Goal: Task Accomplishment & Management: Manage account settings

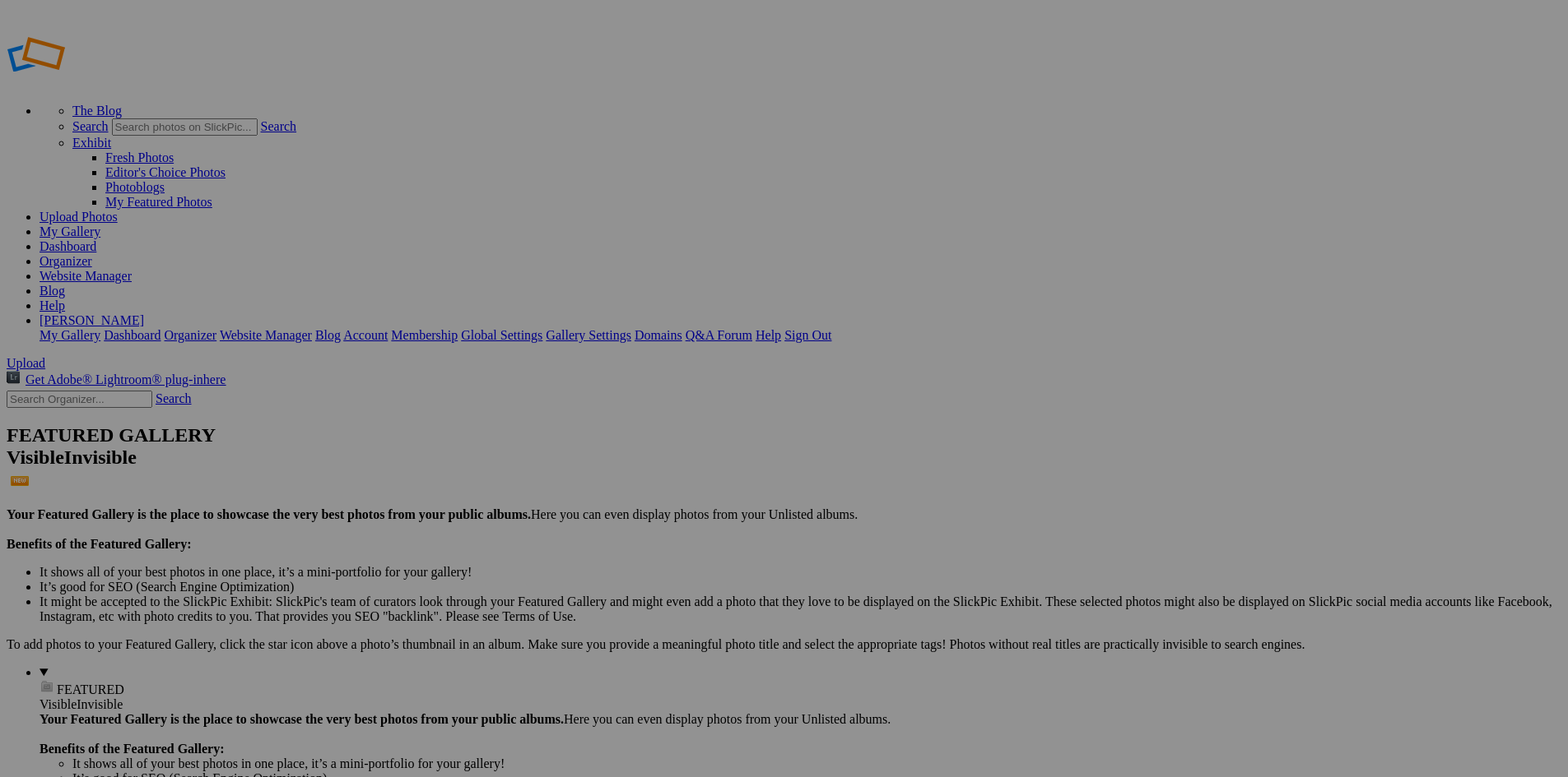
type input "[DATE] to 23-[GEOGRAPHIC_DATA] & [GEOGRAPHIC_DATA], [GEOGRAPHIC_DATA]-[GEOGRAPH…"
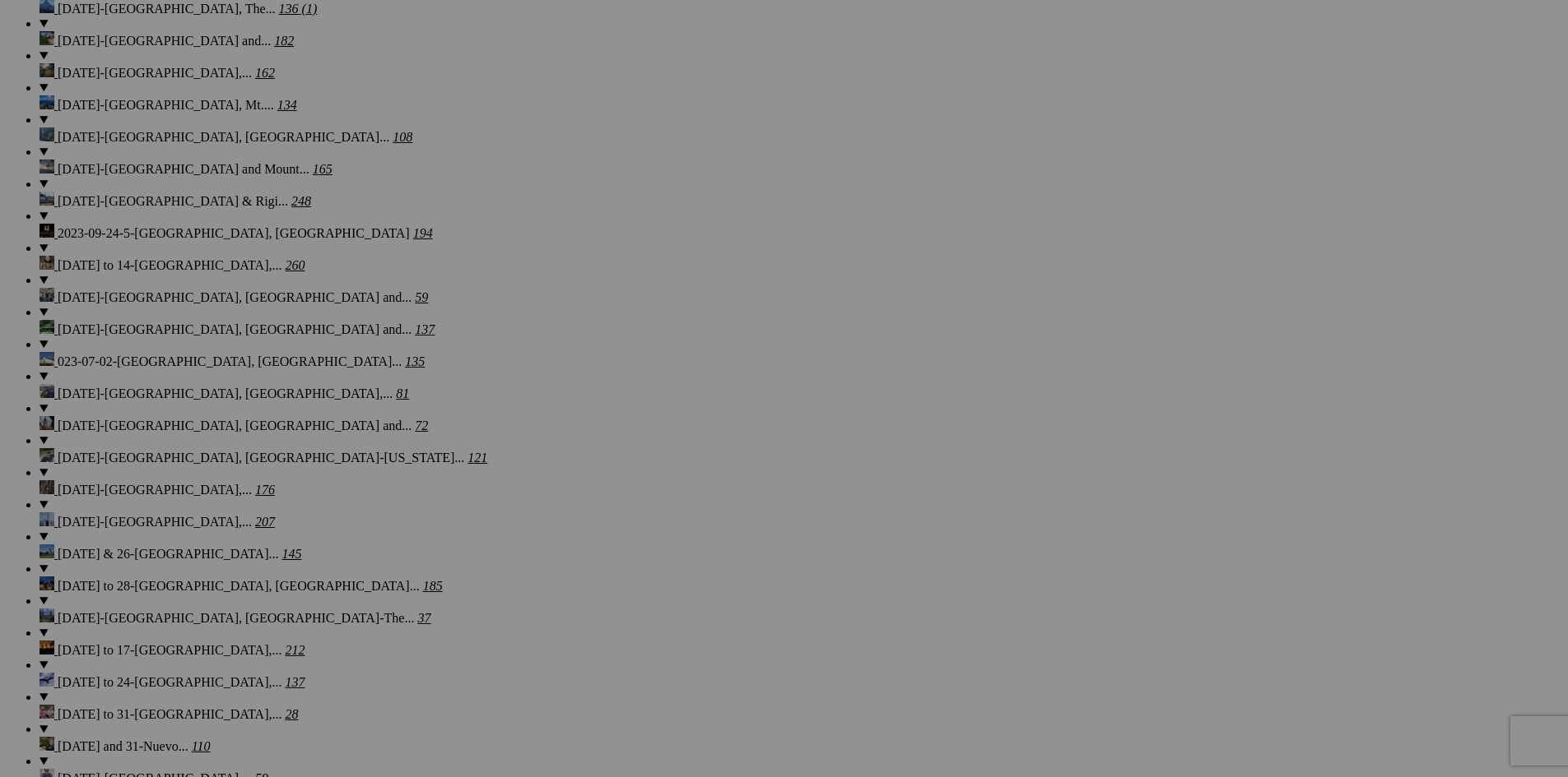
scroll to position [2571, 0]
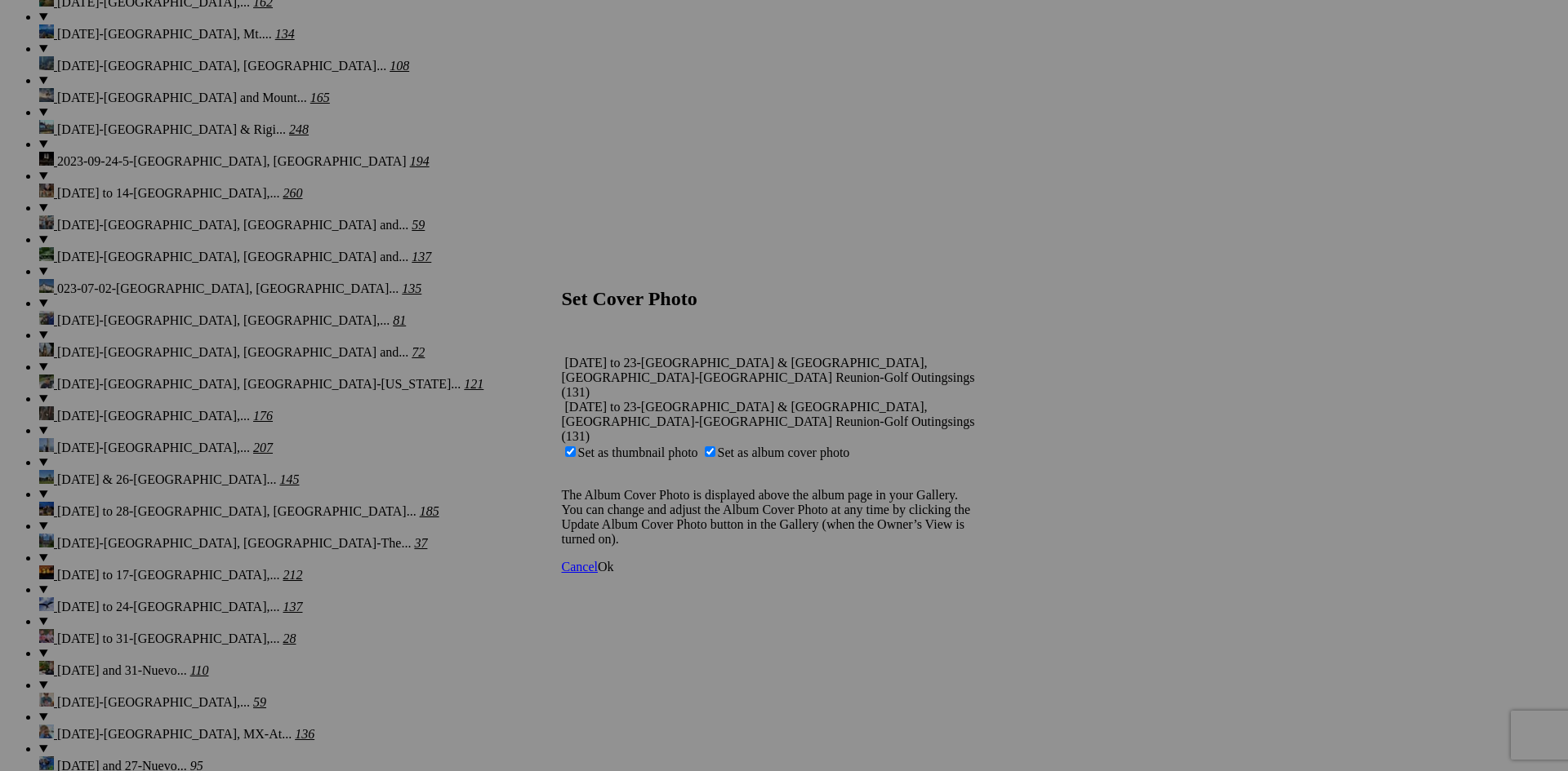
click at [614, 560] on span "Ok" at bounding box center [606, 567] width 17 height 14
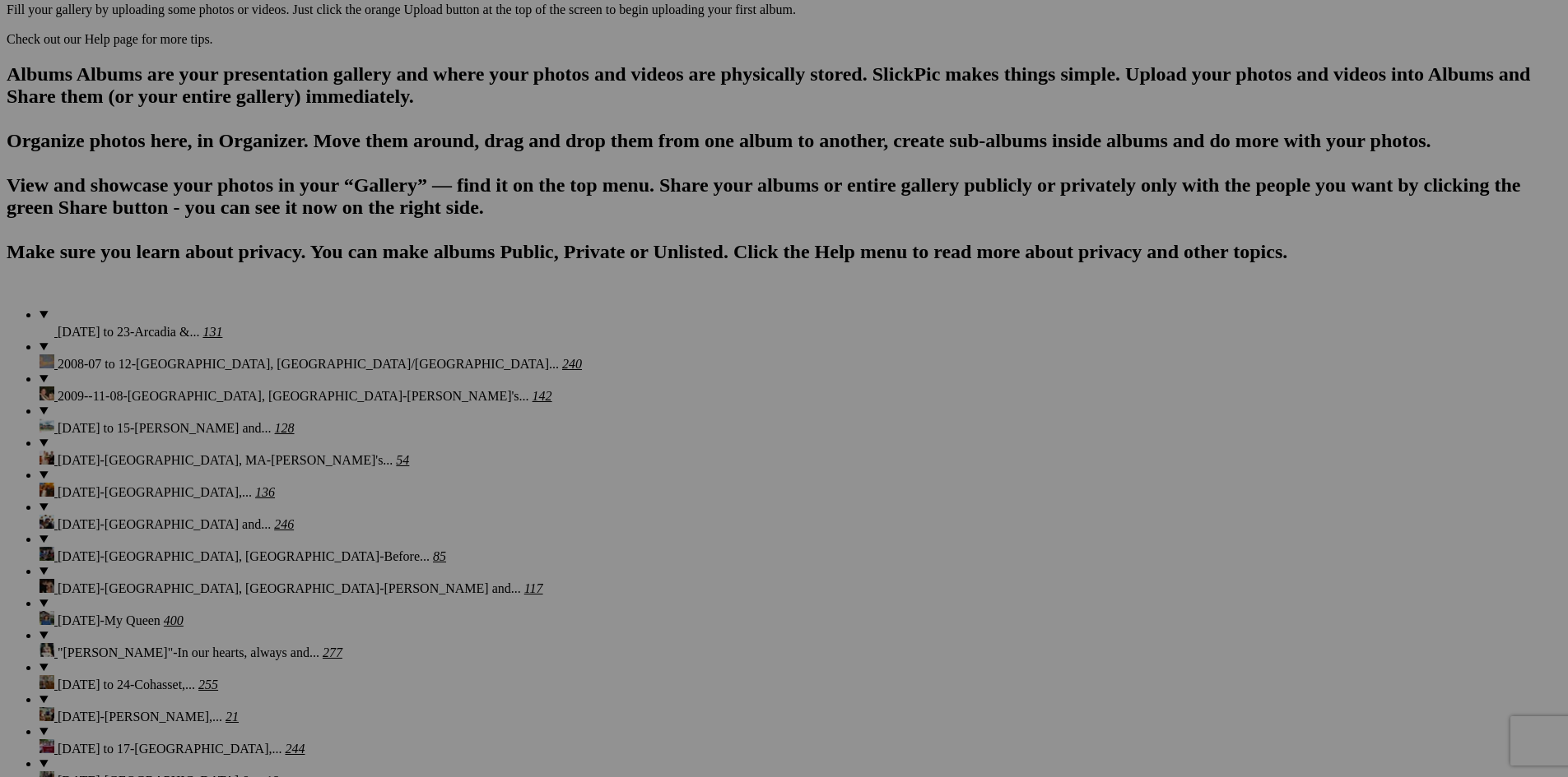
scroll to position [975, 0]
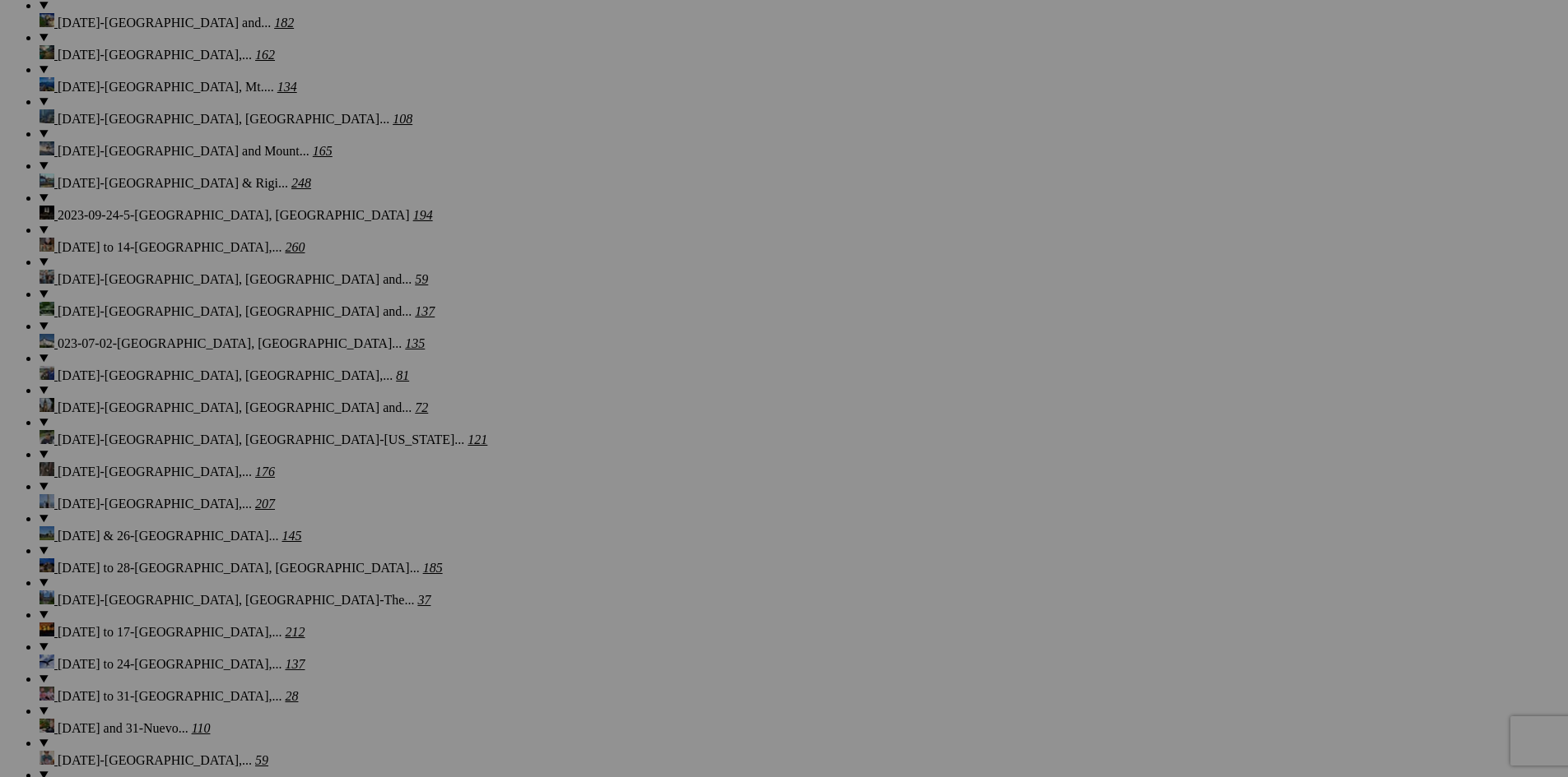
scroll to position [2607, 0]
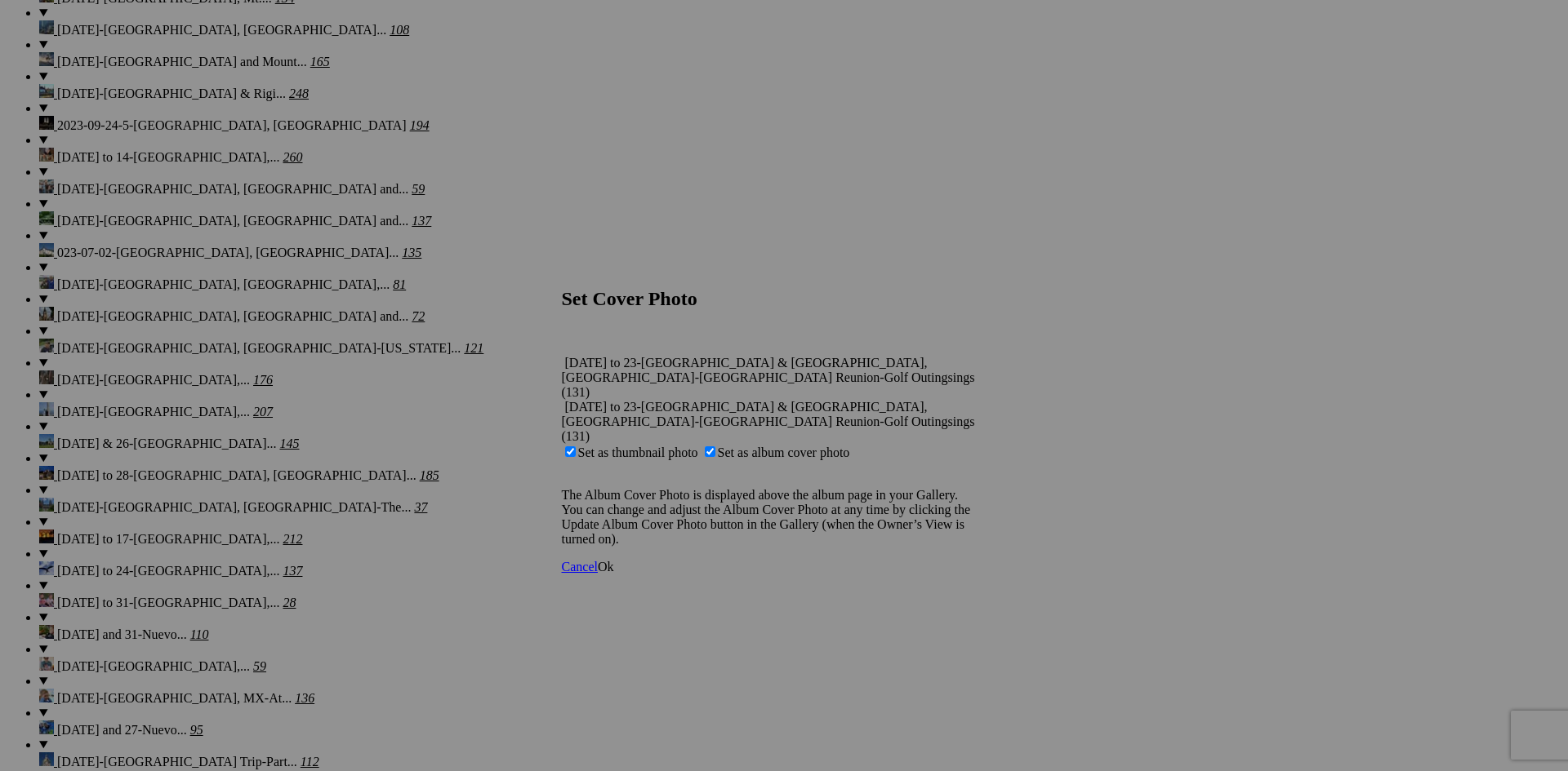
click at [614, 560] on span "Ok" at bounding box center [606, 567] width 17 height 14
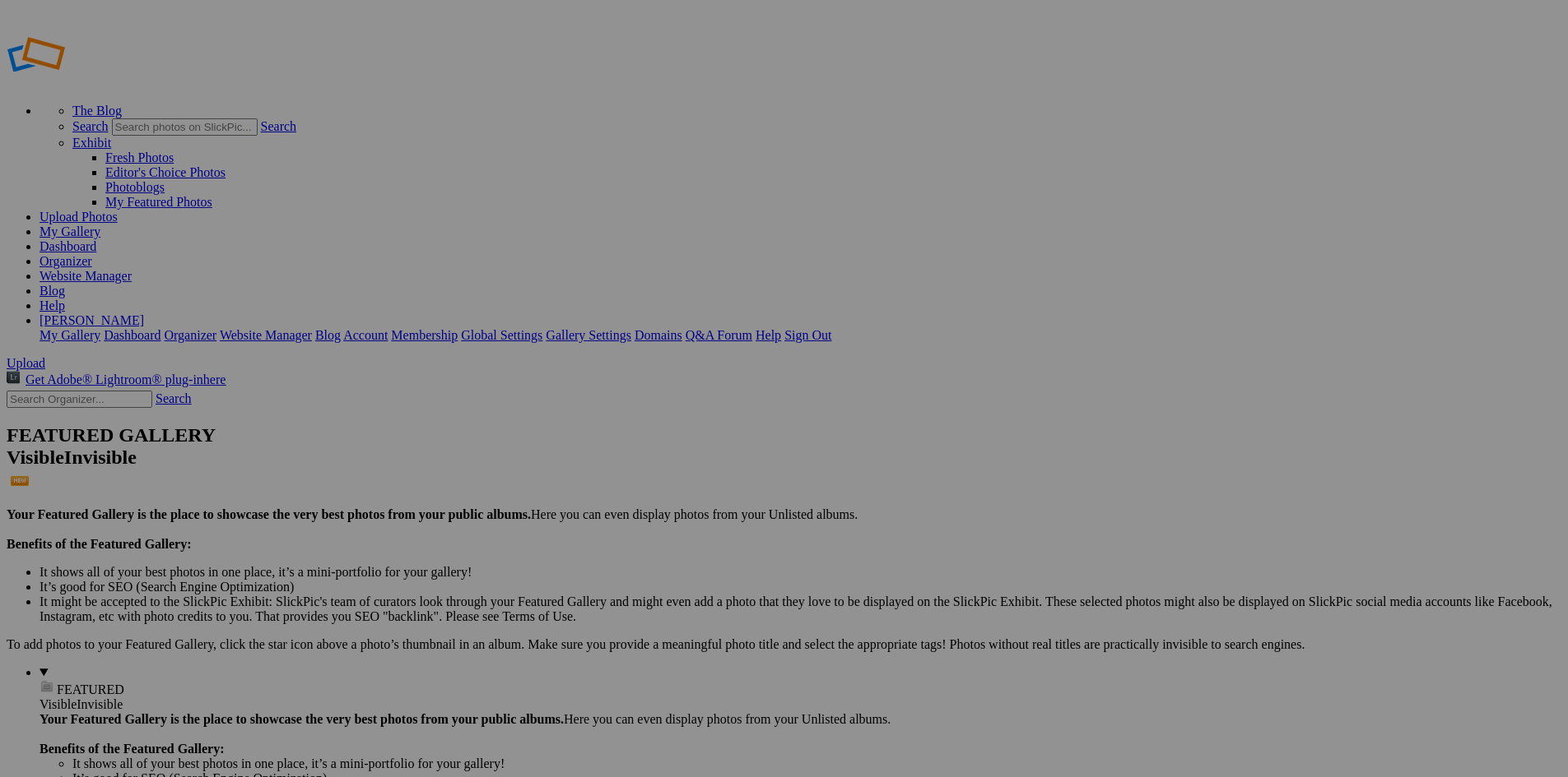
type input "[DATE] to 23-[GEOGRAPHIC_DATA] & [GEOGRAPHIC_DATA], [GEOGRAPHIC_DATA]-[GEOGRAPH…"
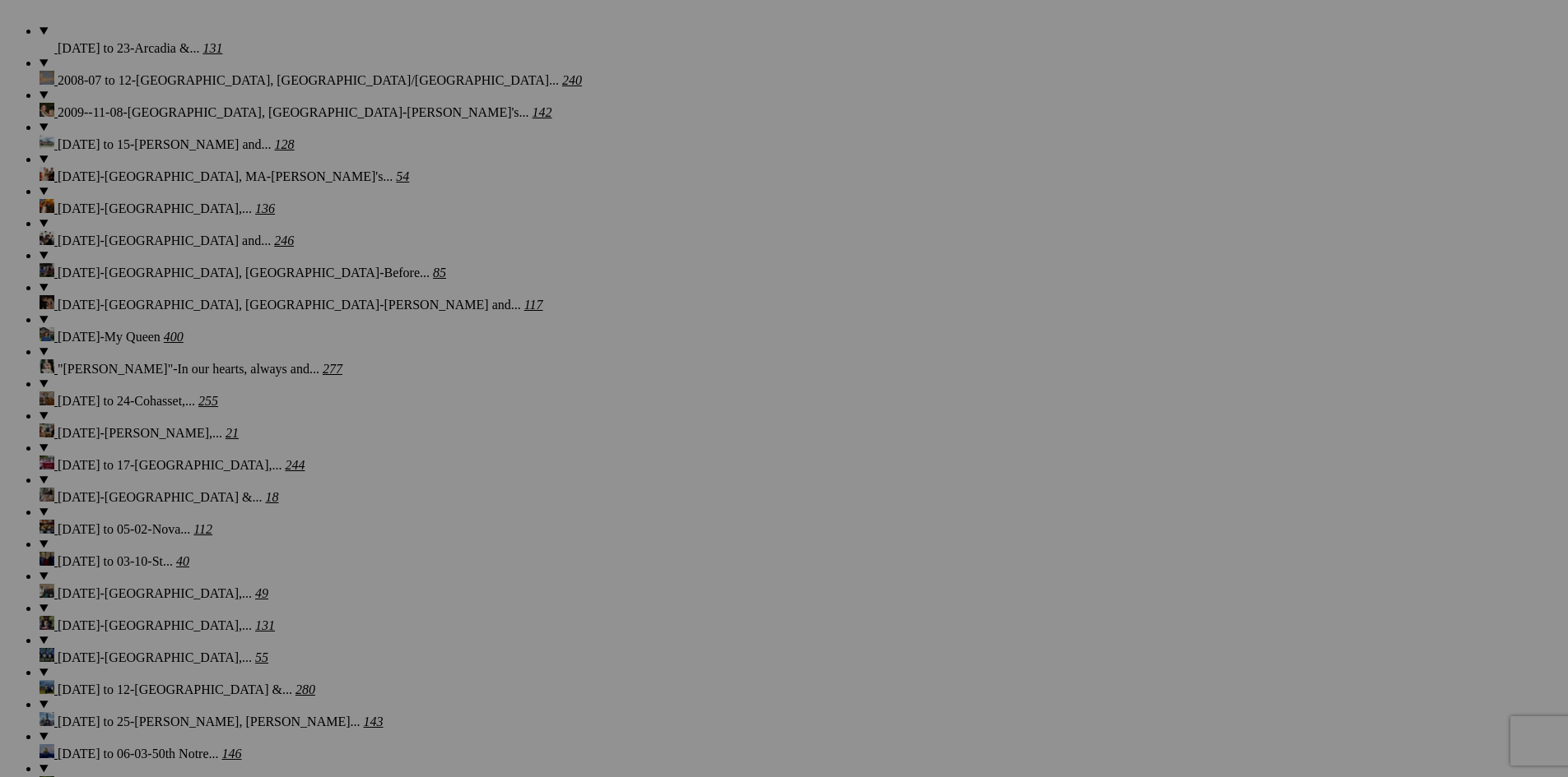
scroll to position [1135, 0]
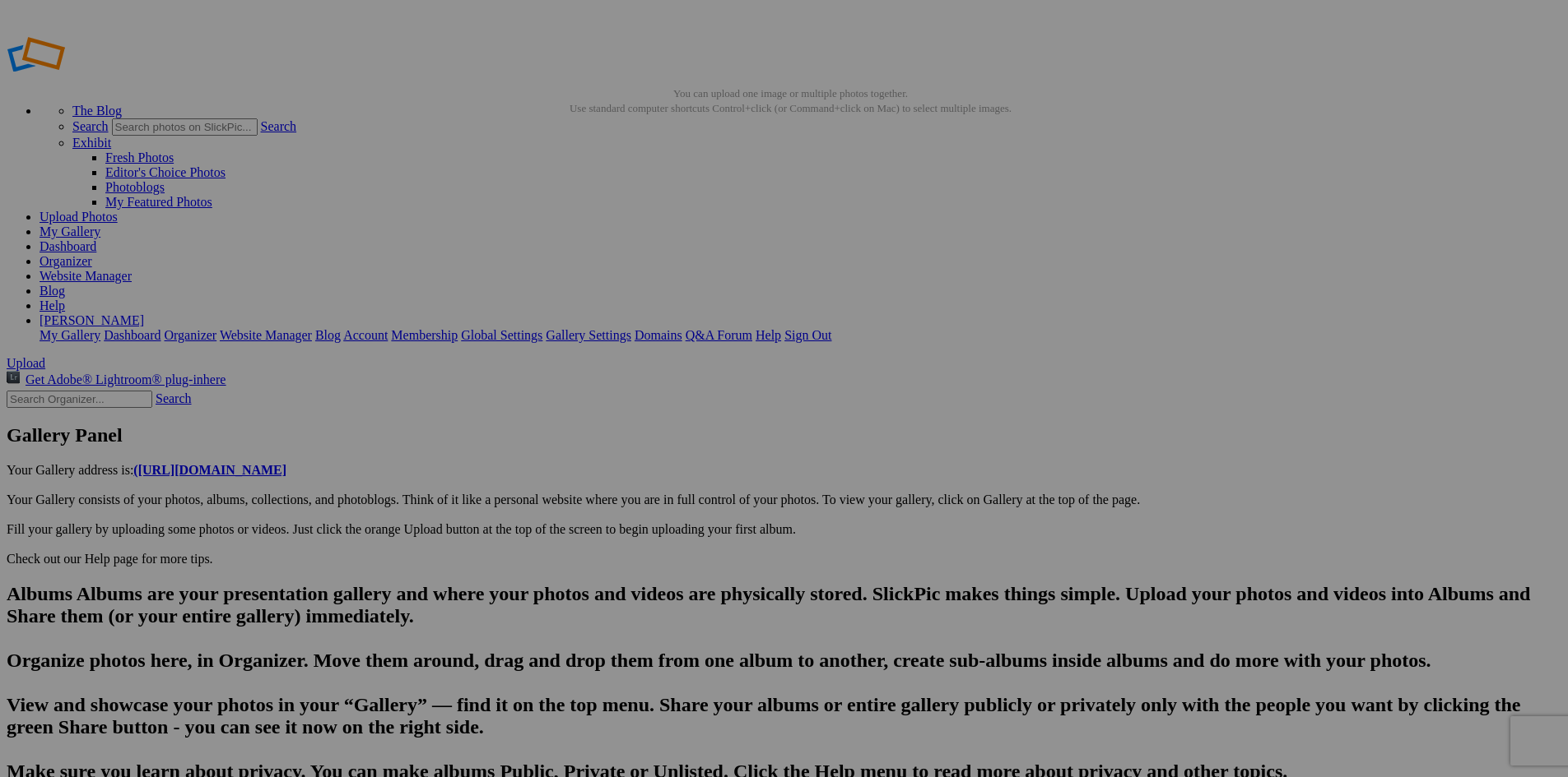
scroll to position [0, 2271]
drag, startPoint x: 587, startPoint y: 656, endPoint x: 471, endPoint y: 663, distance: 116.2
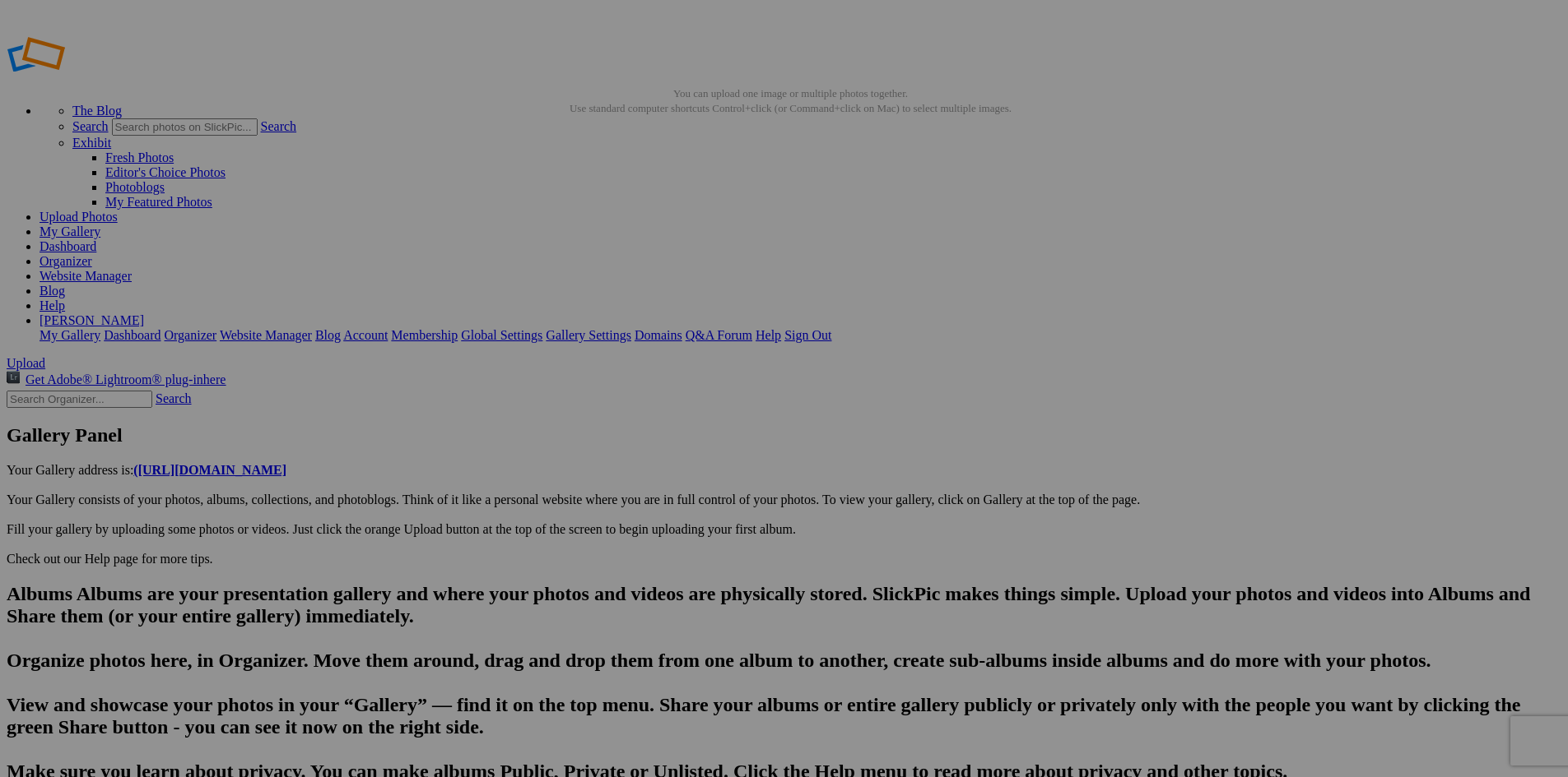
type input "DSC05154"
drag, startPoint x: 531, startPoint y: 707, endPoint x: 421, endPoint y: 703, distance: 110.1
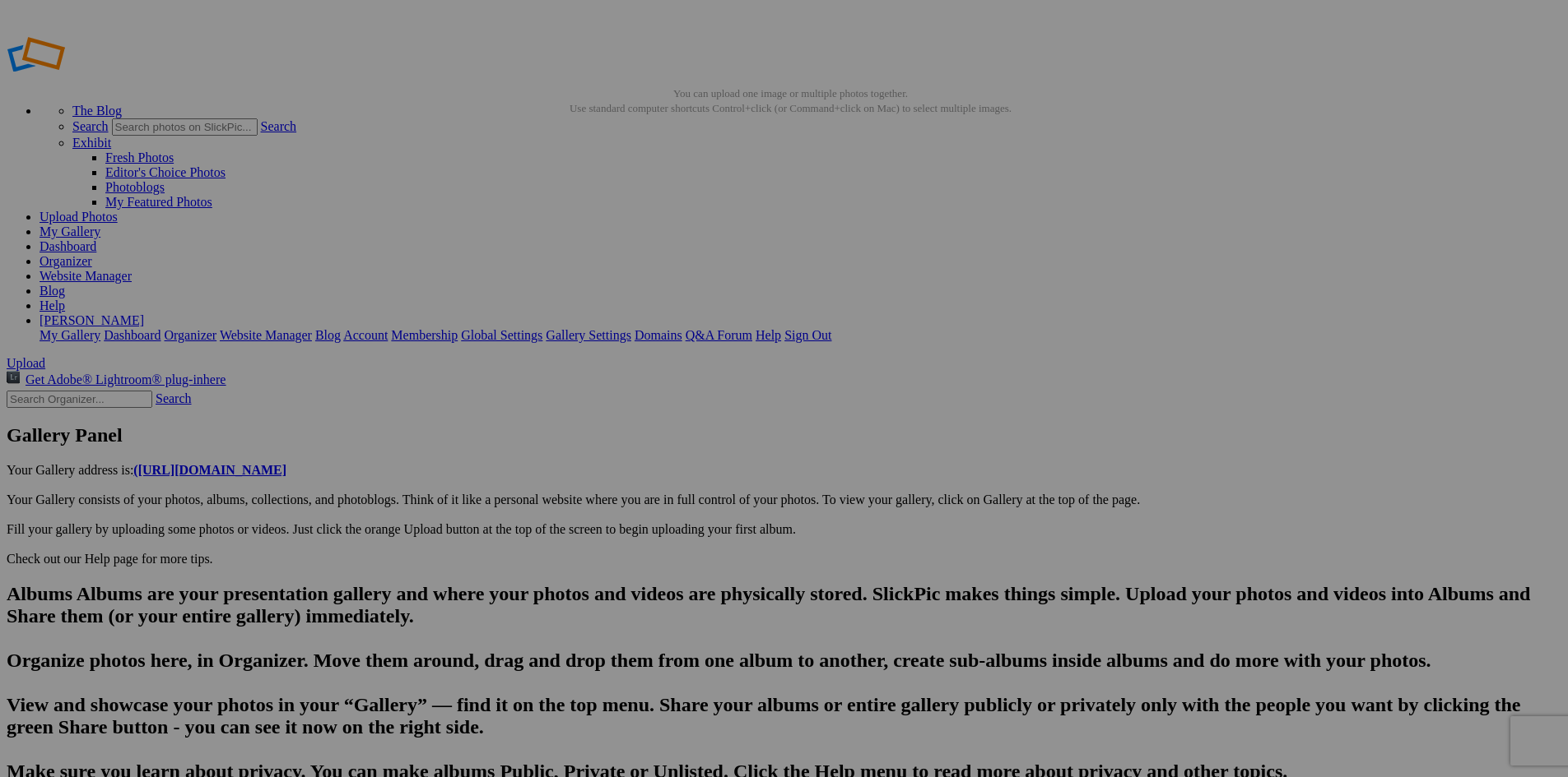
paste input "The Arcadia Bluffs course:"
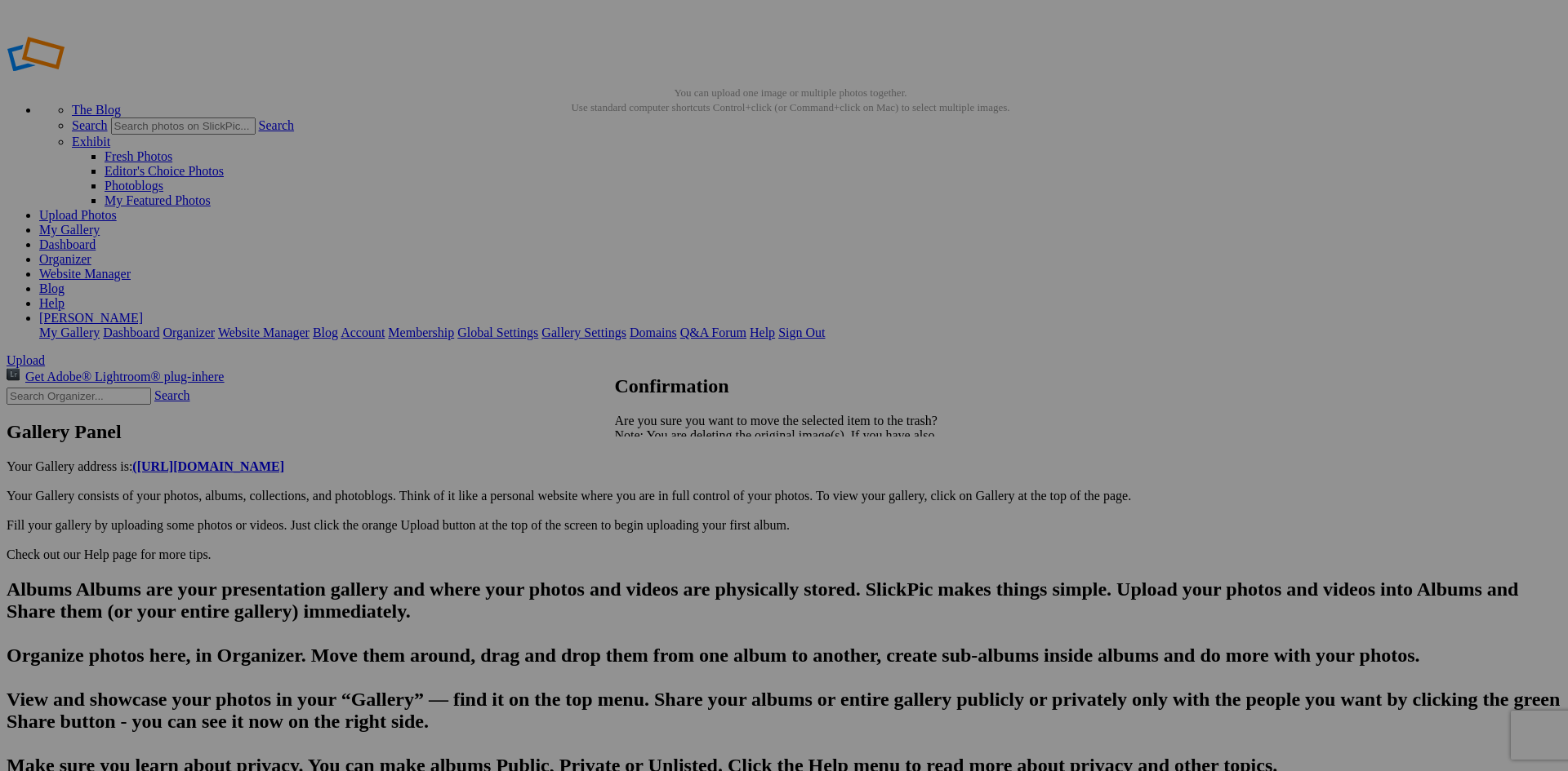
click at [670, 489] on span "Yes" at bounding box center [660, 492] width 19 height 14
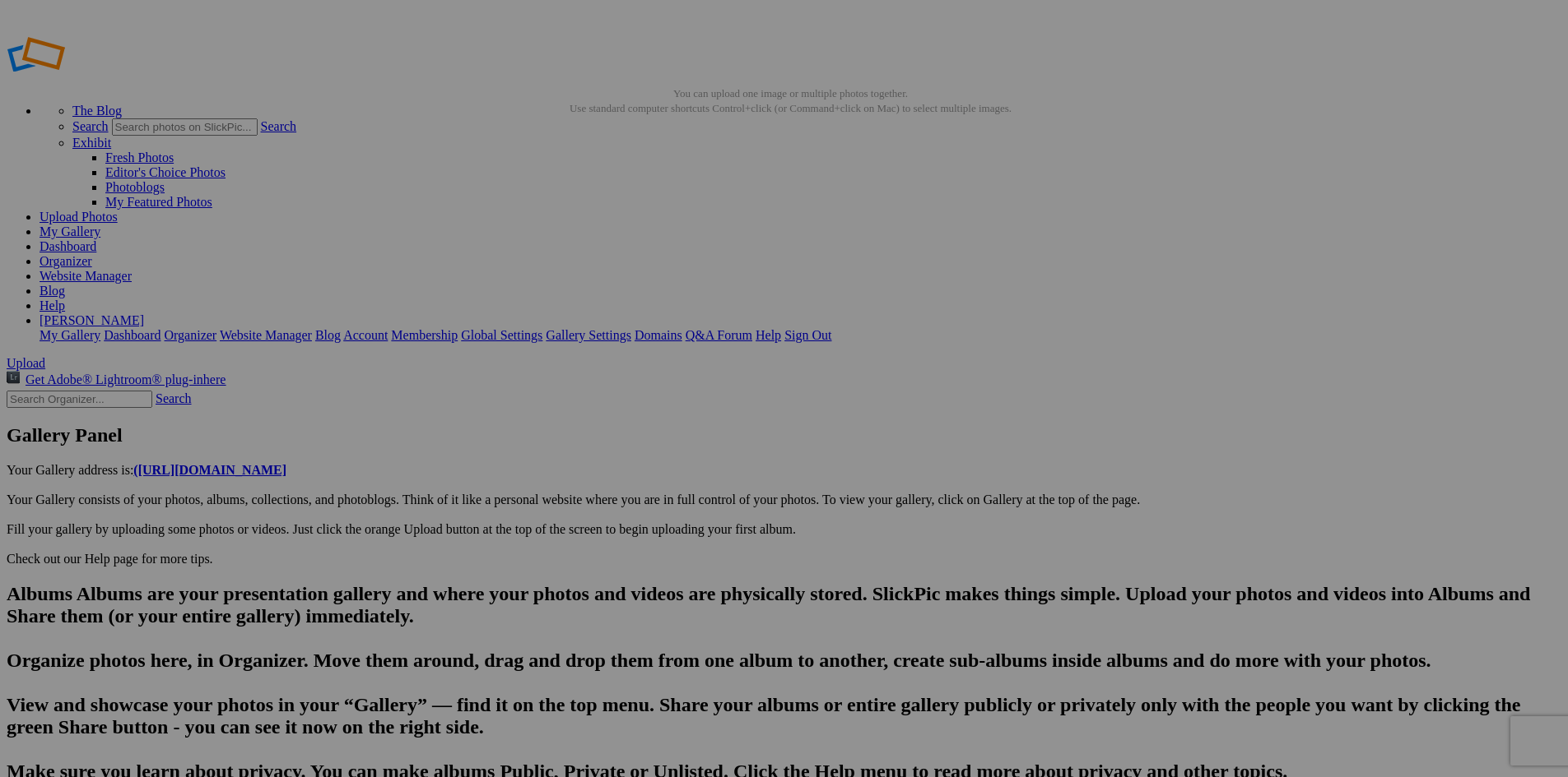
scroll to position [0, 2173]
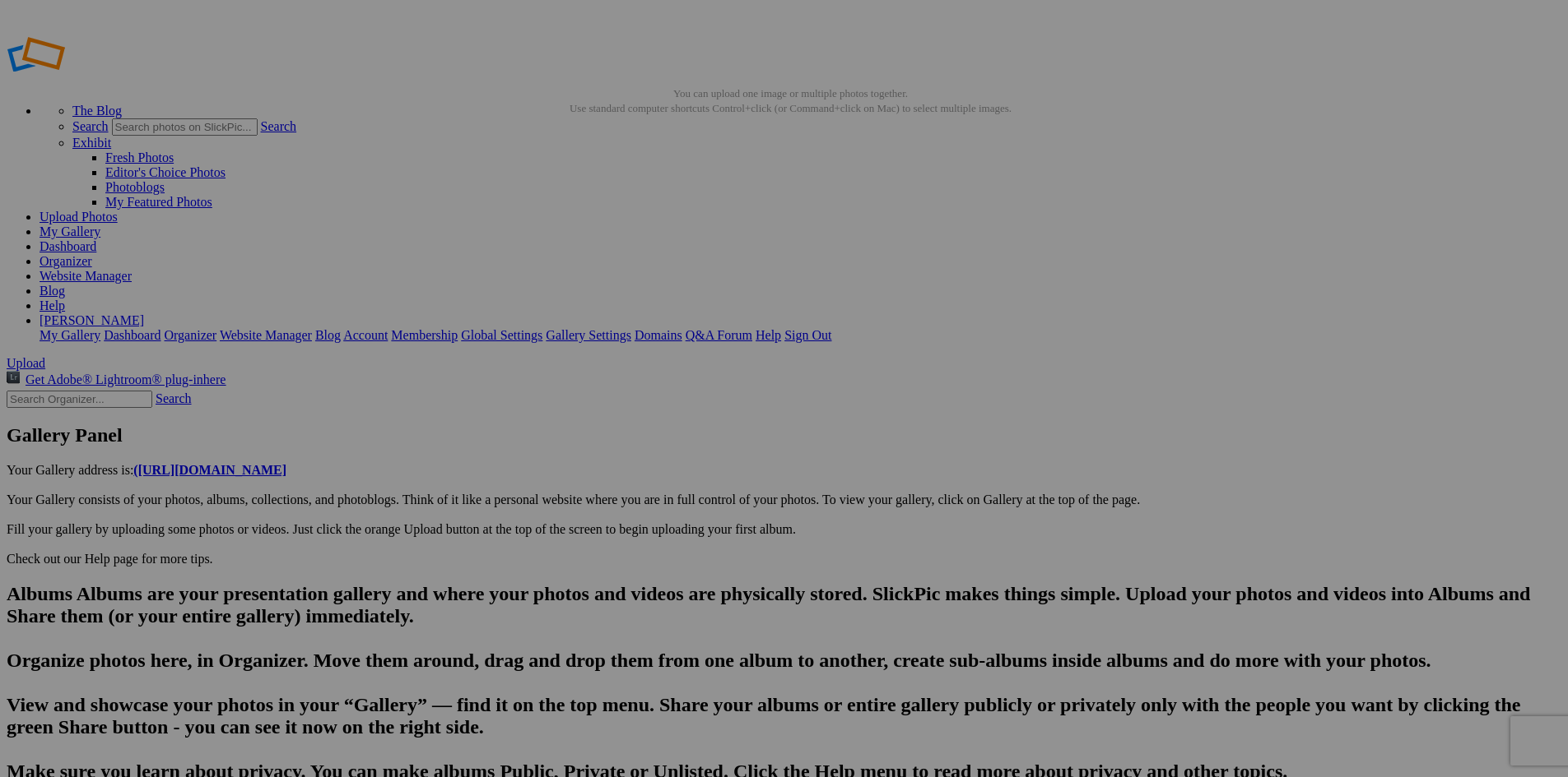
type input "DSC05155"
drag, startPoint x: 525, startPoint y: 653, endPoint x: 420, endPoint y: 646, distance: 105.2
paste input "The Arcadia Bluffs course:"
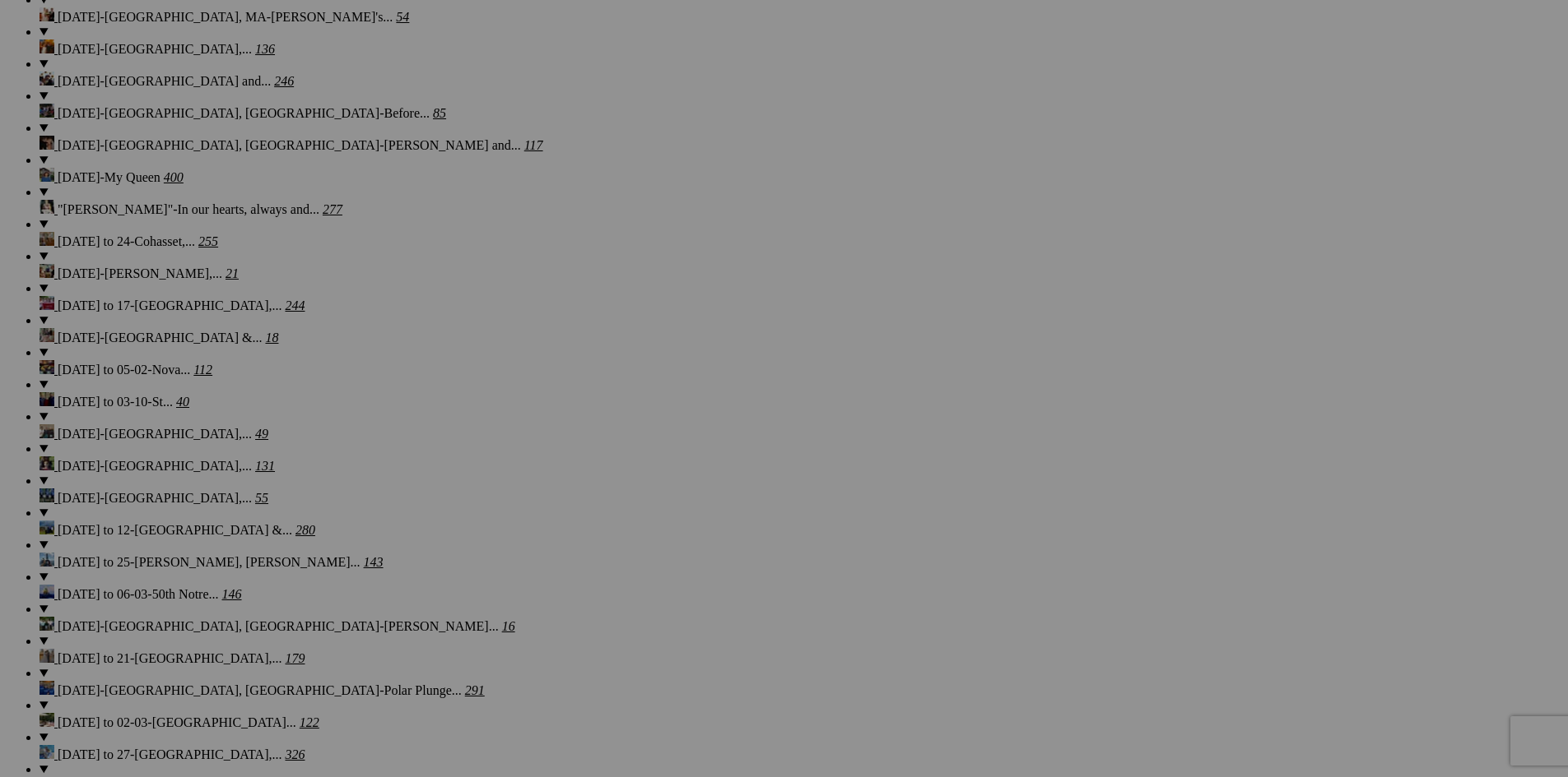
scroll to position [1277, 0]
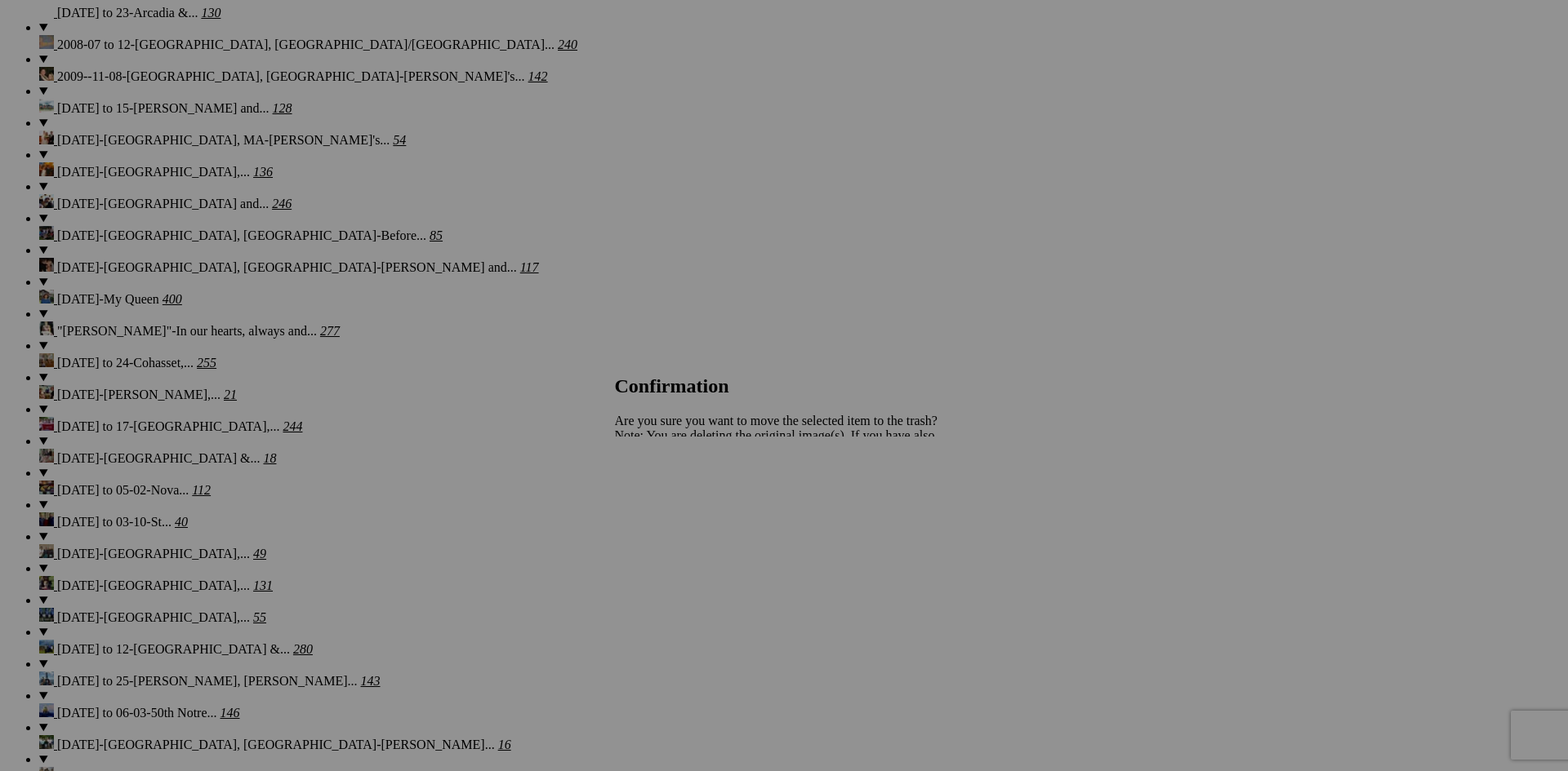
click at [670, 495] on link "Yes" at bounding box center [660, 492] width 19 height 14
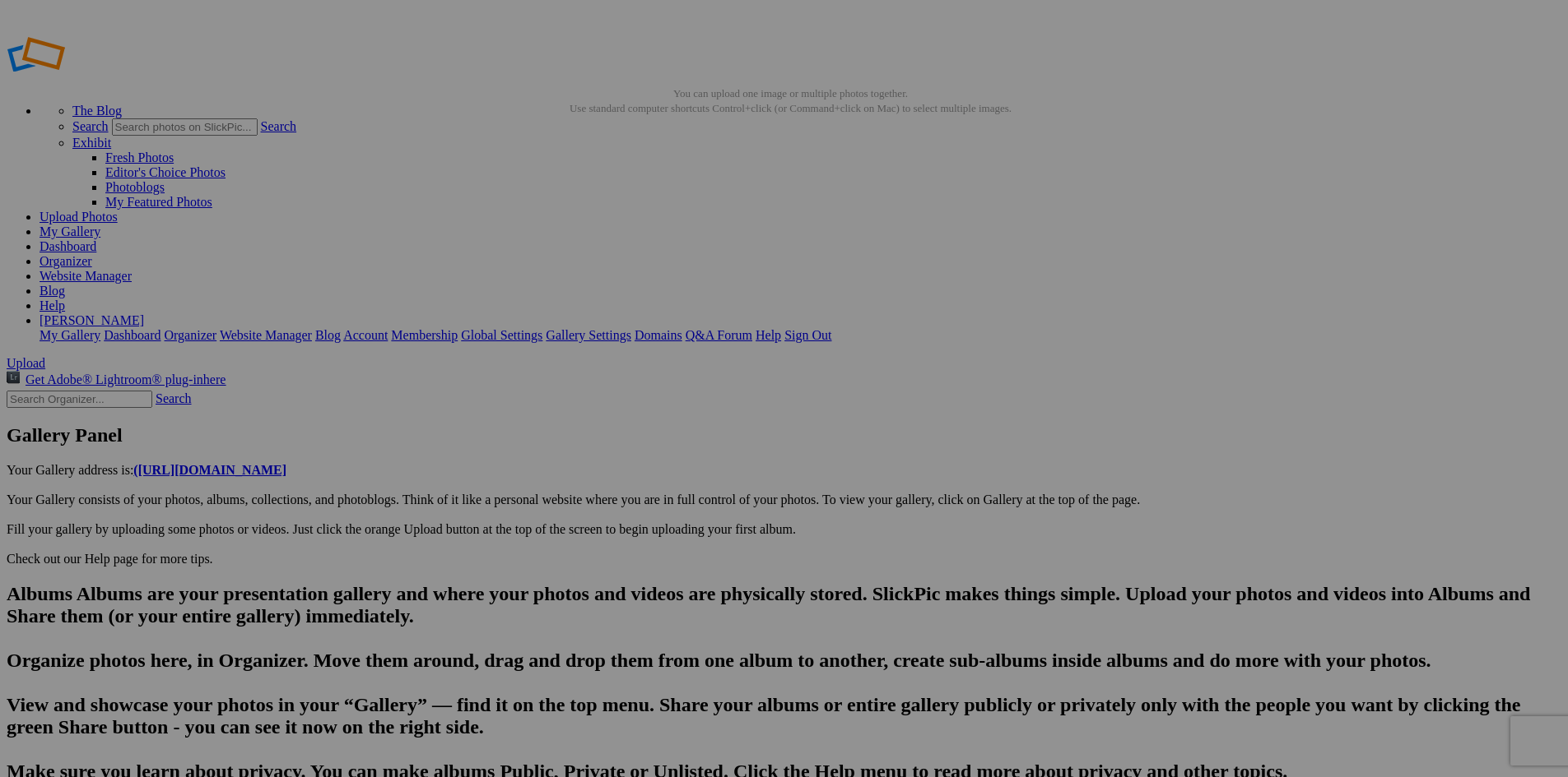
type input "20250814_181632"
drag, startPoint x: 563, startPoint y: 743, endPoint x: 452, endPoint y: 743, distance: 111.0
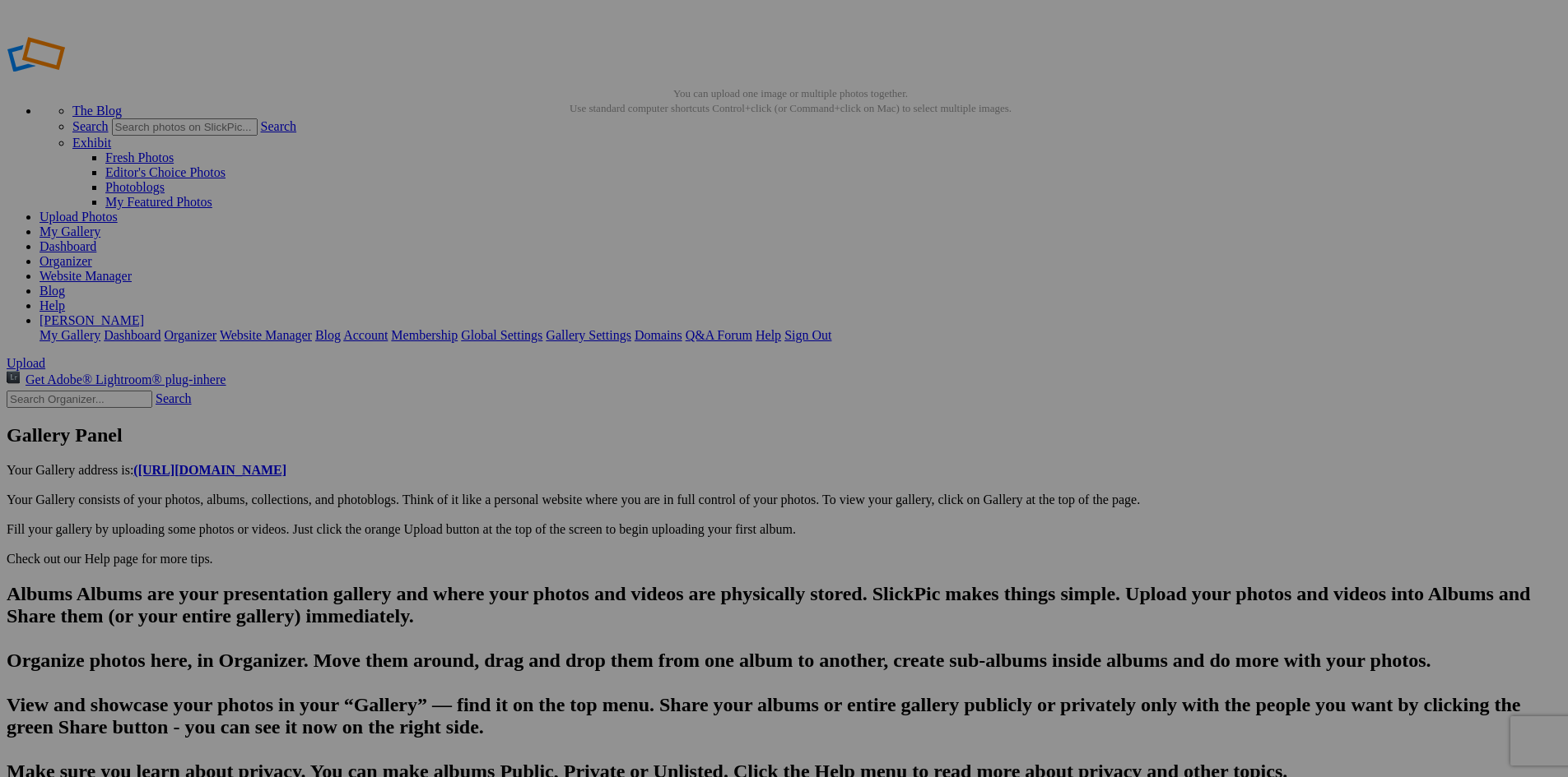
drag, startPoint x: 923, startPoint y: 739, endPoint x: 895, endPoint y: 746, distance: 28.9
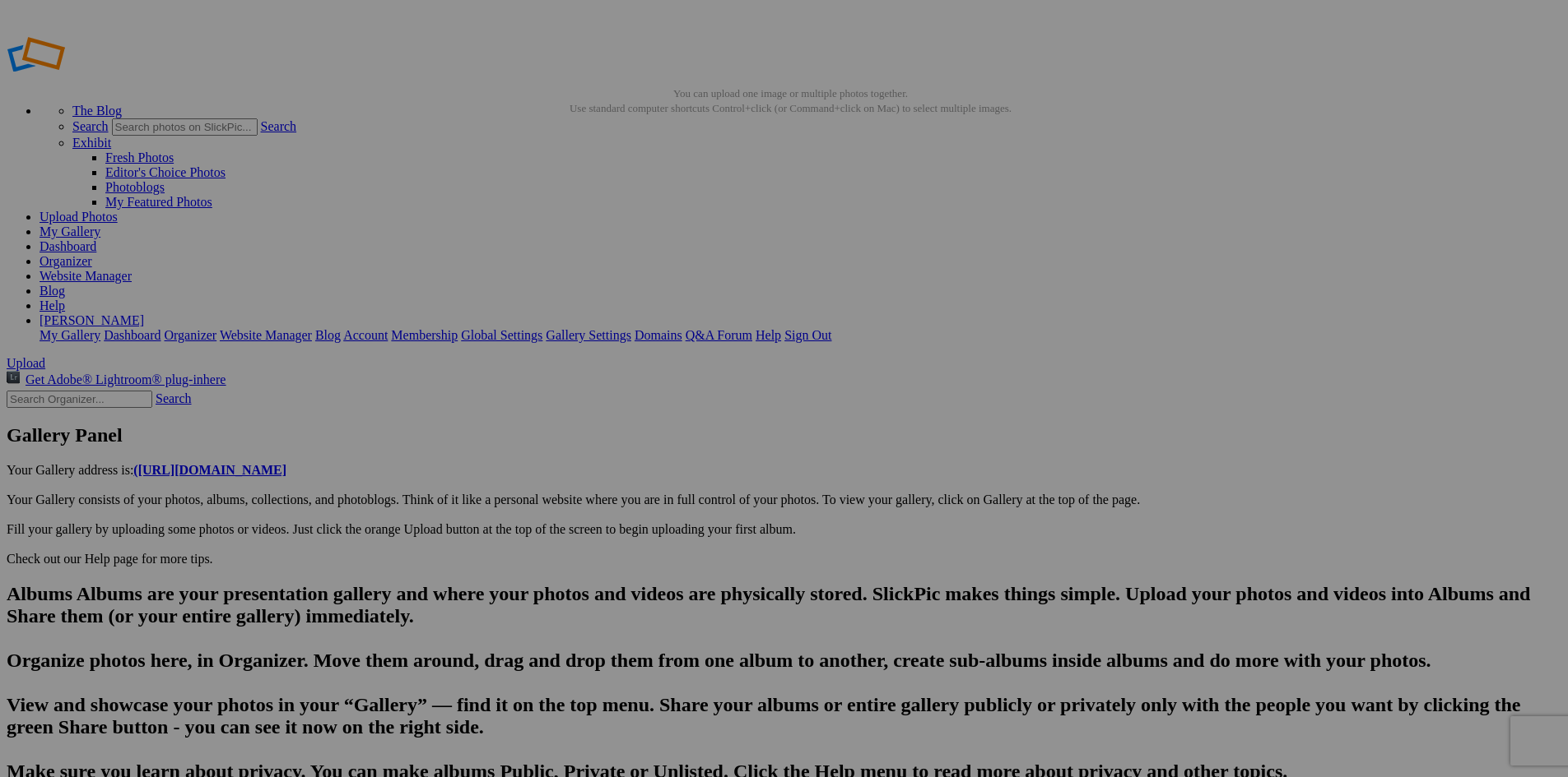
scroll to position [0, 2368]
type input "20250814_181717"
drag, startPoint x: 576, startPoint y: 740, endPoint x: 454, endPoint y: 744, distance: 122.1
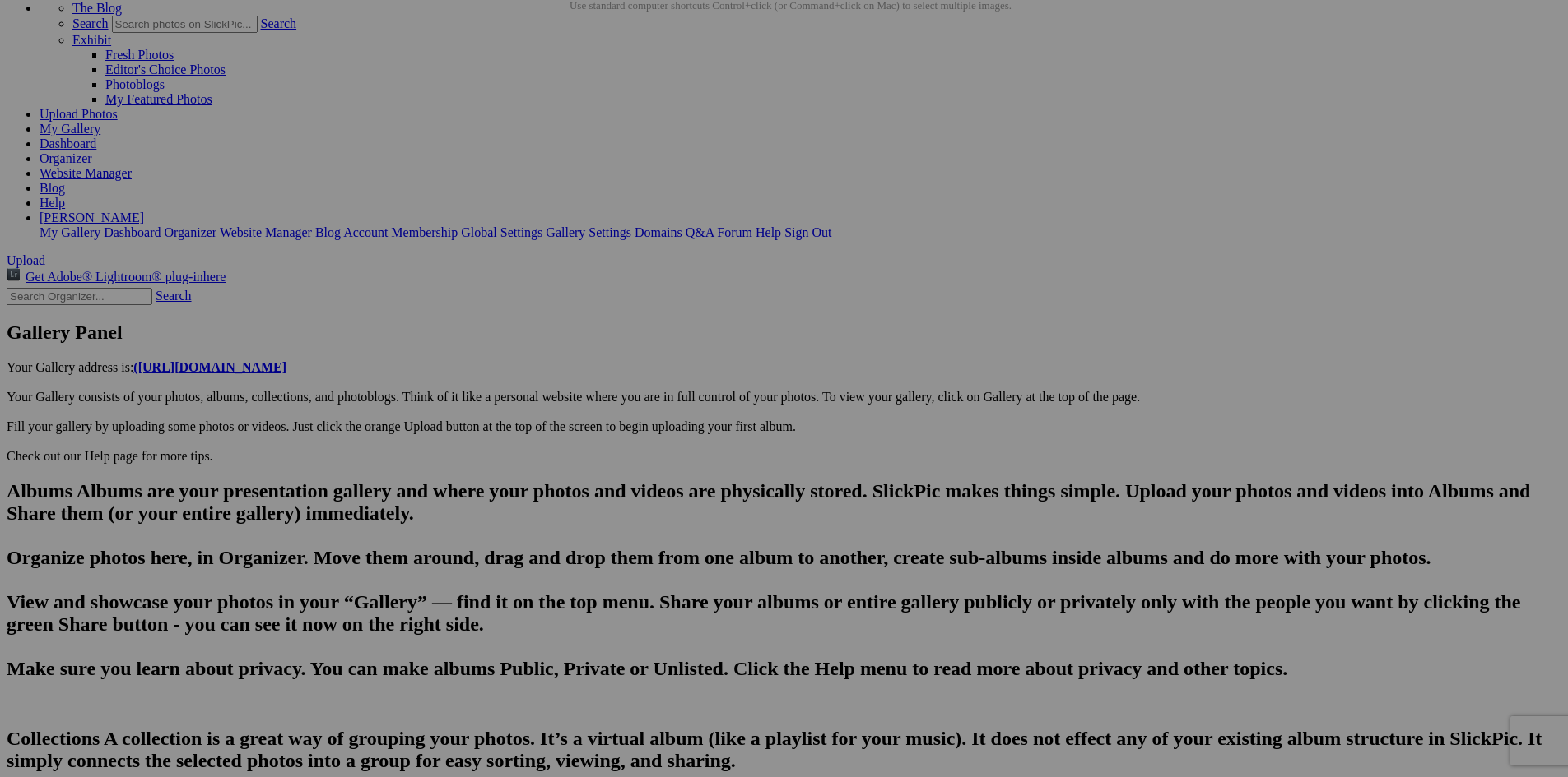
scroll to position [108, 0]
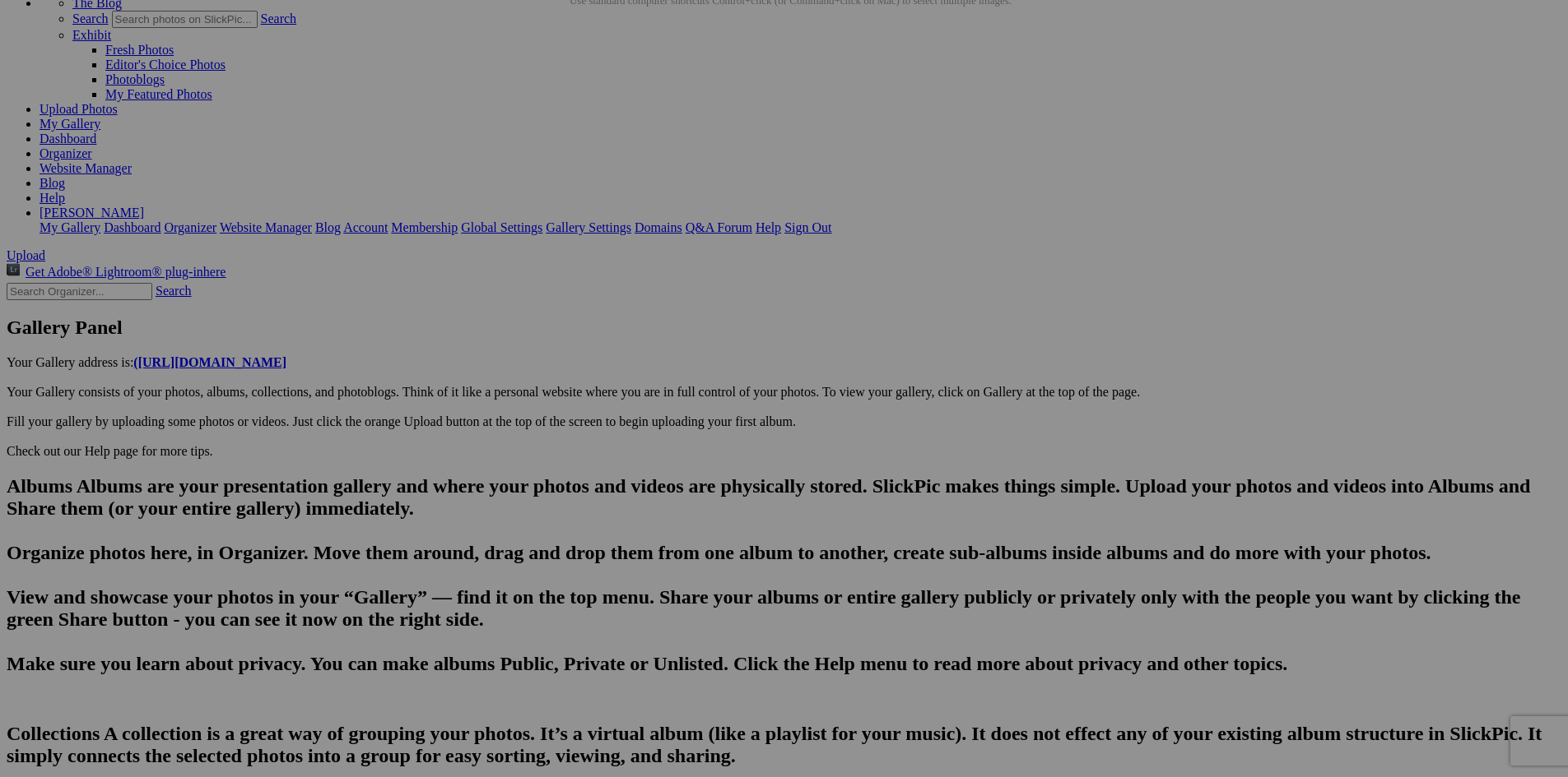
paste textarea "The Frankfort Light is a lighthouse located on the north breakwater in the harb…"
type textarea "The Frankfort Light is a lighthouse located on the north breakwater in the harb…"
drag, startPoint x: 555, startPoint y: 692, endPoint x: 475, endPoint y: 691, distance: 80.0
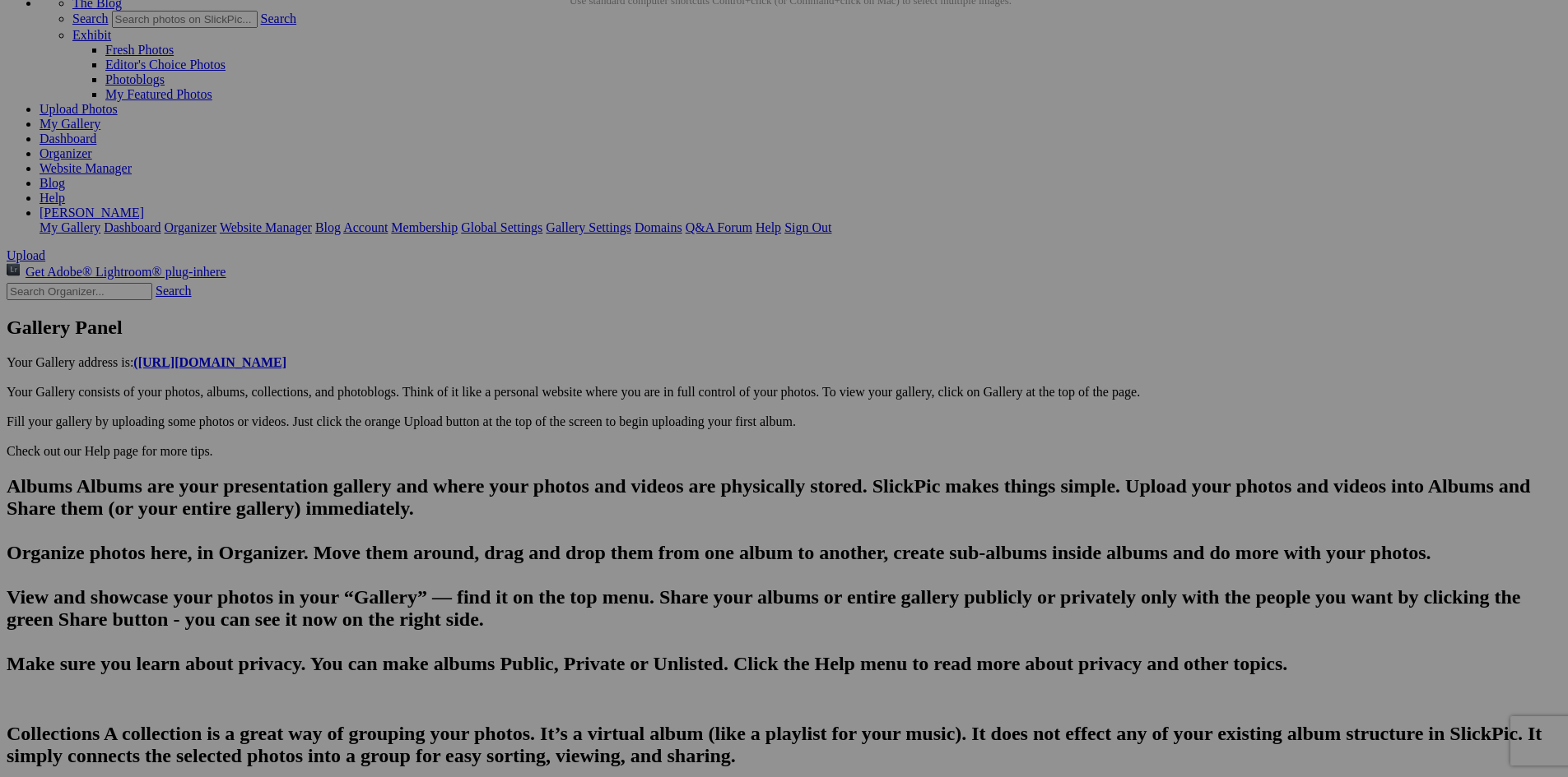
paste input "The Frankfort Light"
type input "The beach at charming Frankfort, Michigan, a 20 minute drive north of Arcadia a…"
type textarea "Enter here..."
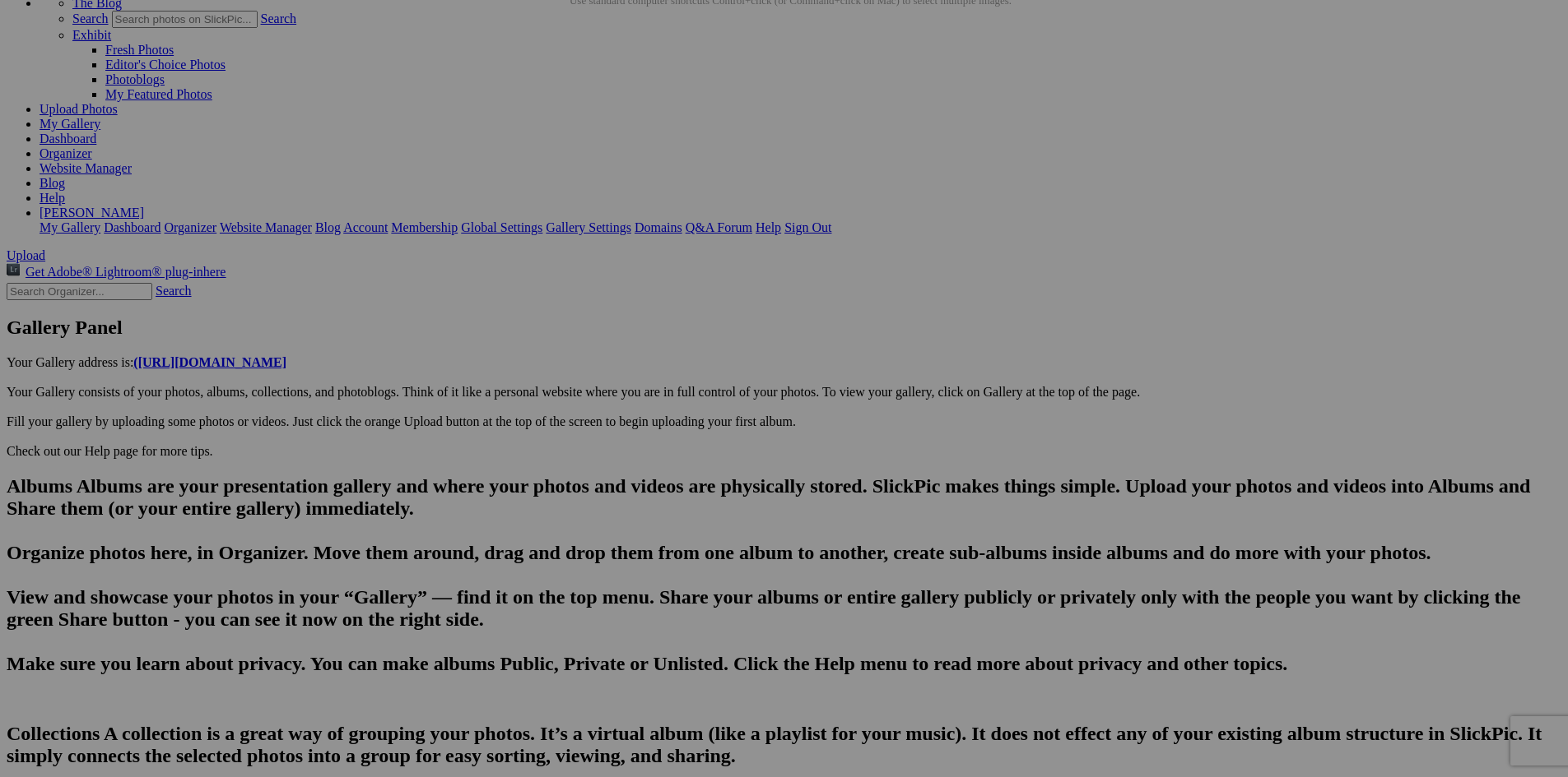
paste textarea "The harbor at Frankfort was first dredged in 1859.[3] A series of improvements …"
type textarea "The harbor at Frankfort was first dredged in 1859. A series of improvements wer…"
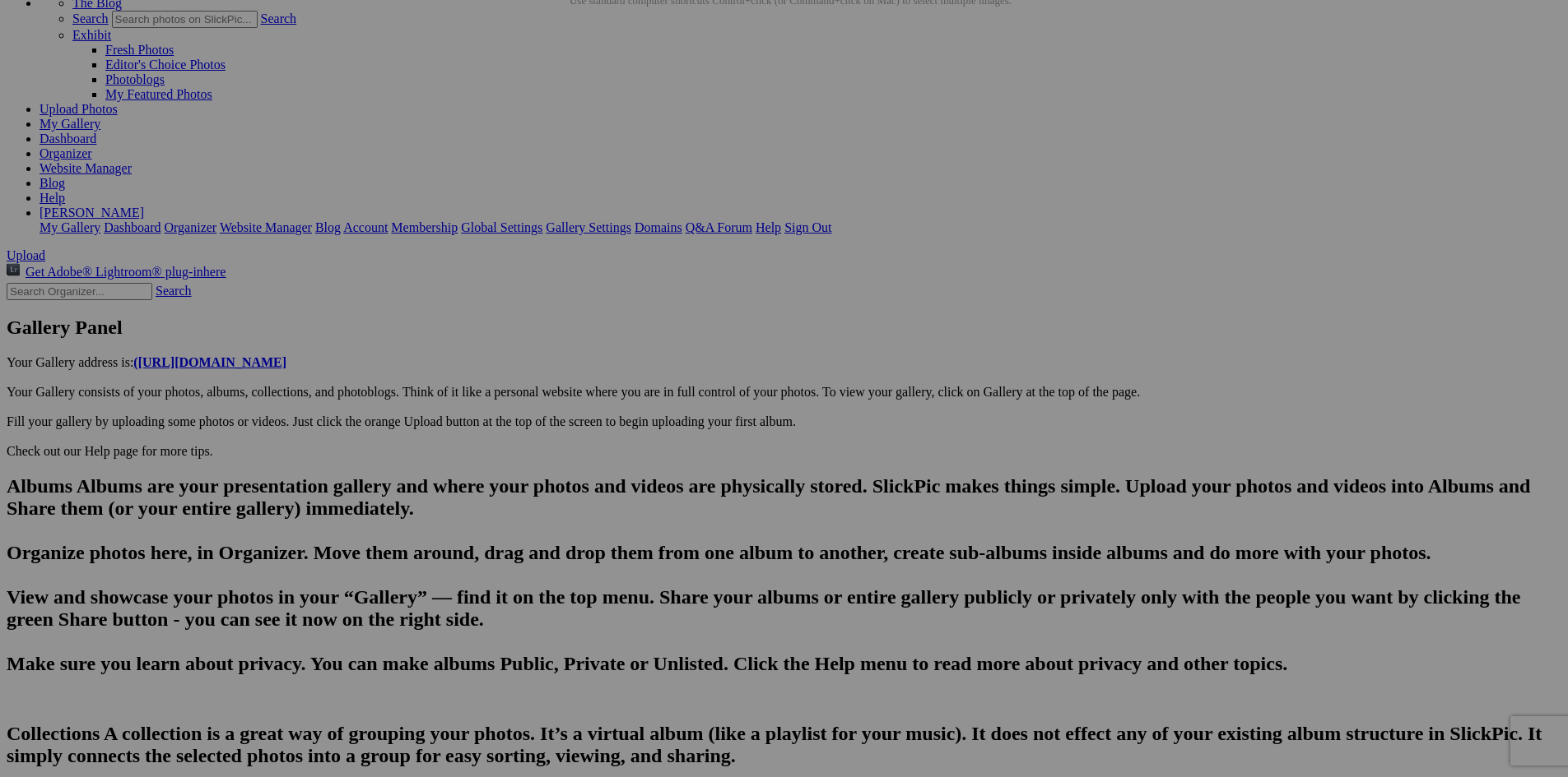
type input "The Frankfort Light, Frankfort, Michigan"
type textarea "The Frankfort Light is a lighthouse located on the north breakwater in the harb…"
type input "20250814_181720"
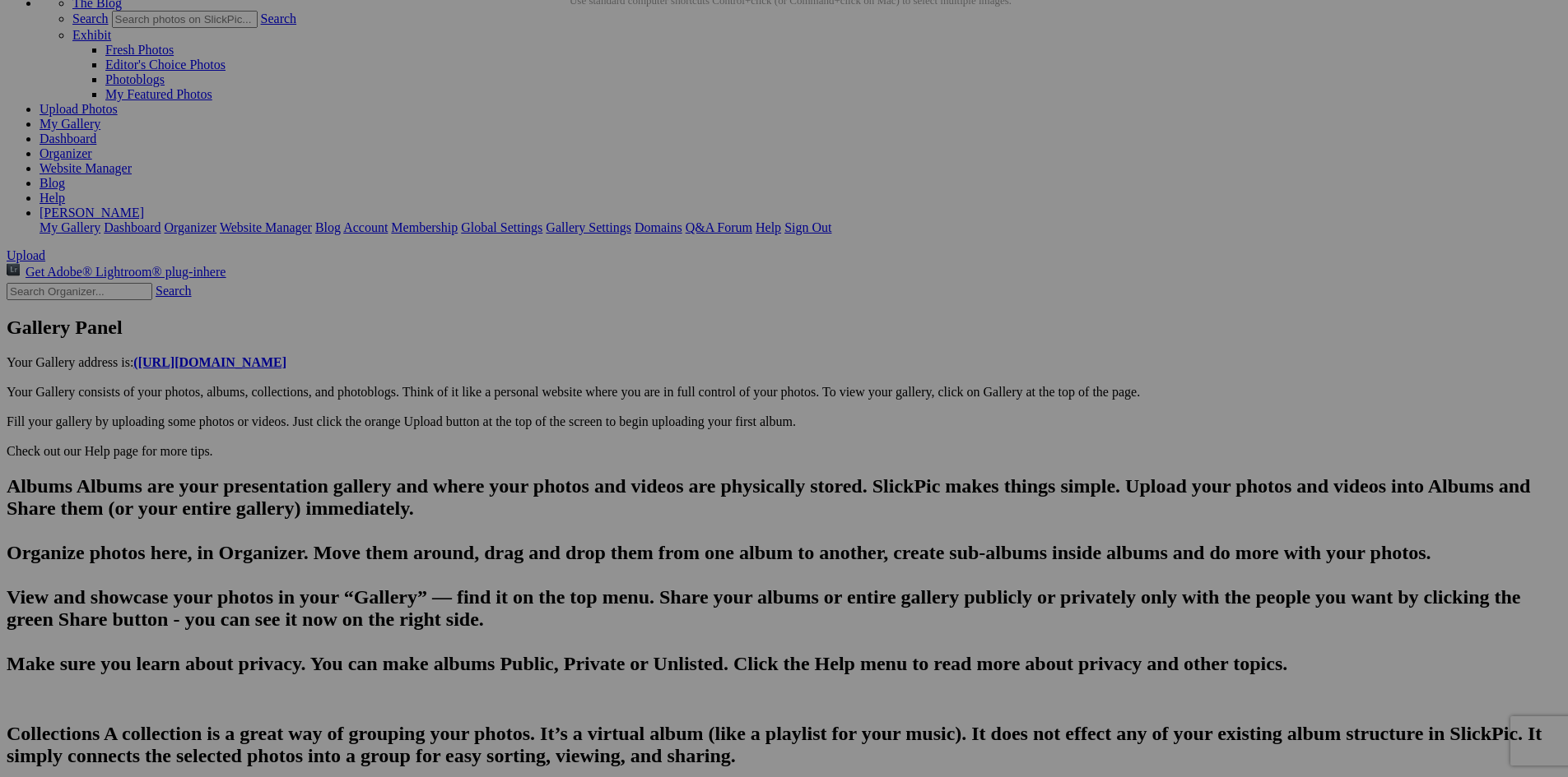
type textarea "Enter here..."
paste textarea "In 1912, a new square steel pyramidal tower was constructed on the North Pier.[…"
type textarea "In 1912, a new square steel pyramidal tower was constructed on the North Pier.[…"
drag, startPoint x: 559, startPoint y: 626, endPoint x: 426, endPoint y: 621, distance: 133.1
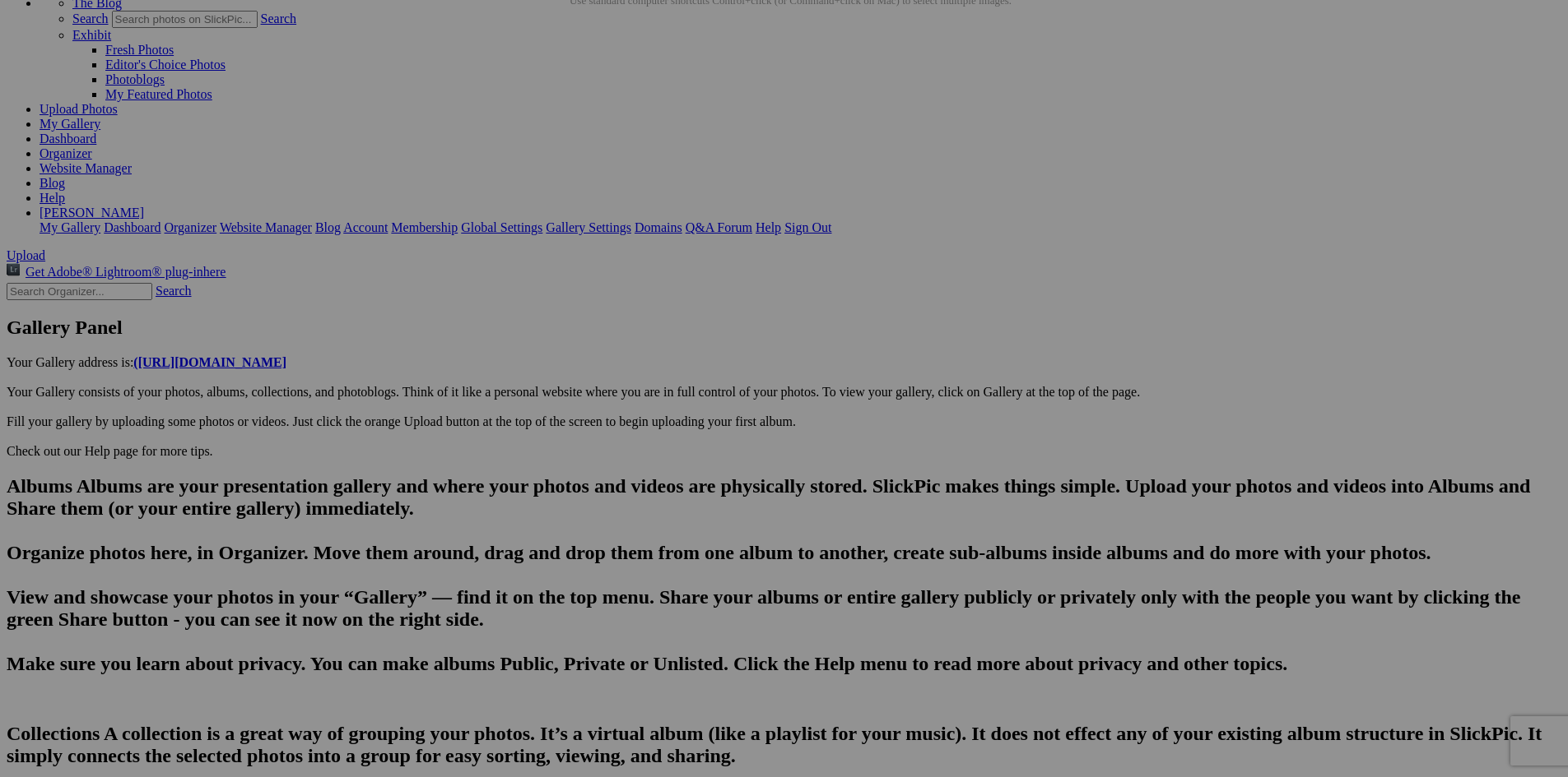
type input "The Frankfort Light, Frankfort, Michigan"
type textarea "The Frankfort Light is a lighthouse located on the north breakwater in the harb…"
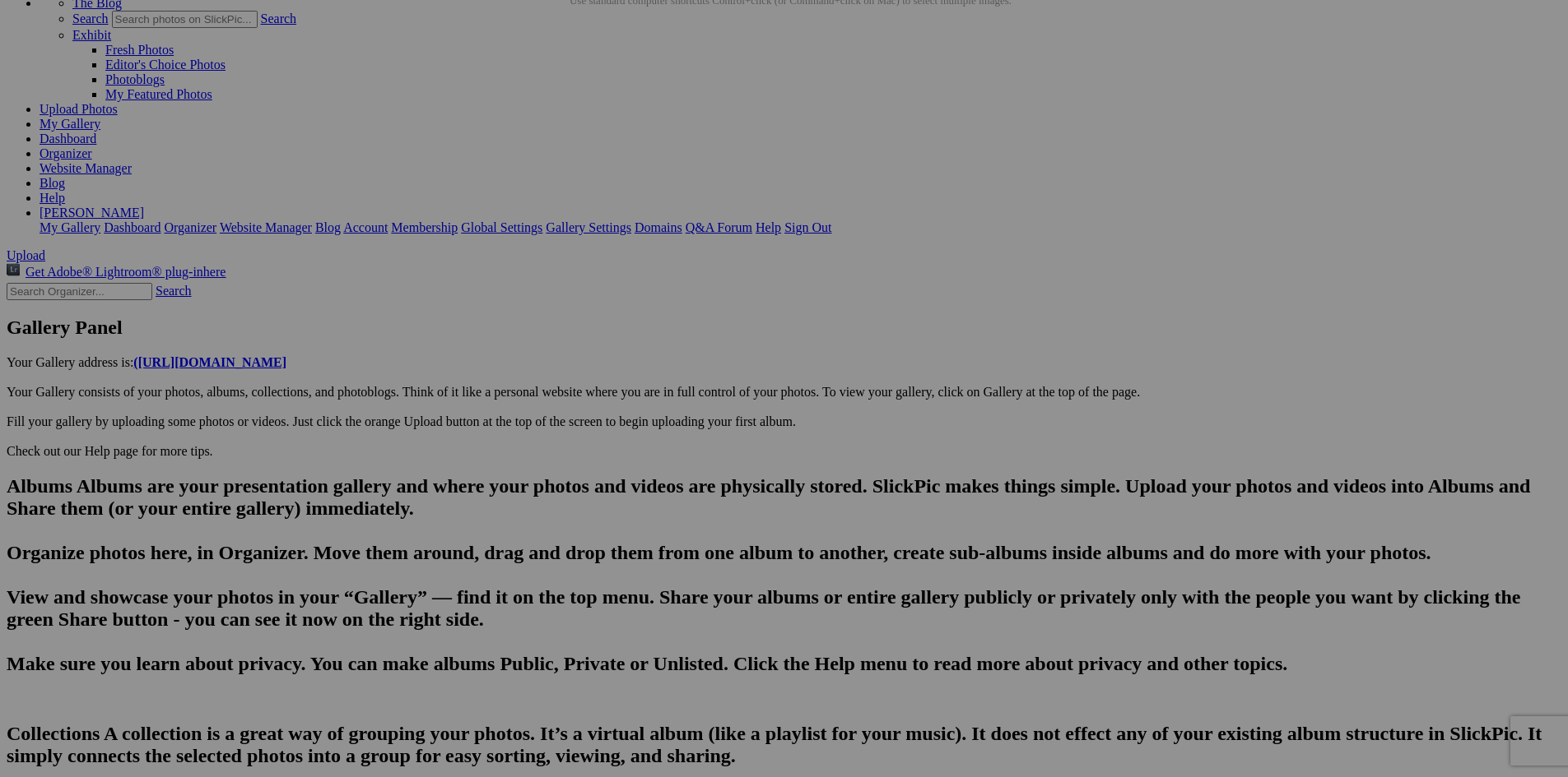
type input "The Frankfort Light, Frankfort, Michigan"
drag, startPoint x: 651, startPoint y: 633, endPoint x: 435, endPoint y: 636, distance: 216.0
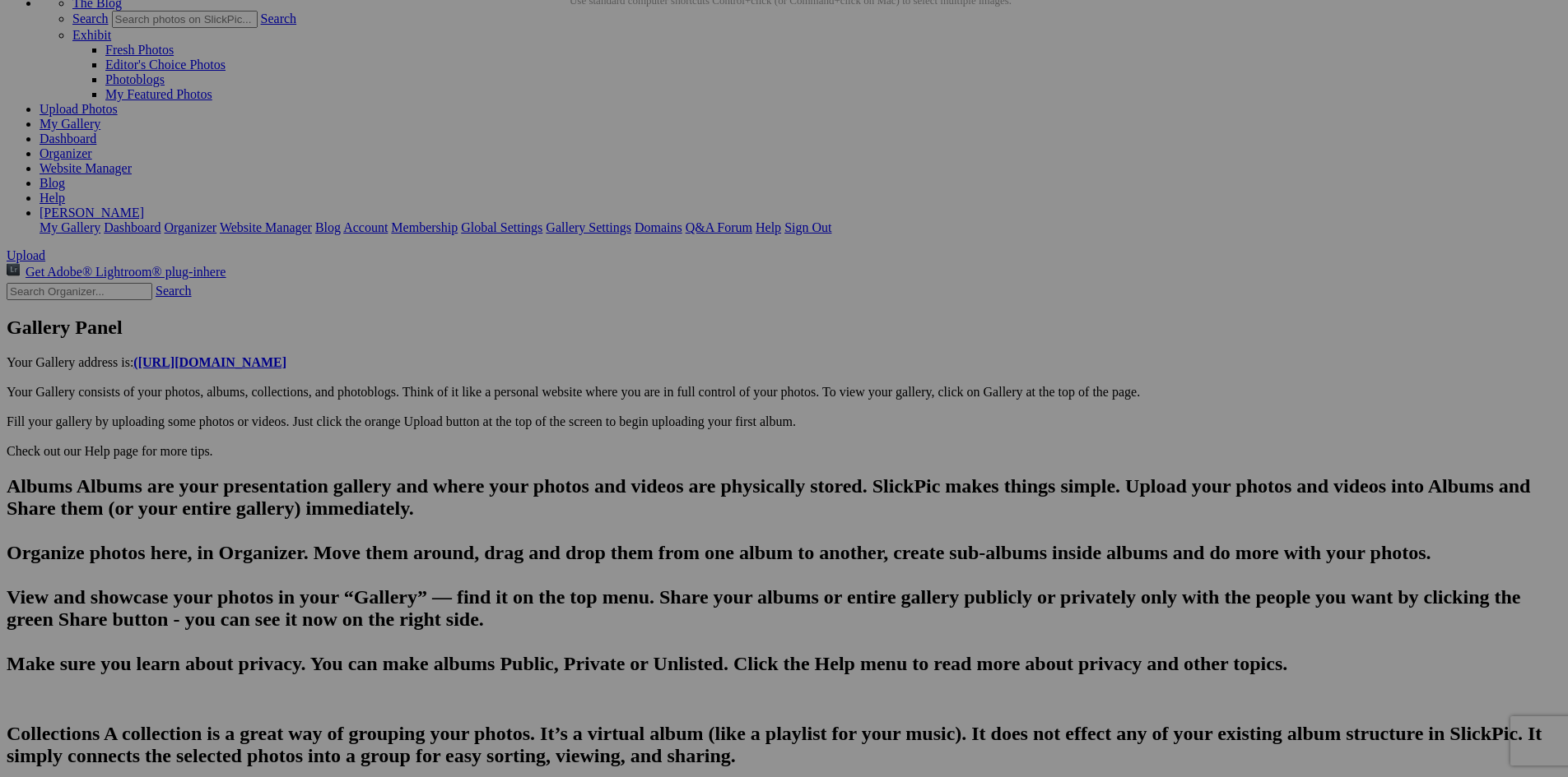
paste input "The Frankfort Light, Frankfort, Michigan"
type input "The Frankfort Light, Frankfort, Michigan"
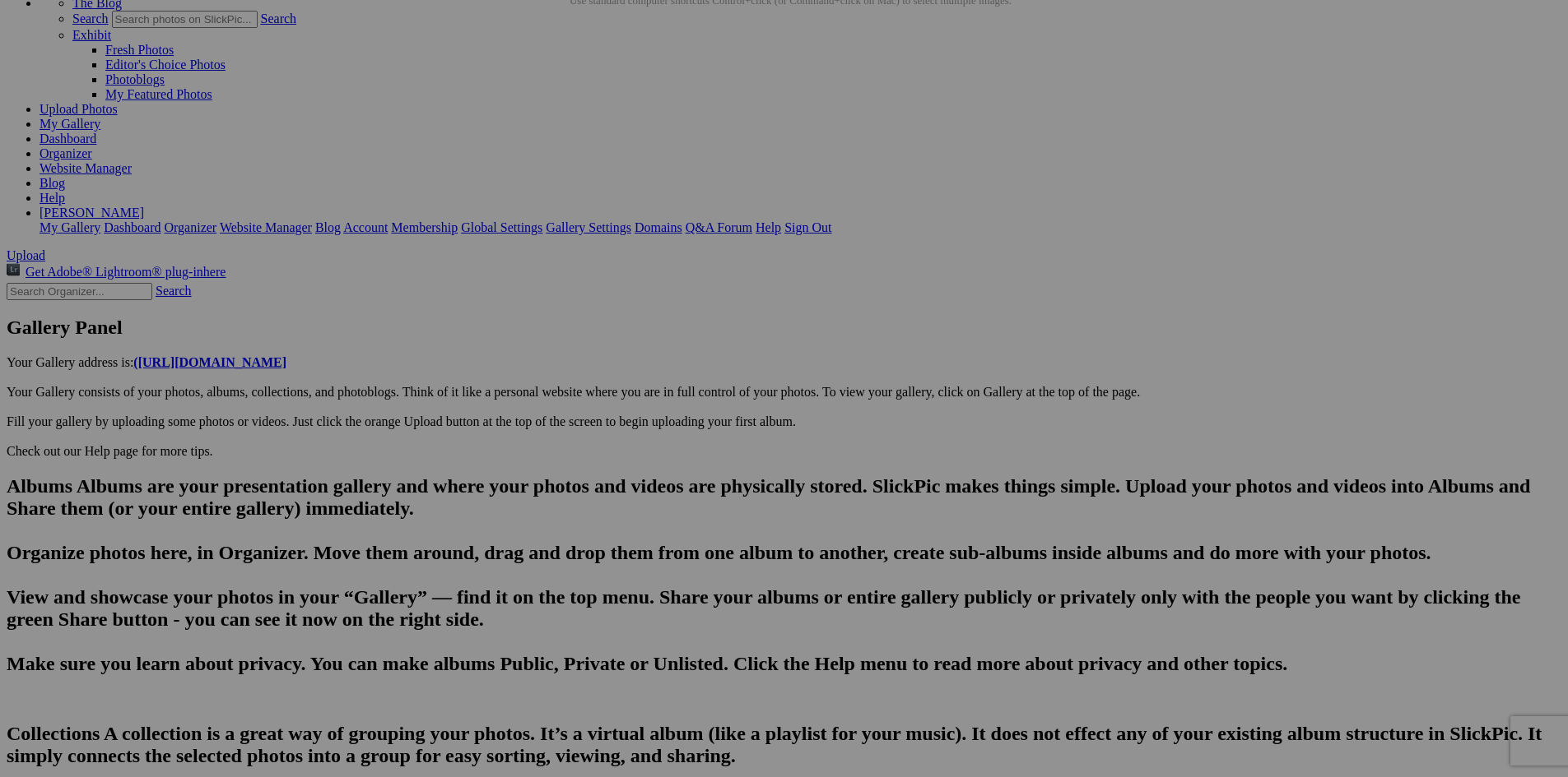
drag, startPoint x: 589, startPoint y: 717, endPoint x: 578, endPoint y: 719, distance: 11.2
type textarea "In 1912, a new square steel pyramidal tower was constructed on the North Pier. …"
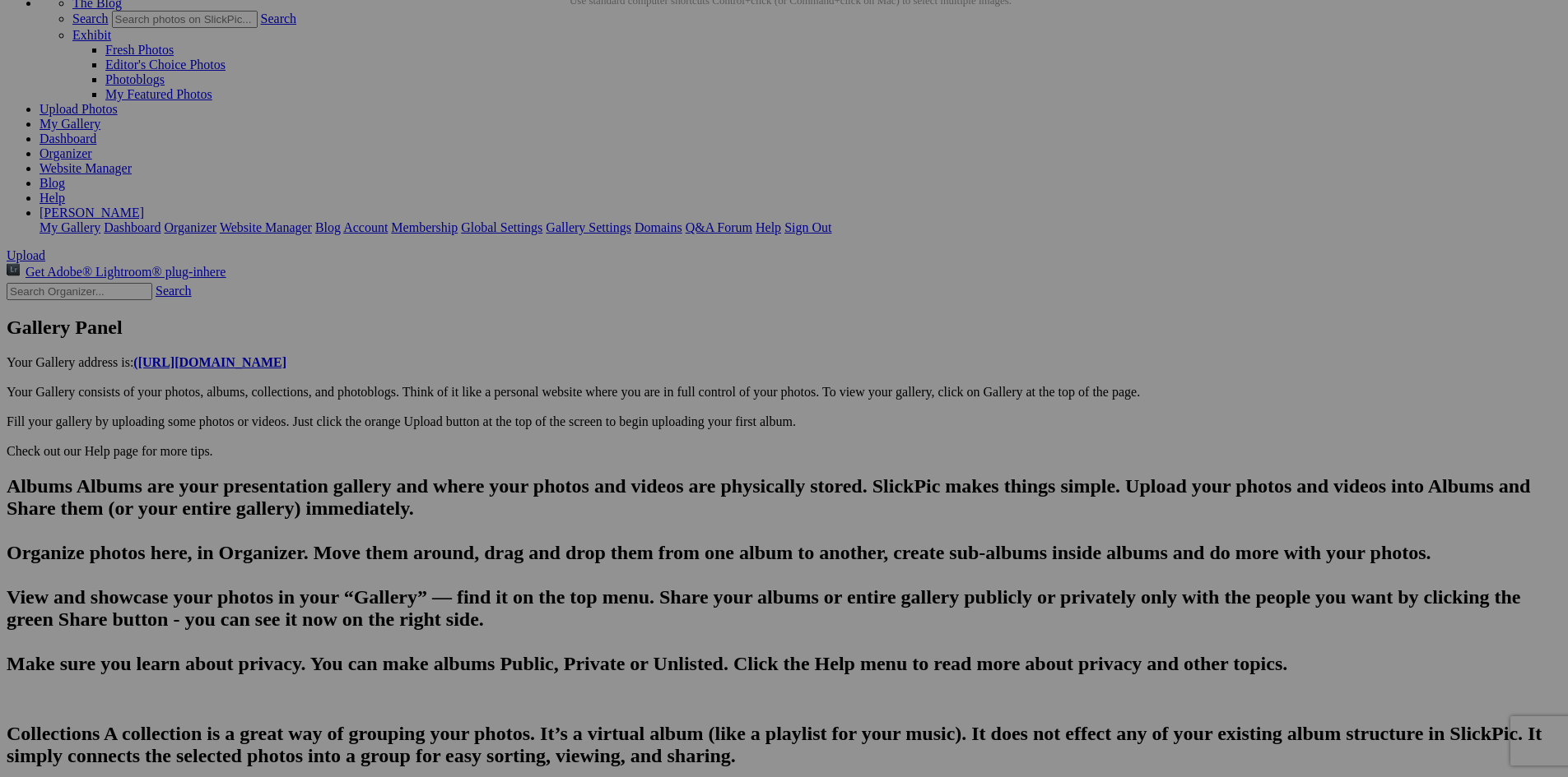
type input "20250814_181905"
type textarea "Enter here..."
drag, startPoint x: 562, startPoint y: 631, endPoint x: 415, endPoint y: 632, distance: 147.0
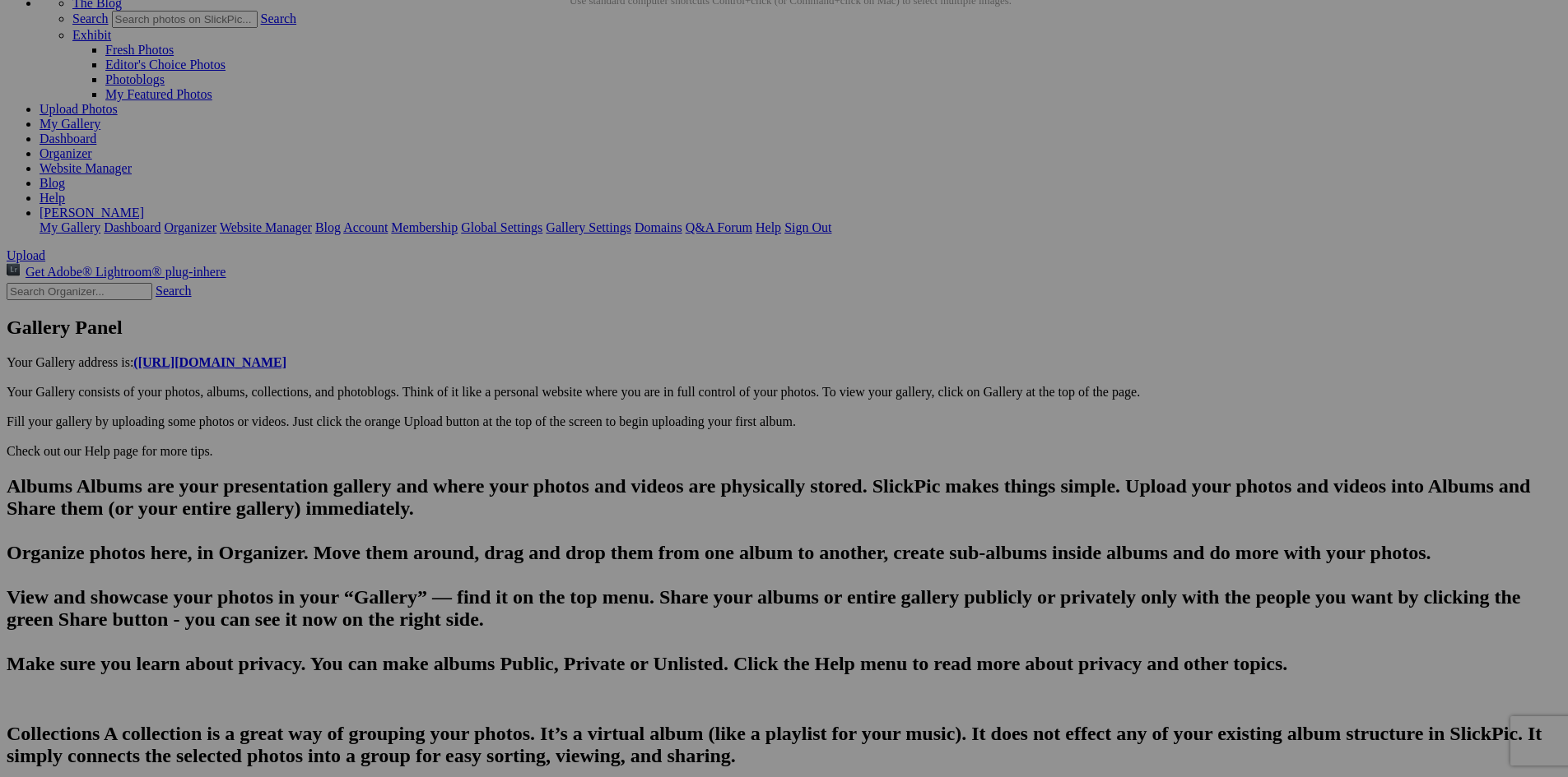
type input "The Frankfort Light, Frankfort, Michigan"
type textarea "In 1912, a new square steel pyramidal tower was constructed on the North Pier. …"
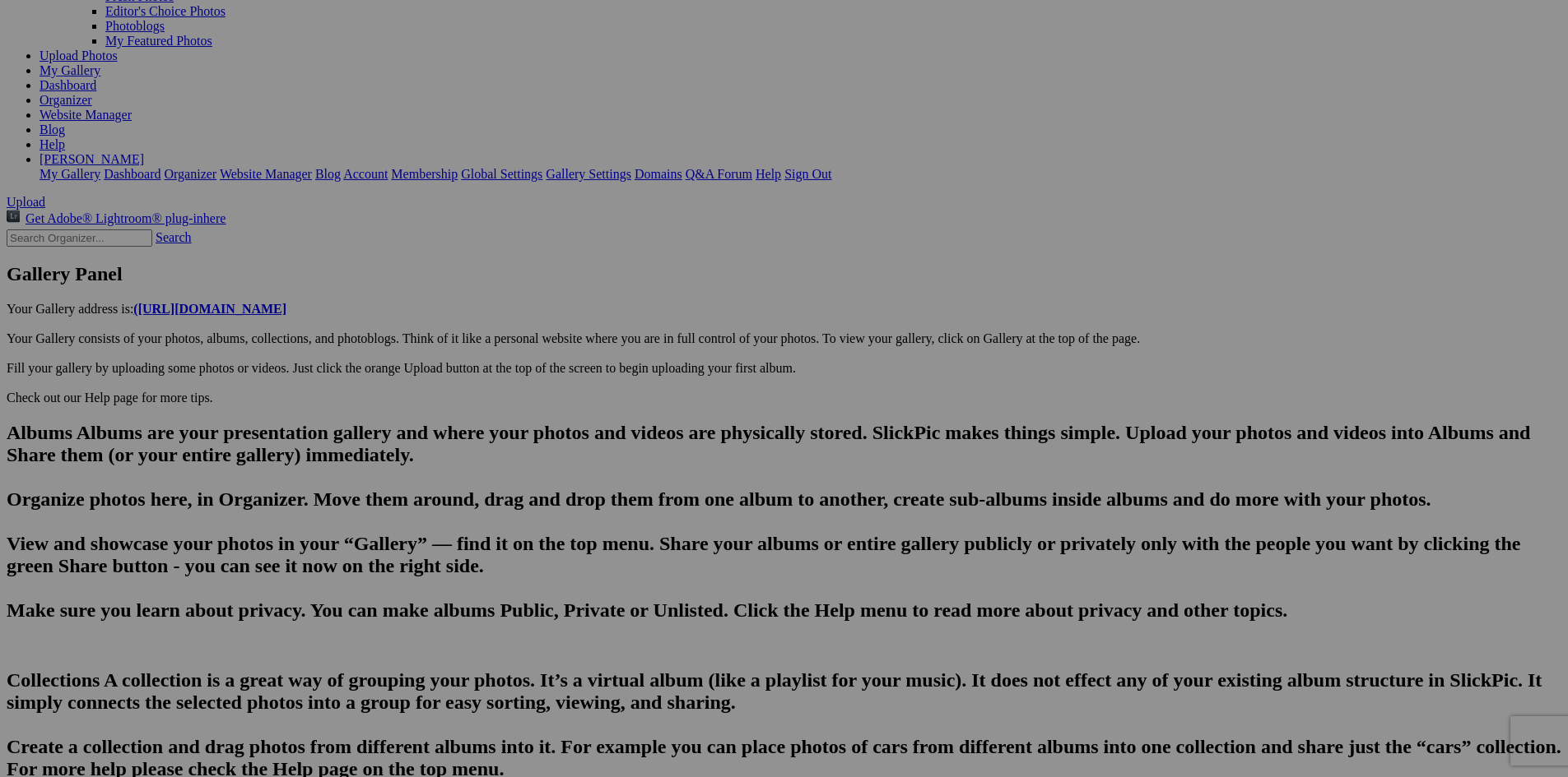
drag, startPoint x: 475, startPoint y: 693, endPoint x: 864, endPoint y: 765, distance: 395.6
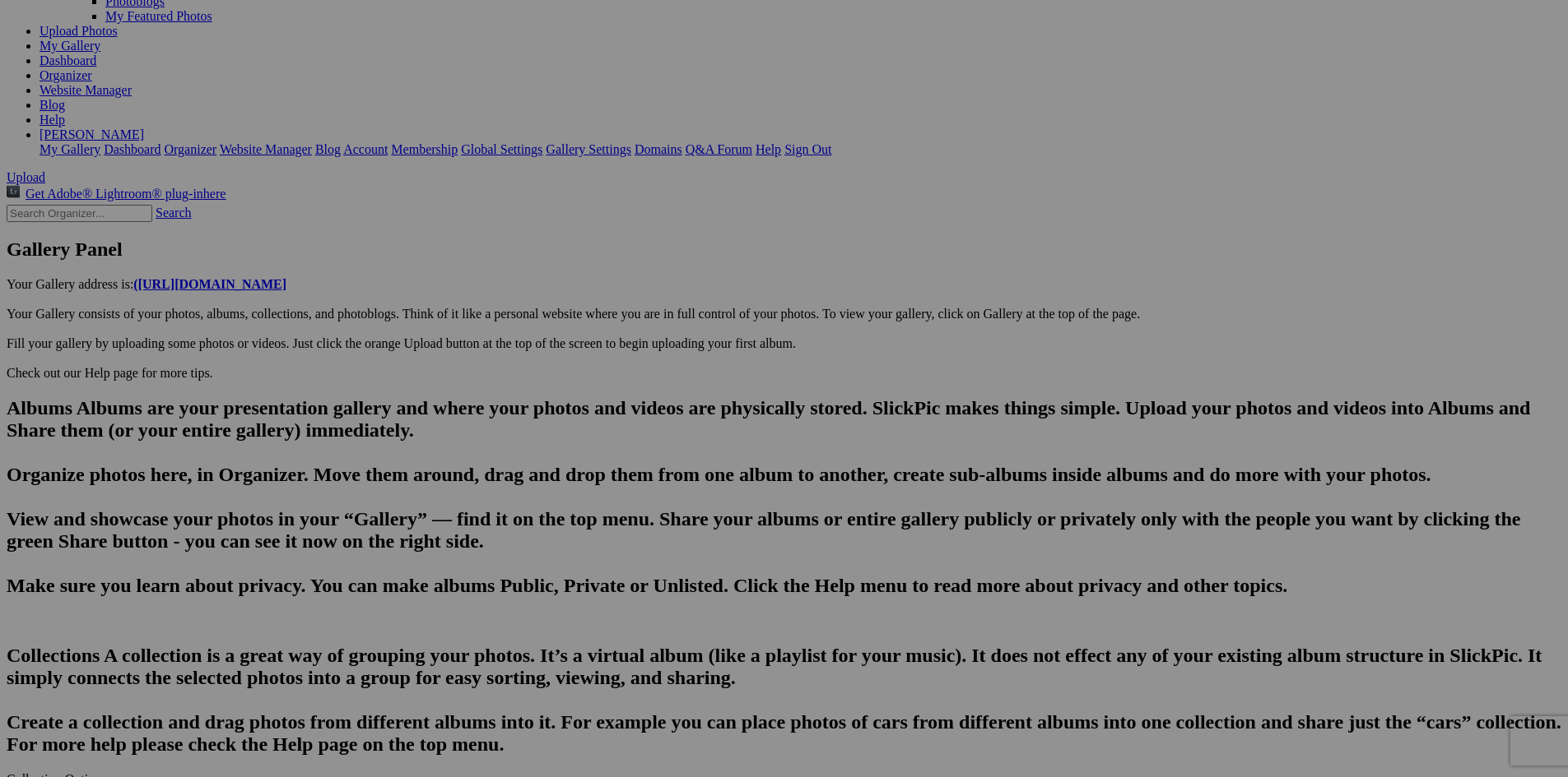
scroll to position [0, 0]
type textarea "Enter here..."
paste textarea "The current breakwater light in Frankfort is located at the head of the north b…"
drag, startPoint x: 562, startPoint y: 619, endPoint x: 537, endPoint y: 618, distance: 25.0
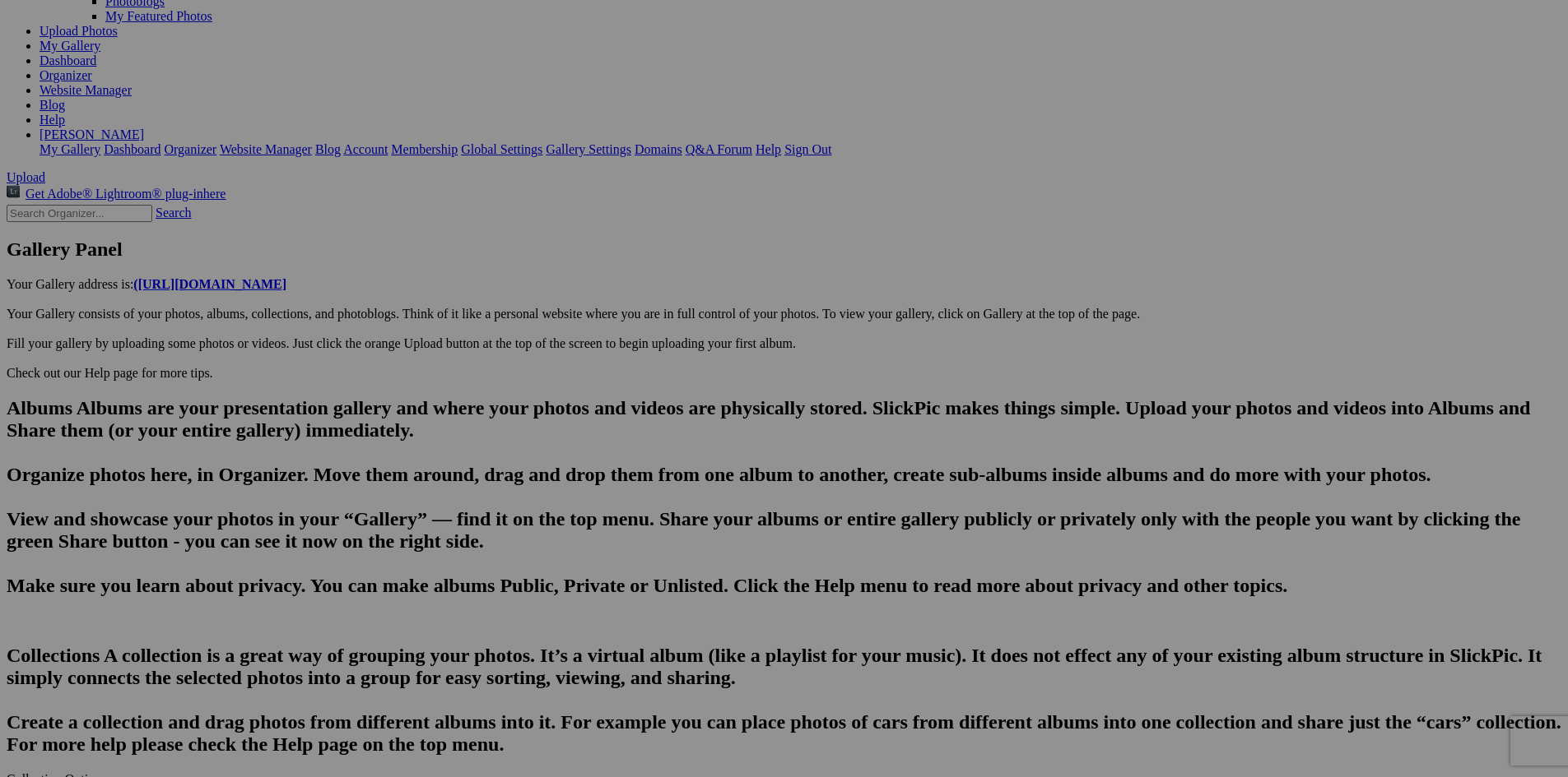
drag, startPoint x: 723, startPoint y: 625, endPoint x: 691, endPoint y: 627, distance: 32.1
paste textarea "In 2010, the US Coast Guard excessed the lighthouse, and in 2011 ownership was …"
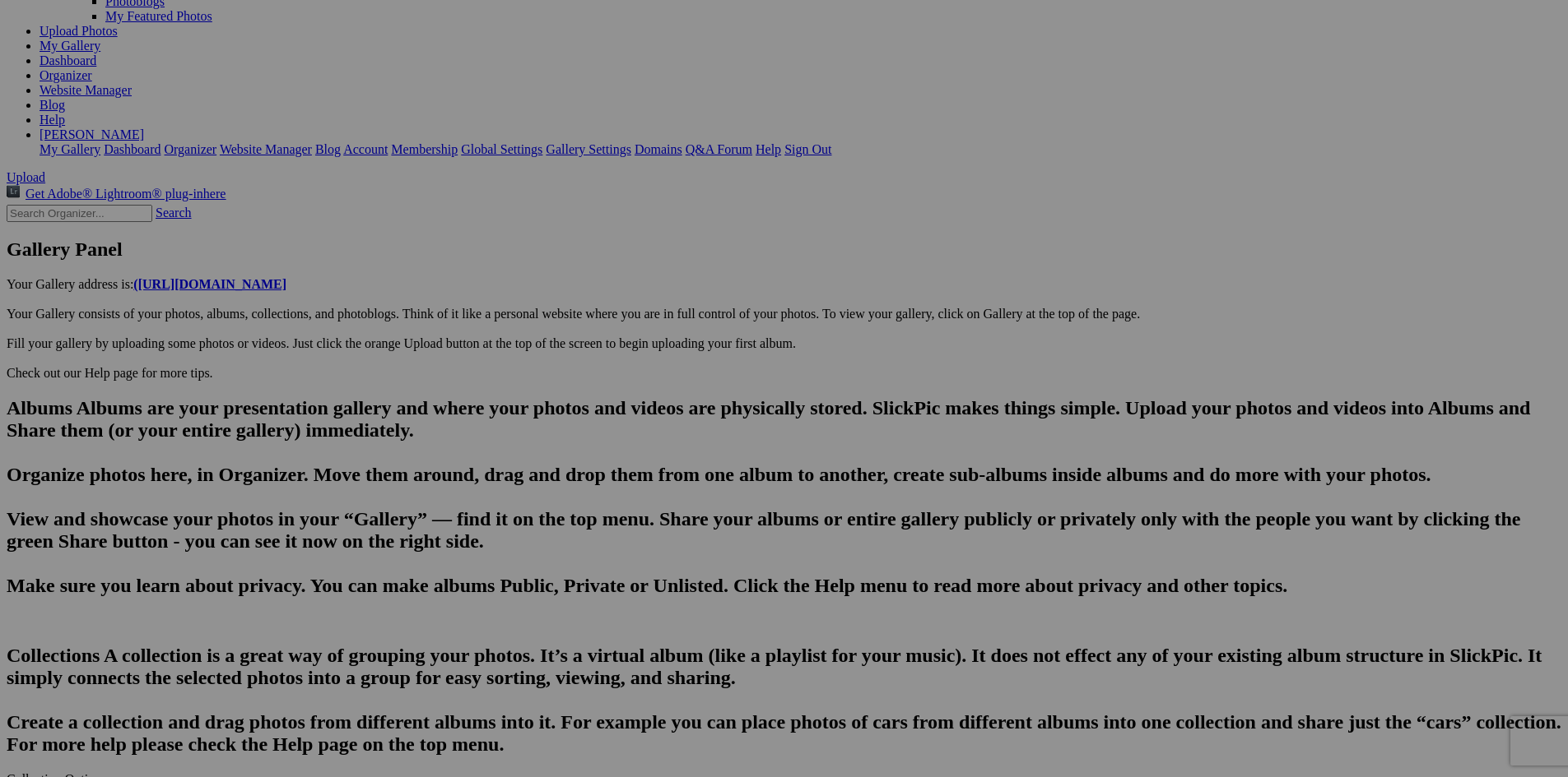
type textarea "The current breakwater light in Frankfort is located at the head of the north b…"
type input "20250814_181931"
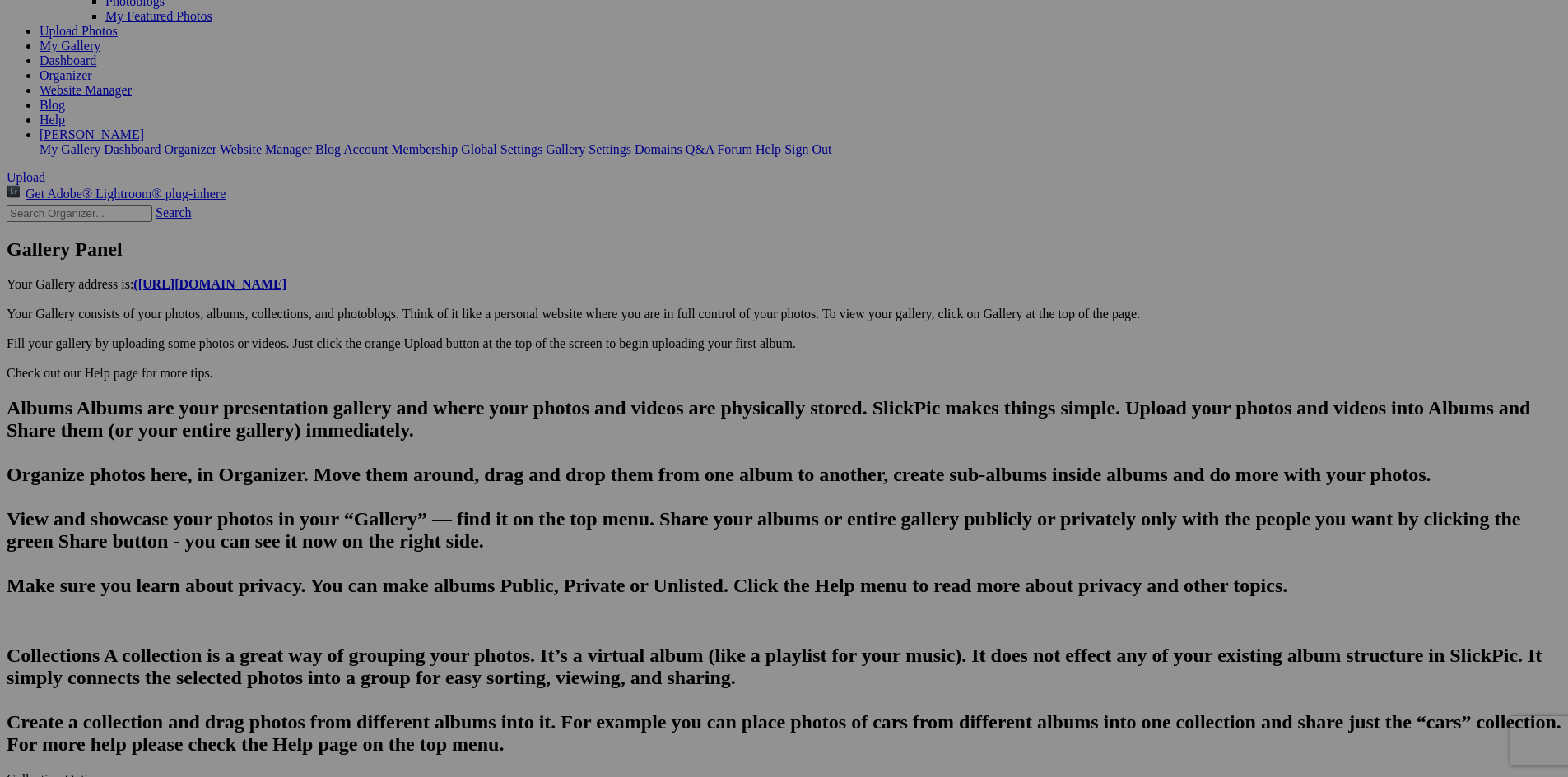
type textarea "Enter here..."
drag, startPoint x: 563, startPoint y: 552, endPoint x: 442, endPoint y: 561, distance: 121.3
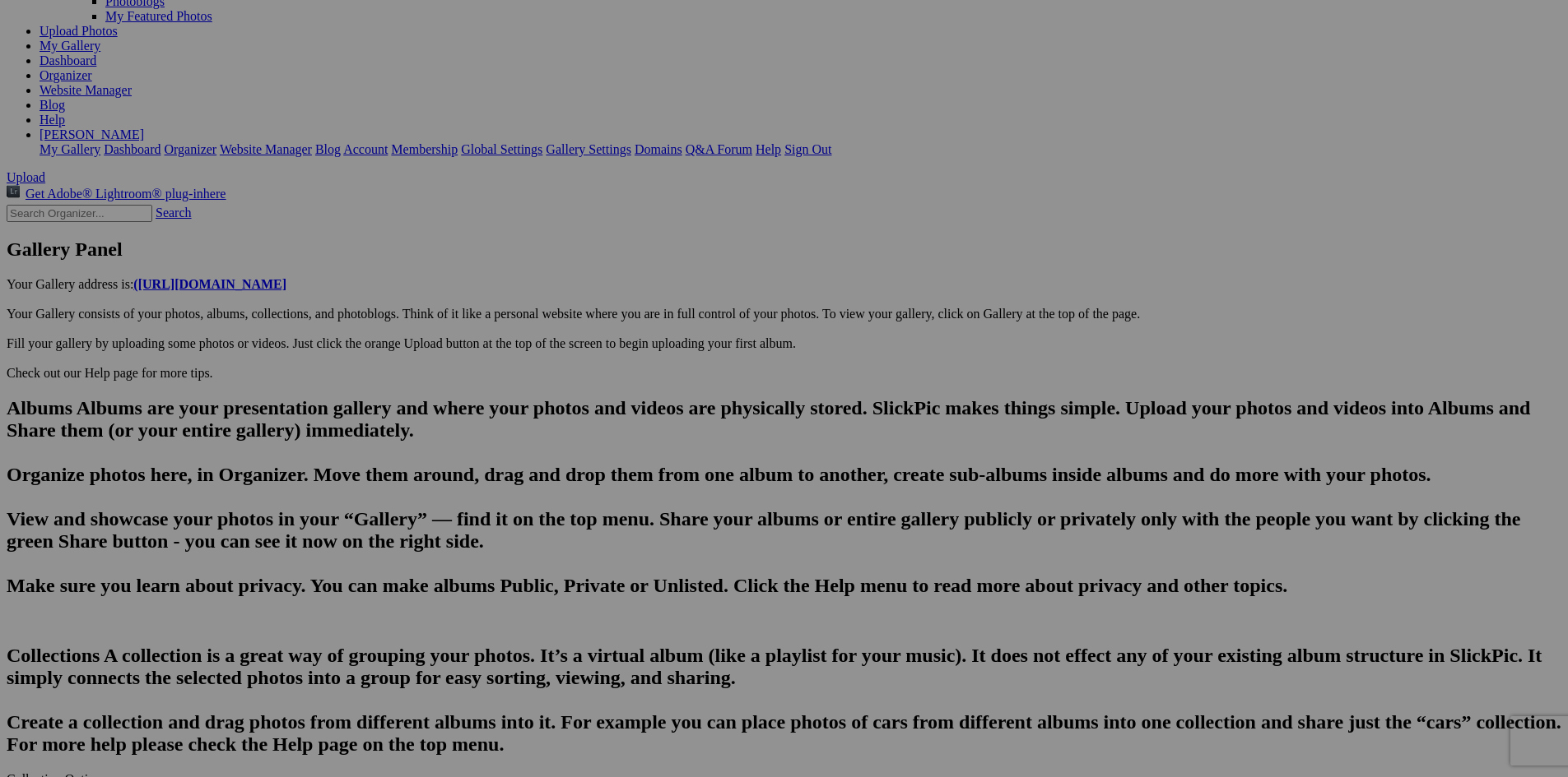
type input "20250814_181943"
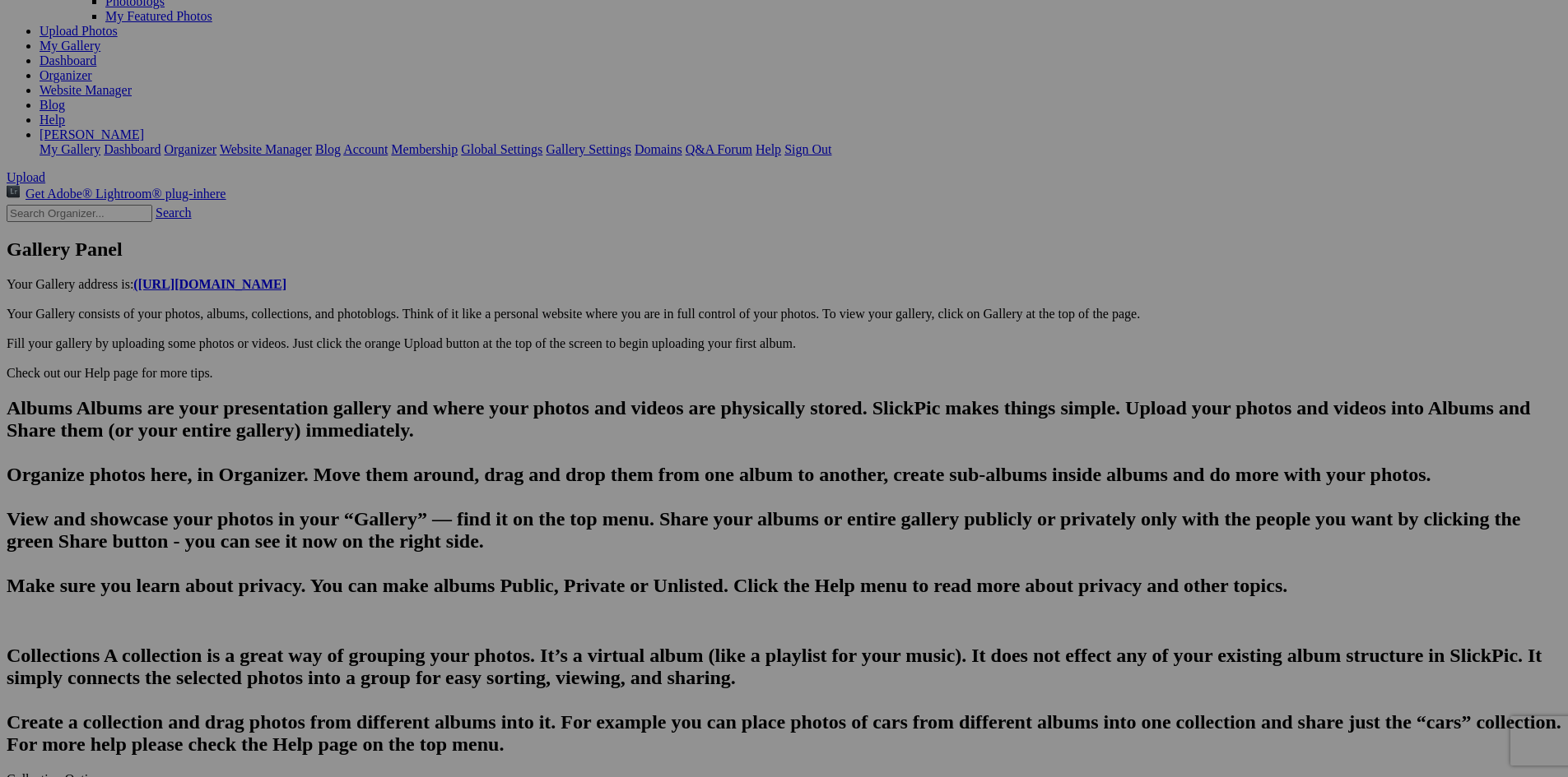
drag, startPoint x: 567, startPoint y: 547, endPoint x: 411, endPoint y: 542, distance: 156.1
type input "20250814_182334"
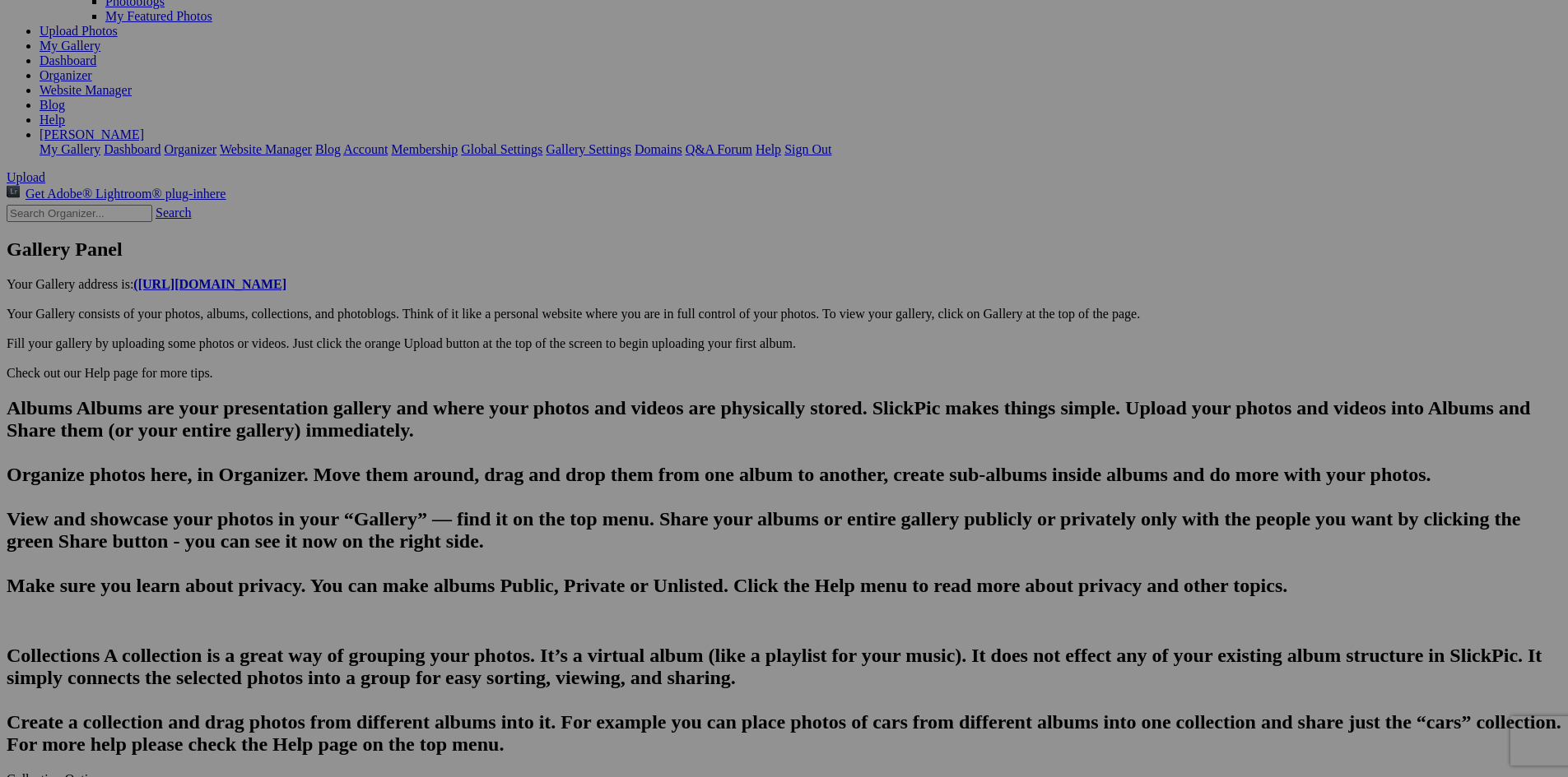
drag, startPoint x: 564, startPoint y: 550, endPoint x: 416, endPoint y: 531, distance: 149.2
type input "A handsome, stately home just across from Franfort's main beach"
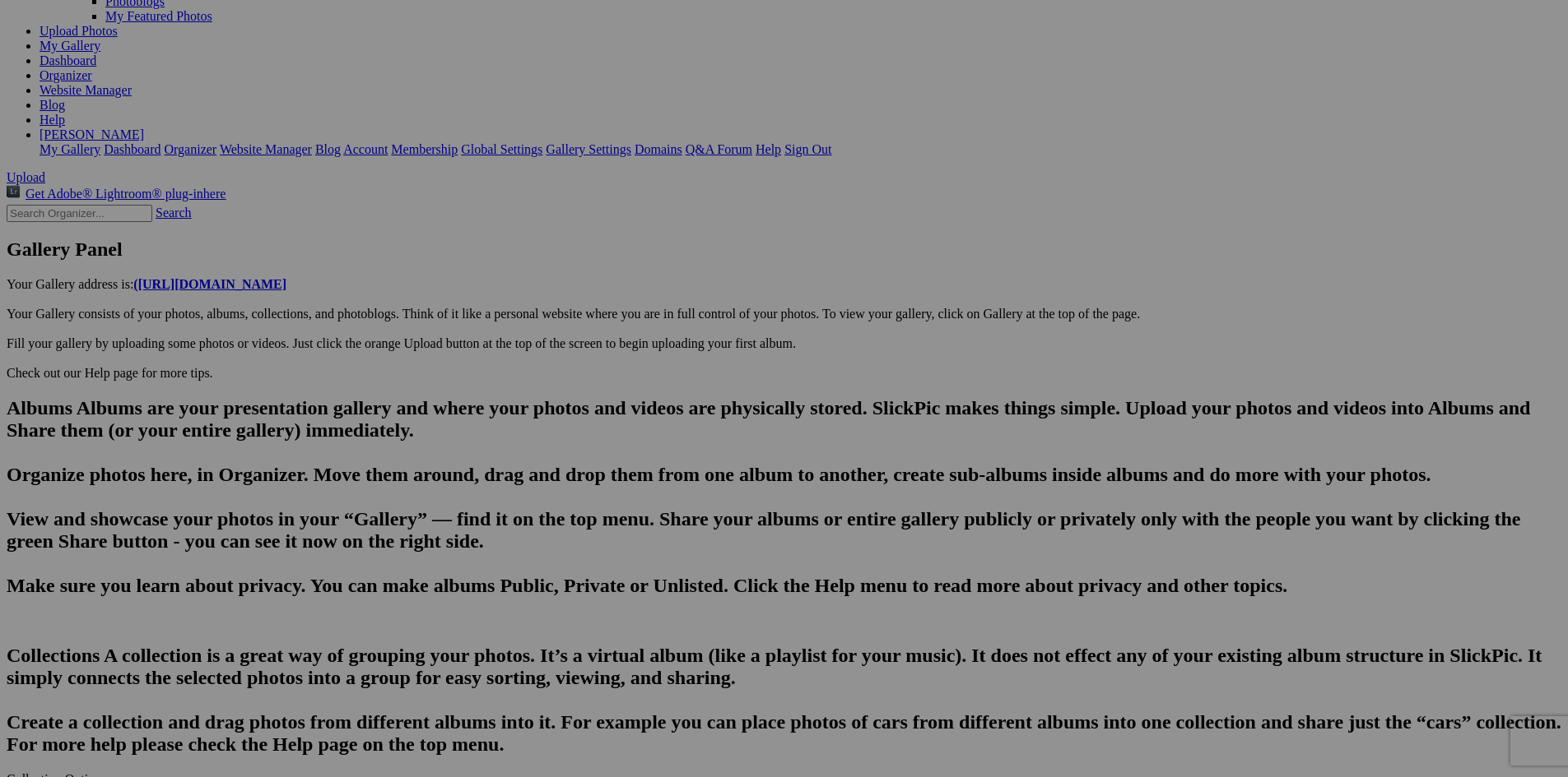
type input "The Frankfort Light, Frankfort, Michigan"
type textarea "The current breakwater light in Frankfort is located at the head of the north b…"
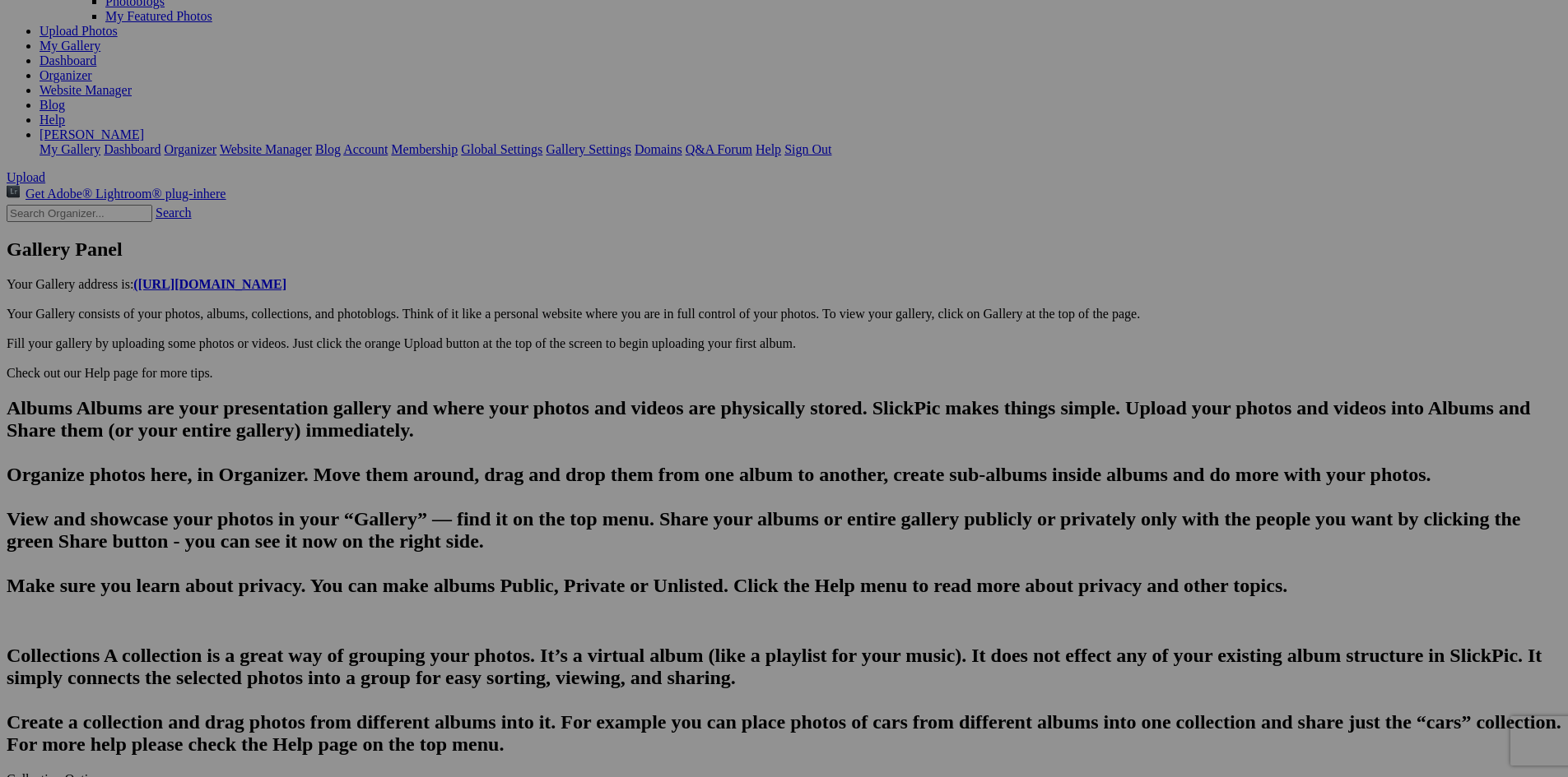
scroll to position [0, 2417]
paste input "The area is a tourism hotspot, providing a wide variety of recreational opportu…"
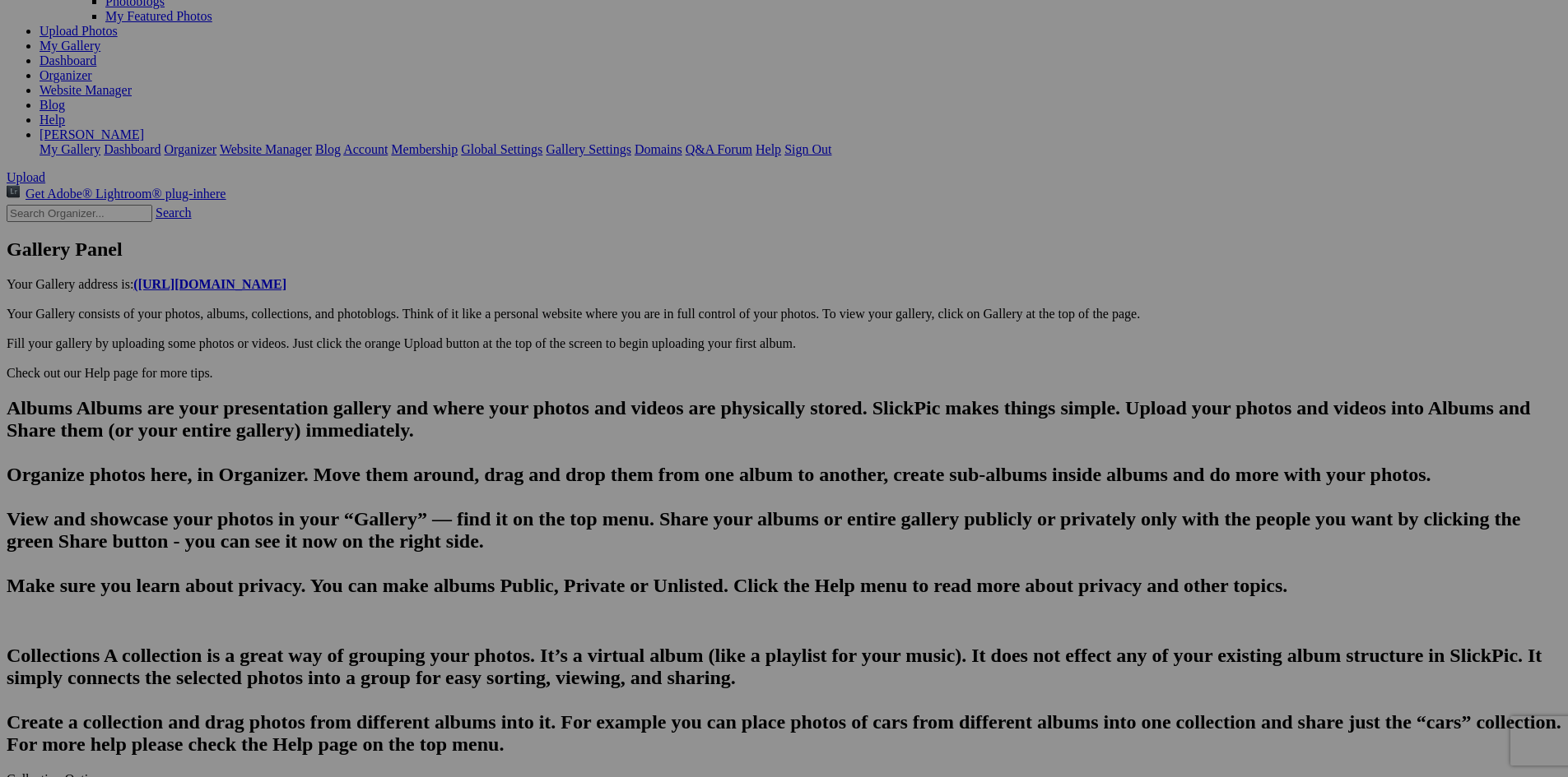
type input "The area is a tourism hotspot, providing a wide variety of recreational opportu…"
drag, startPoint x: 911, startPoint y: 552, endPoint x: 433, endPoint y: 566, distance: 478.2
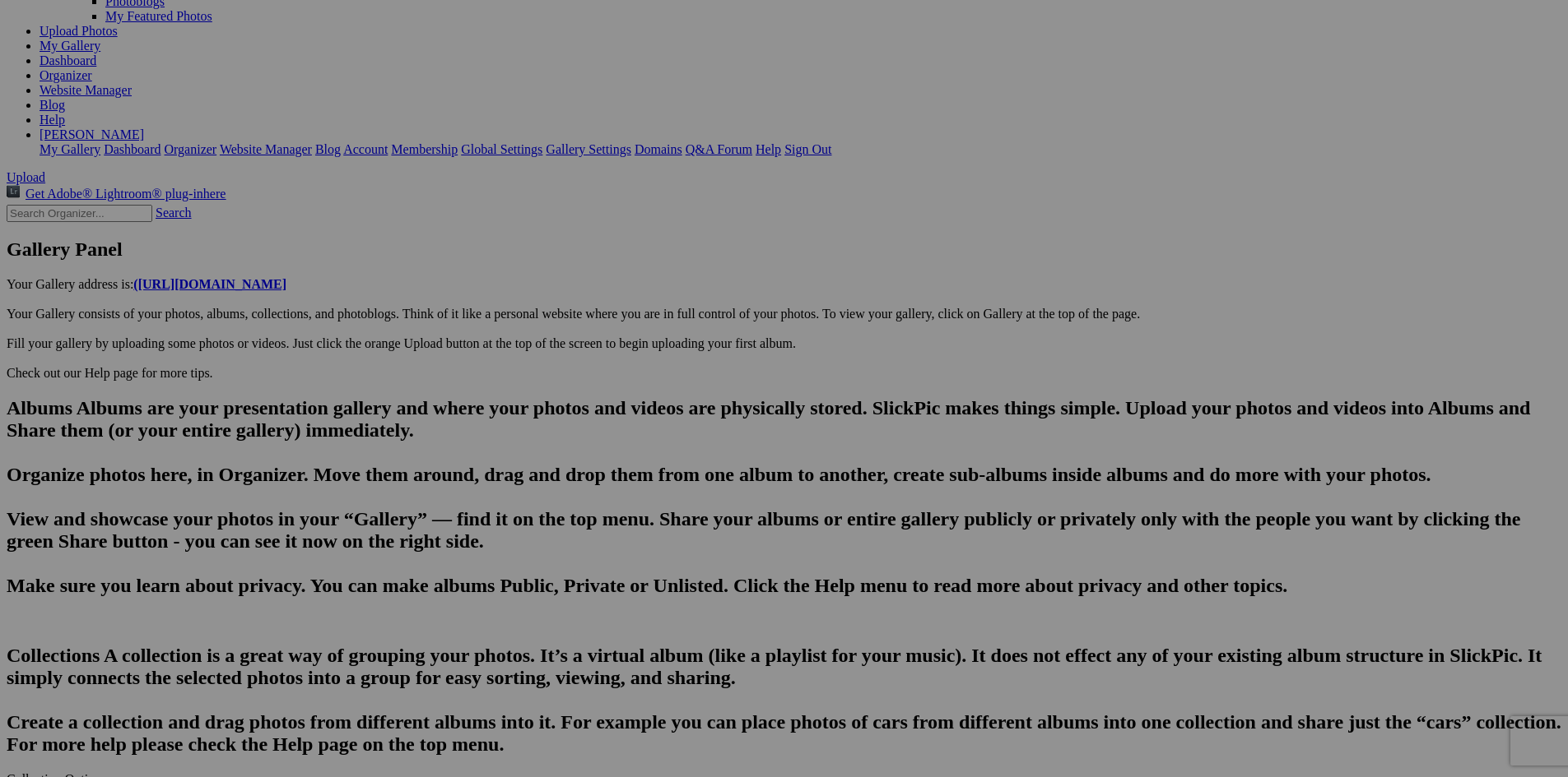
type input "A handsome, stately home just across from Franfort's main beach"
type textarea "Enter here..."
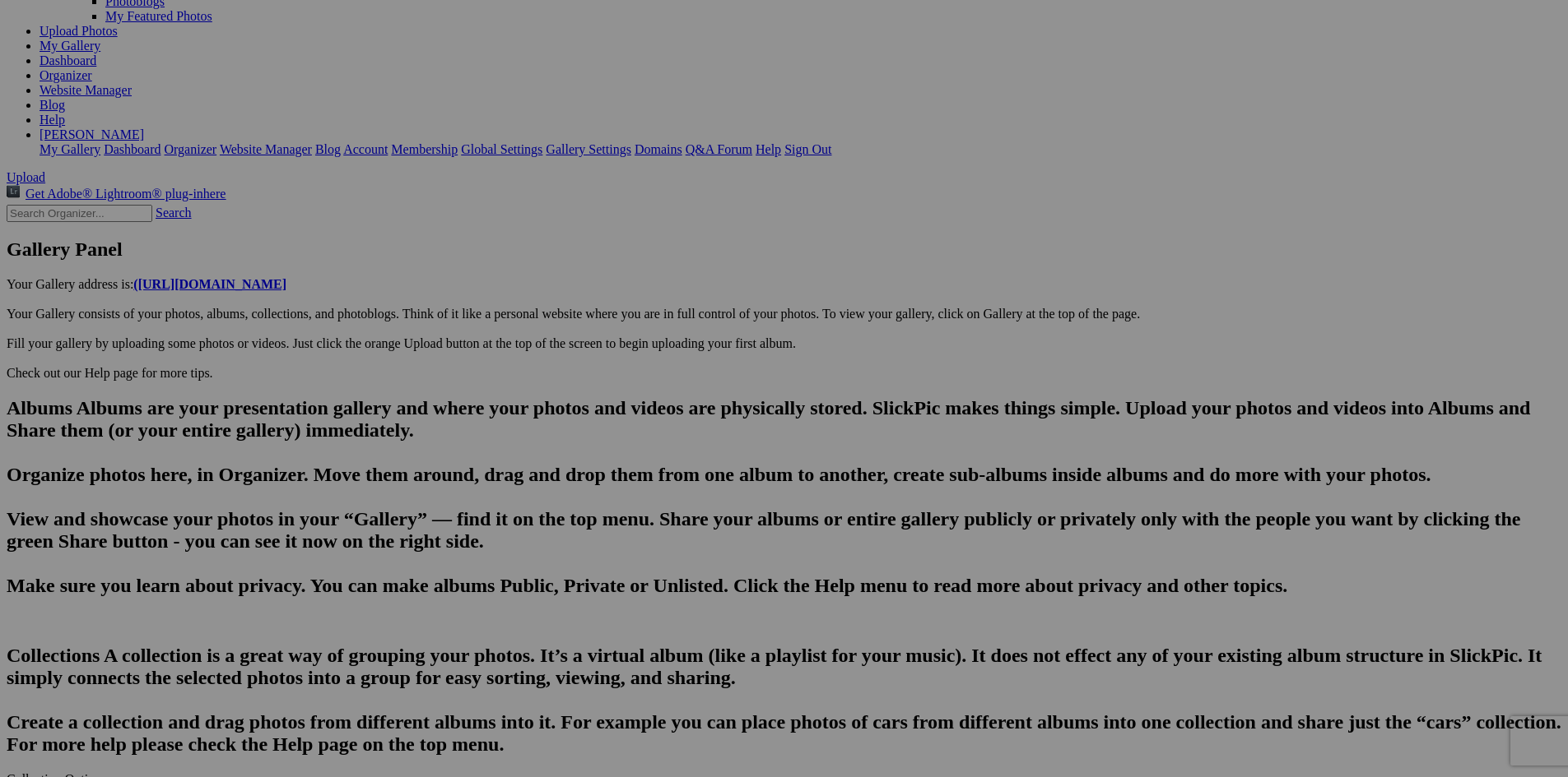
type input "Lakefront dwellings on Frankfort Beach"
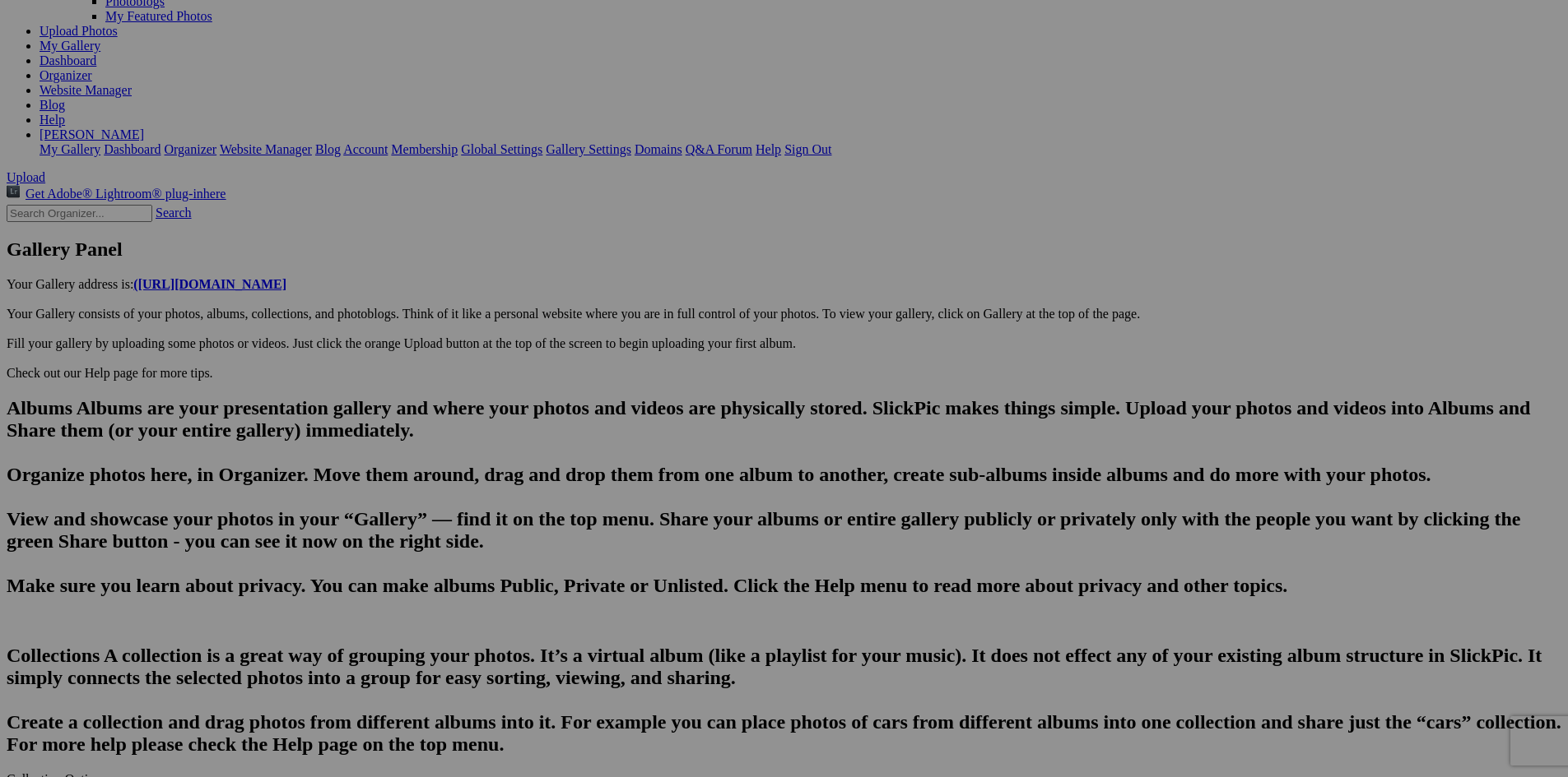
scroll to position [0, 2514]
type input "Frankfort Harbor-where the Betsie River and Lake Michigan meet Betsie Lake"
paste textarea "Father Jacques Marquette, one of the first Jesuit missionaries to the Great Lak…"
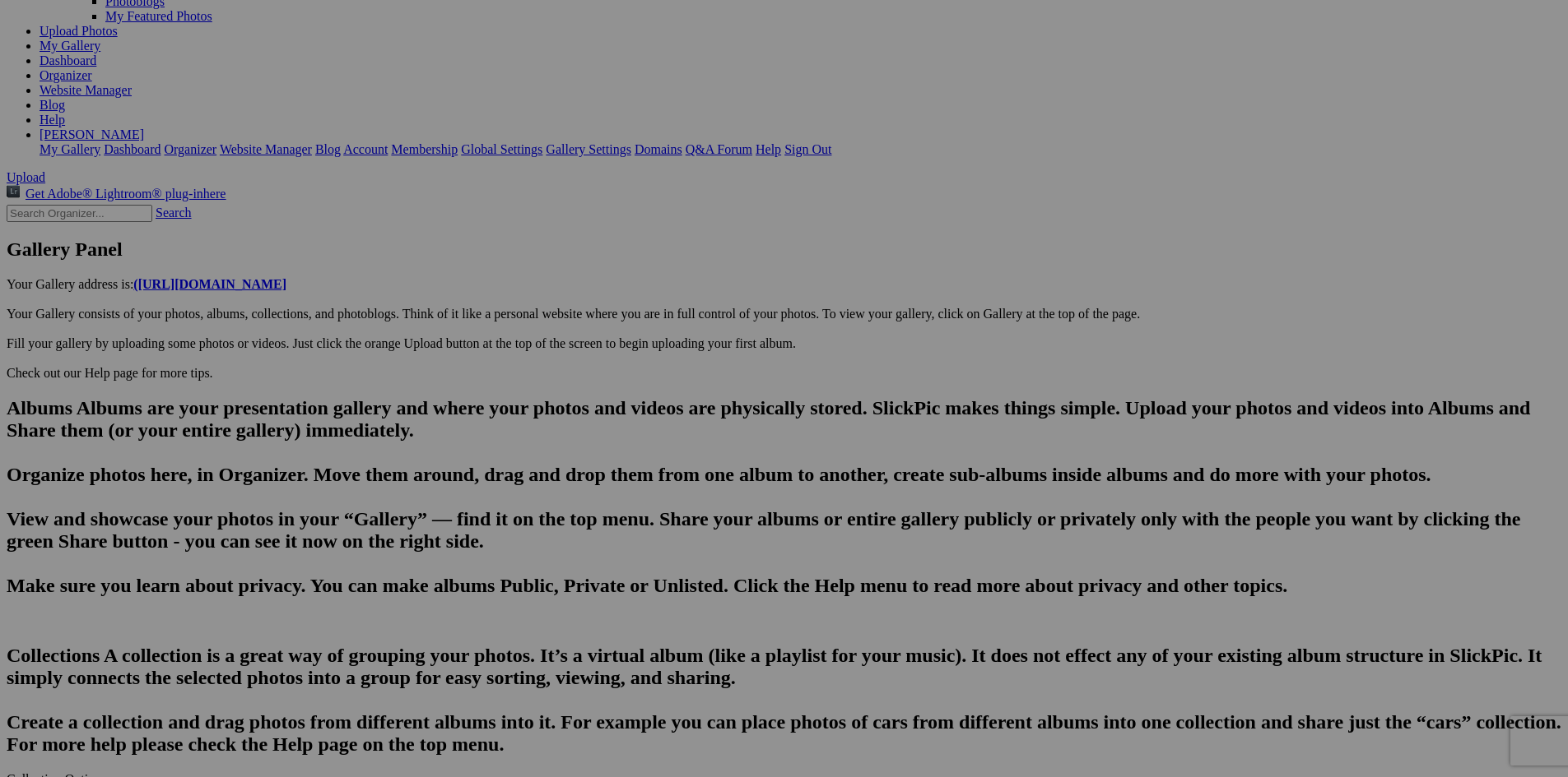
type textarea "Father Jacques Marquette, one of the first Jesuit missionaries to the Great Lak…"
type input "A handsome, stately home just across from Franfort's main beach"
type textarea "Enter here..."
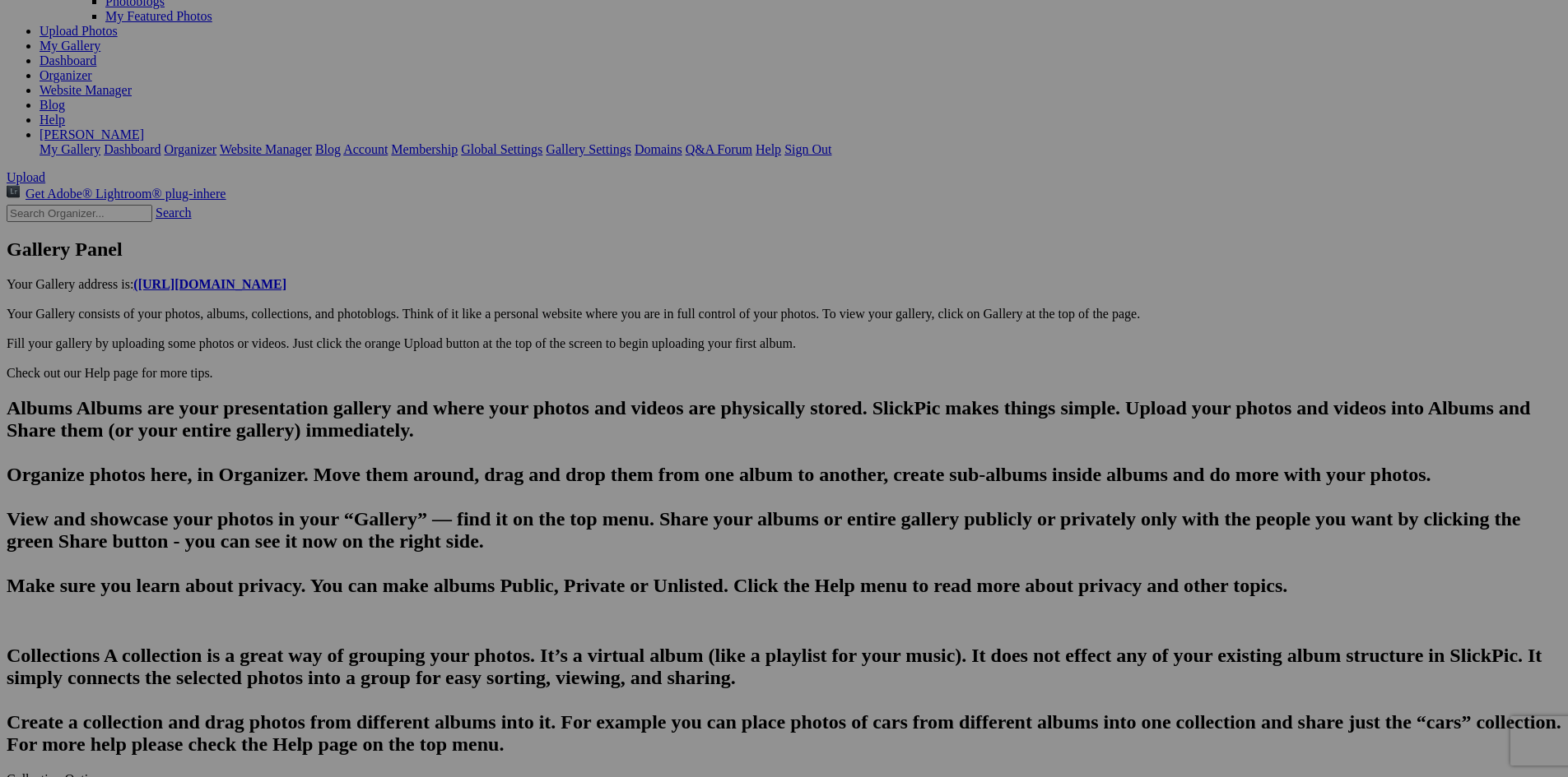
type input "Lakefront dwellings on Frankfort Beach"
paste textarea "Frankfort, Michigan is a charming small town situated on the shores of Lake Mic…"
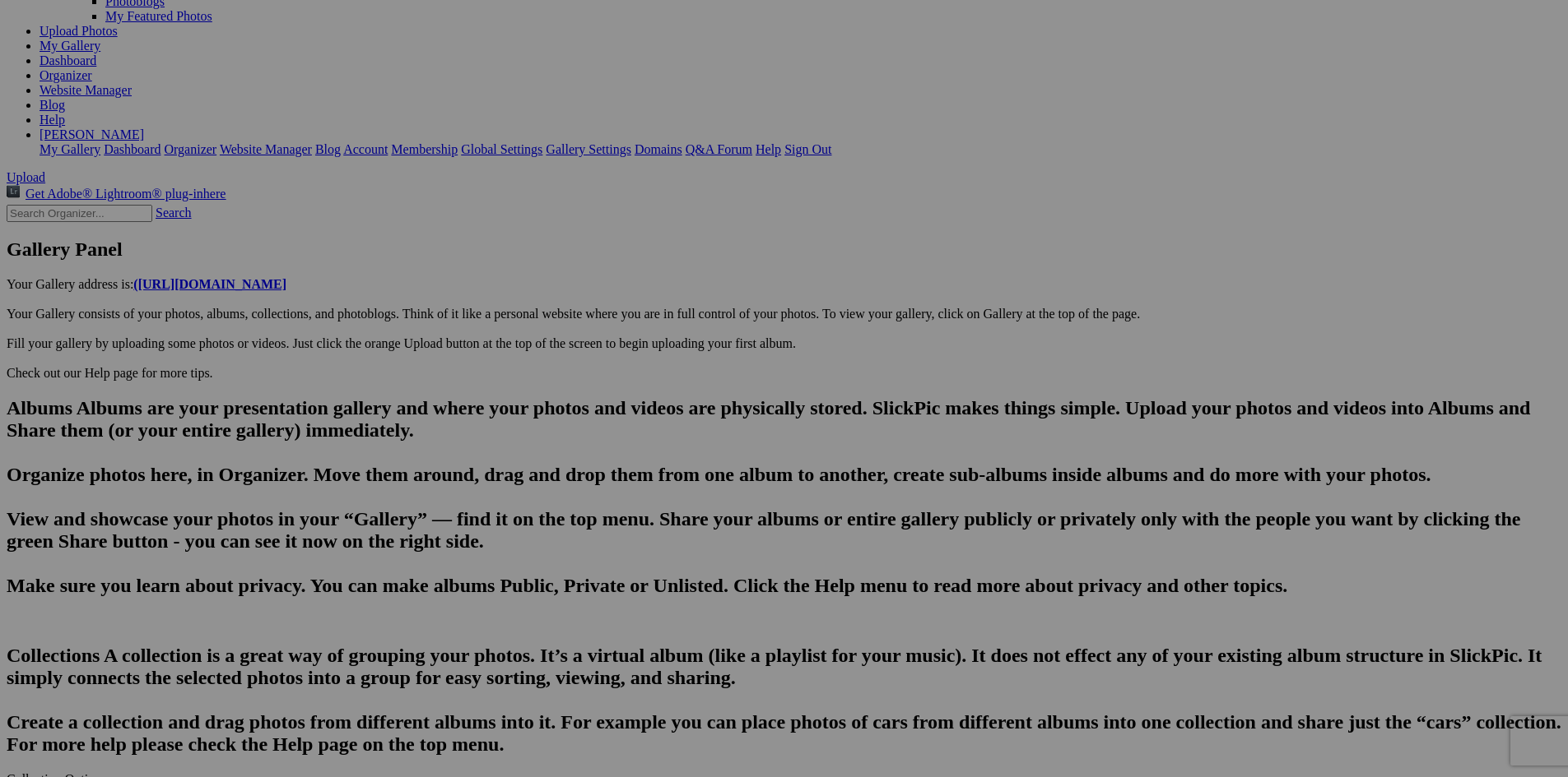
type textarea "Frankfort, Michigan is a charming small town situated on the shores of Lake Mic…"
type input "Lakefront dwellings on Frankfort Beach"
type textarea "Enter here..."
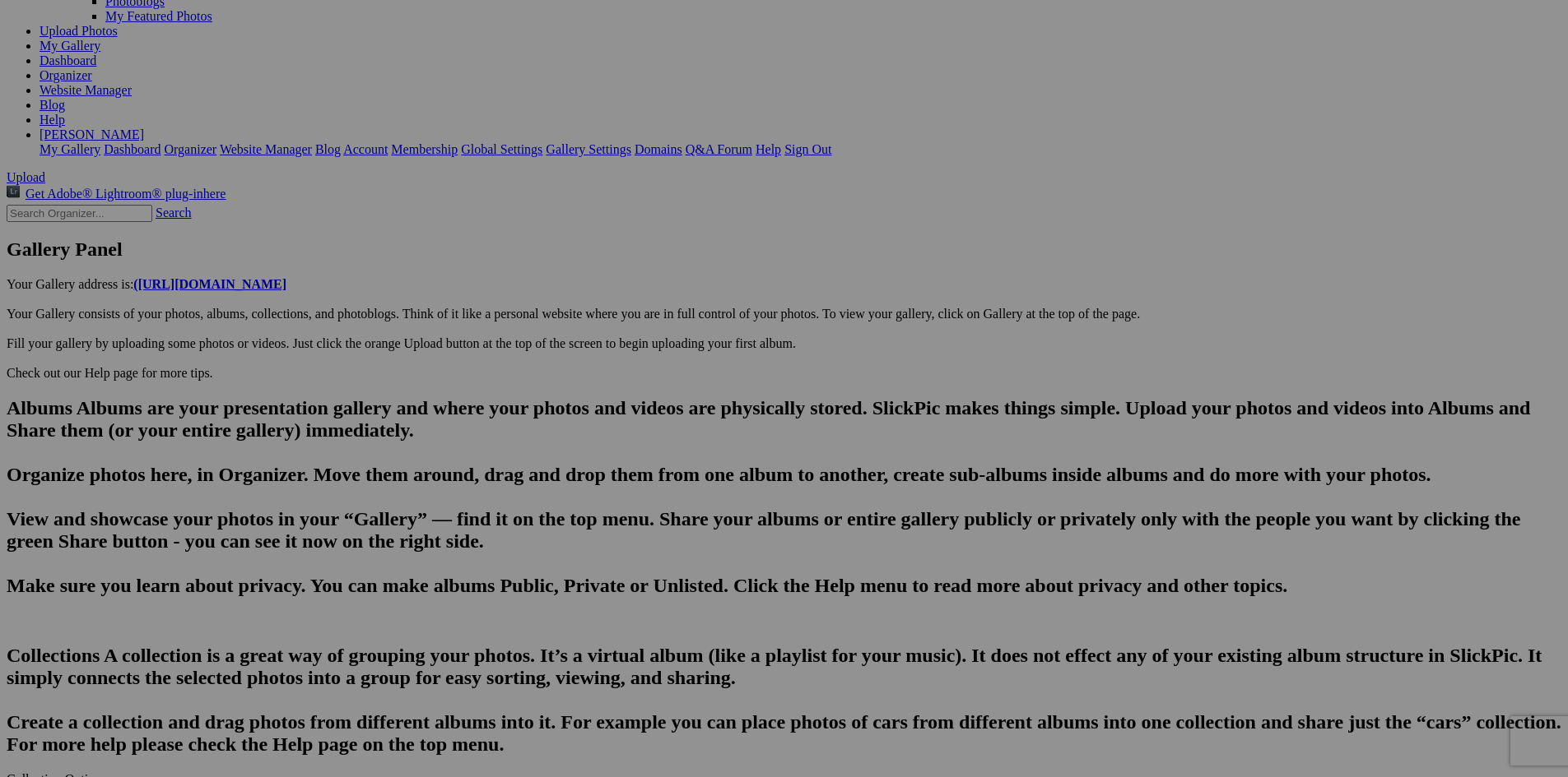
scroll to position [0, 2563]
paste textarea "One of the town's most popular attractions is the Frankfort lighthouse, which h…"
type textarea "One of the town's most popular attractions is the Frankfort lighthouse, which h…"
drag, startPoint x: 475, startPoint y: 612, endPoint x: 1117, endPoint y: 710, distance: 649.4
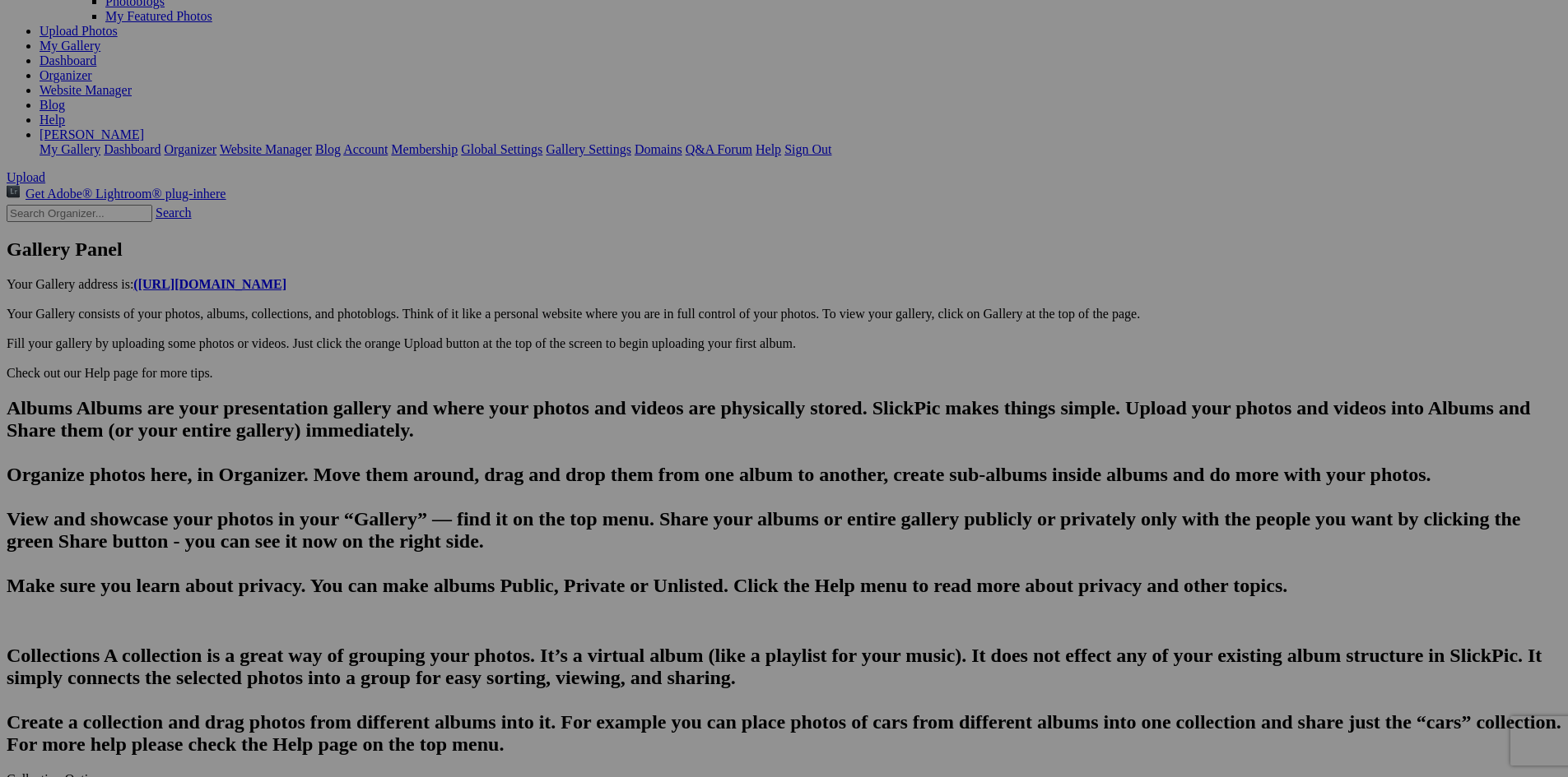
type textarea "Enter here..."
type input "Frankfort Harbor-where the Betsie River and Lake Michigan meet Betsie Lake."
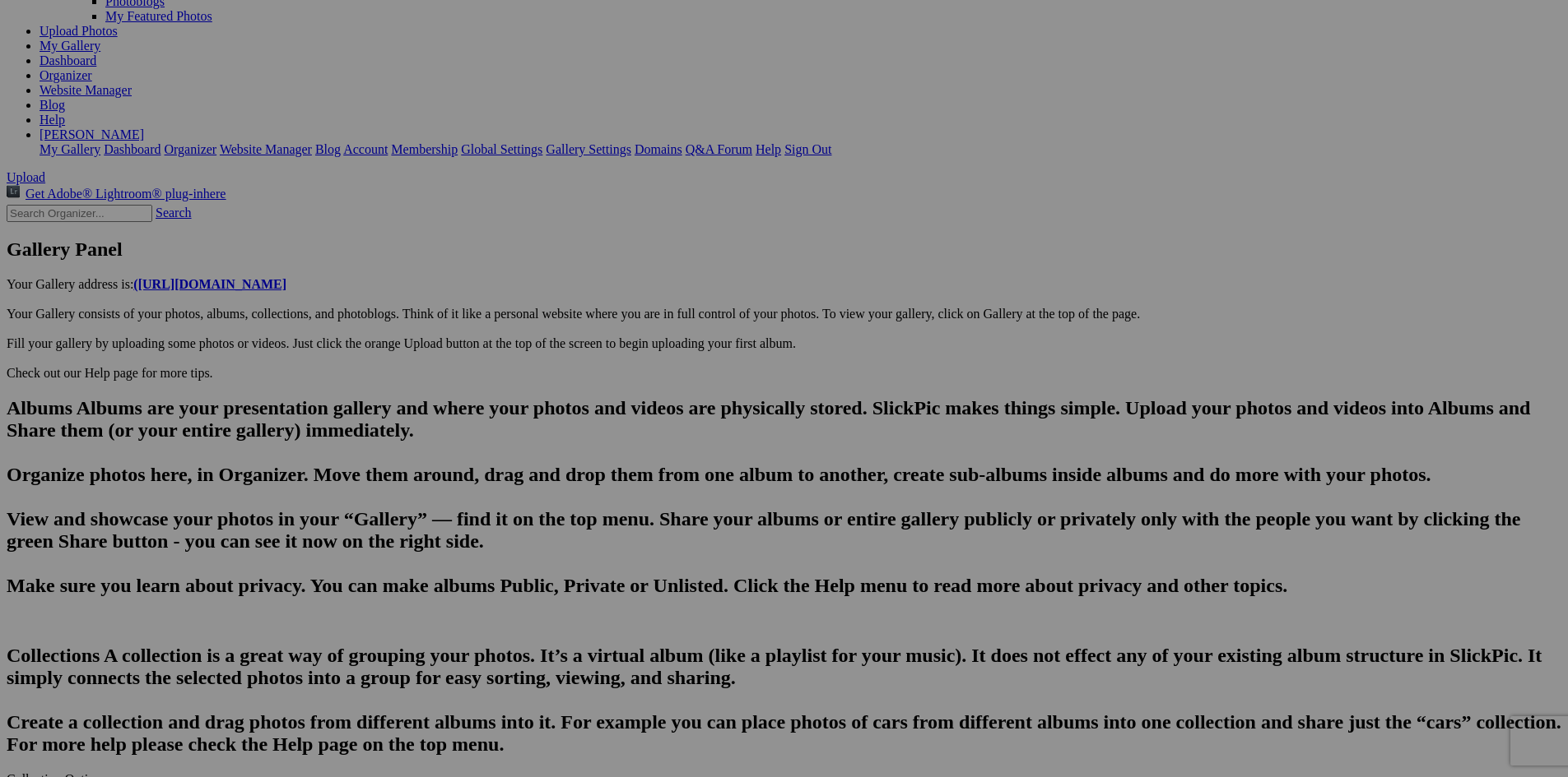
type textarea "Father Jacques Marquette, one of the first Jesuit missionaries to the Great Lak…"
type input "The Frankfort Light, Frankfort, Michigan"
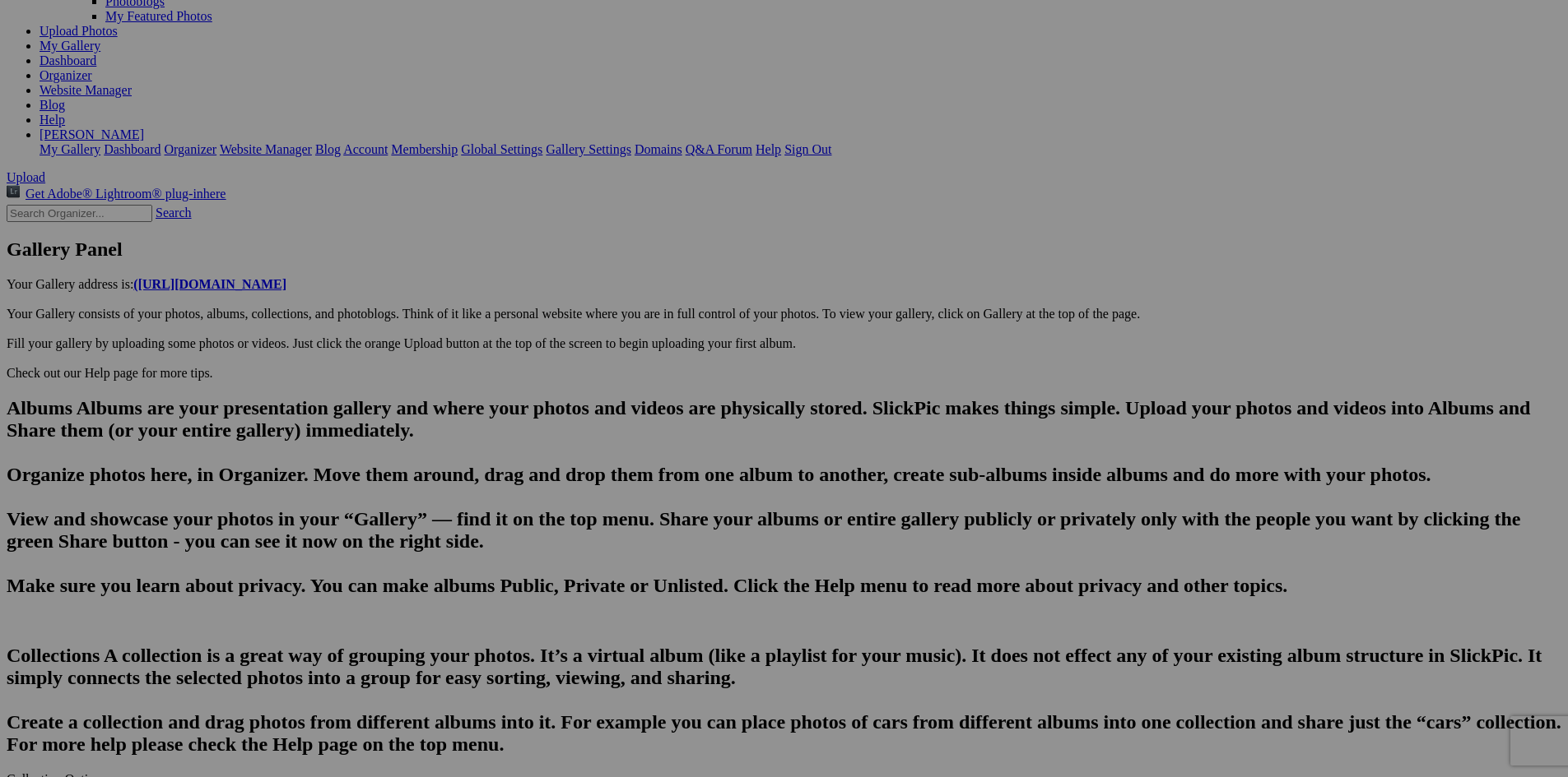
scroll to position [0, 2368]
paste textarea "One of the town's most popular attractions is the Frankfort lighthouse, which h…"
drag, startPoint x: 923, startPoint y: 623, endPoint x: 868, endPoint y: 624, distance: 55.0
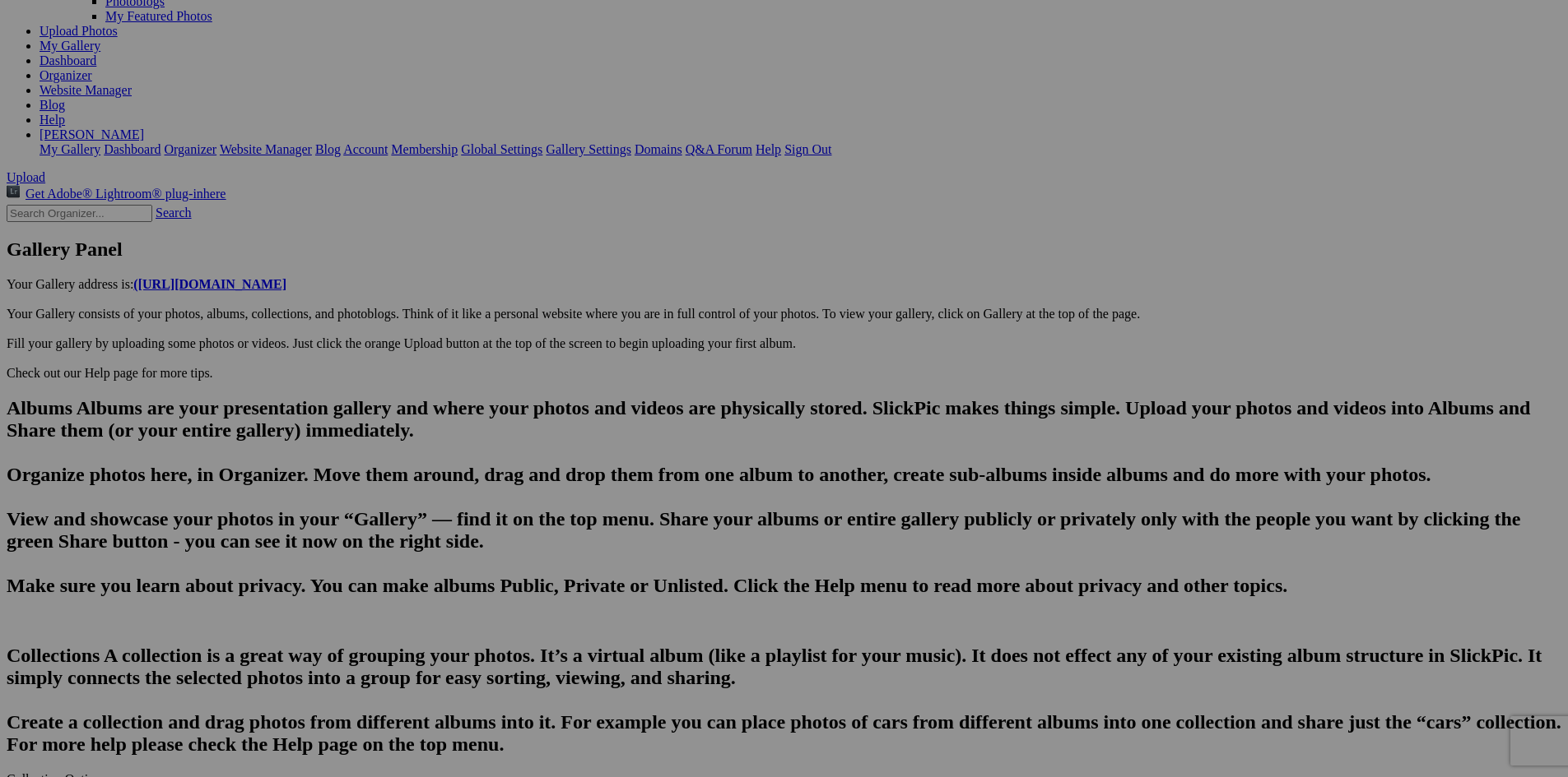
type textarea "The current breakwater light in Frankfort is located at the head of the north b…"
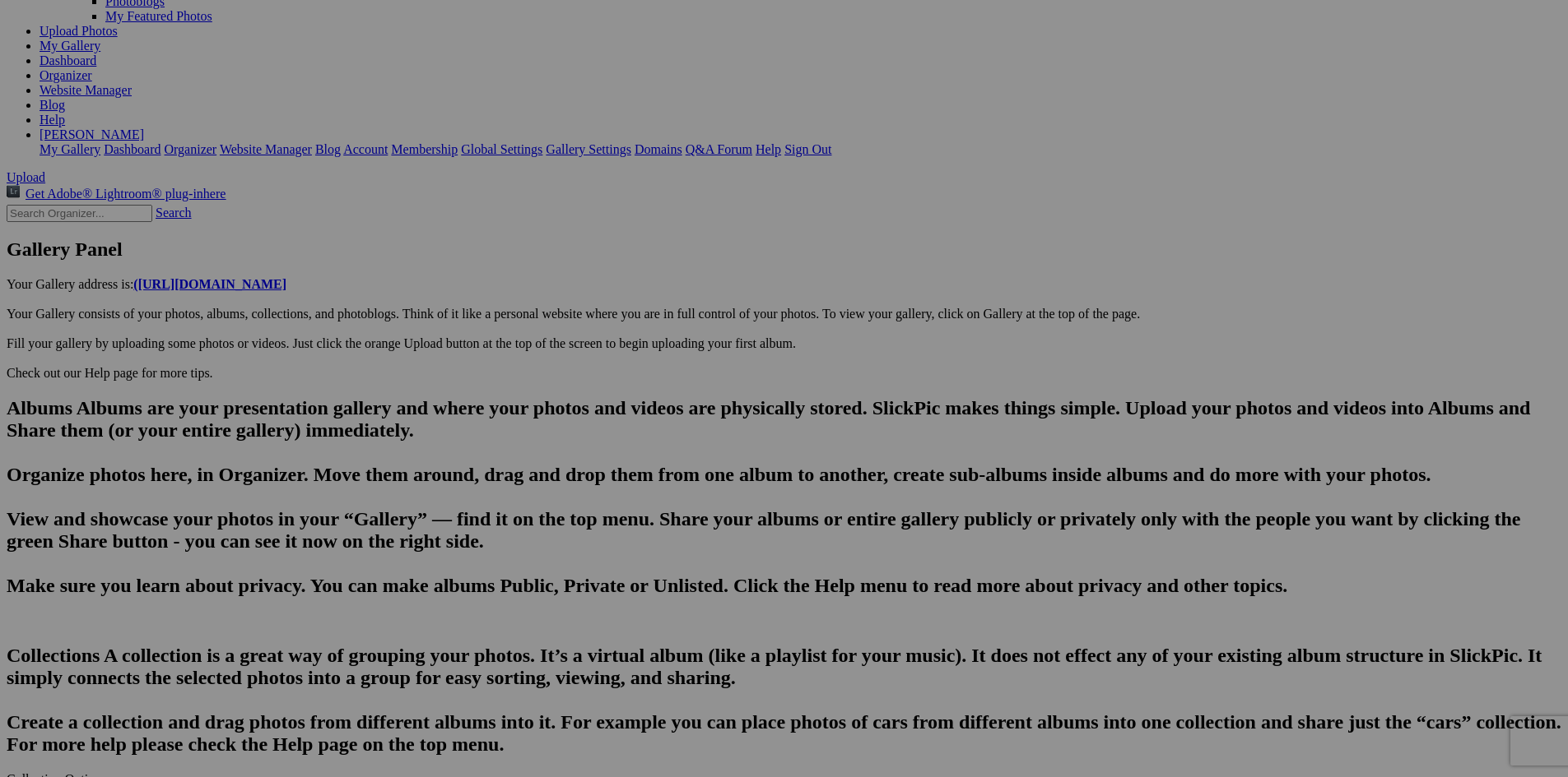
type input "Frankfort Harbor-where the Betsie River and Lake Michigan meet Betsie Lake."
type textarea "Father Jacques Marquette, one of the first Jesuit missionaries to the Great Lak…"
type input "A handsome, stately home just across from Franfort's main beach"
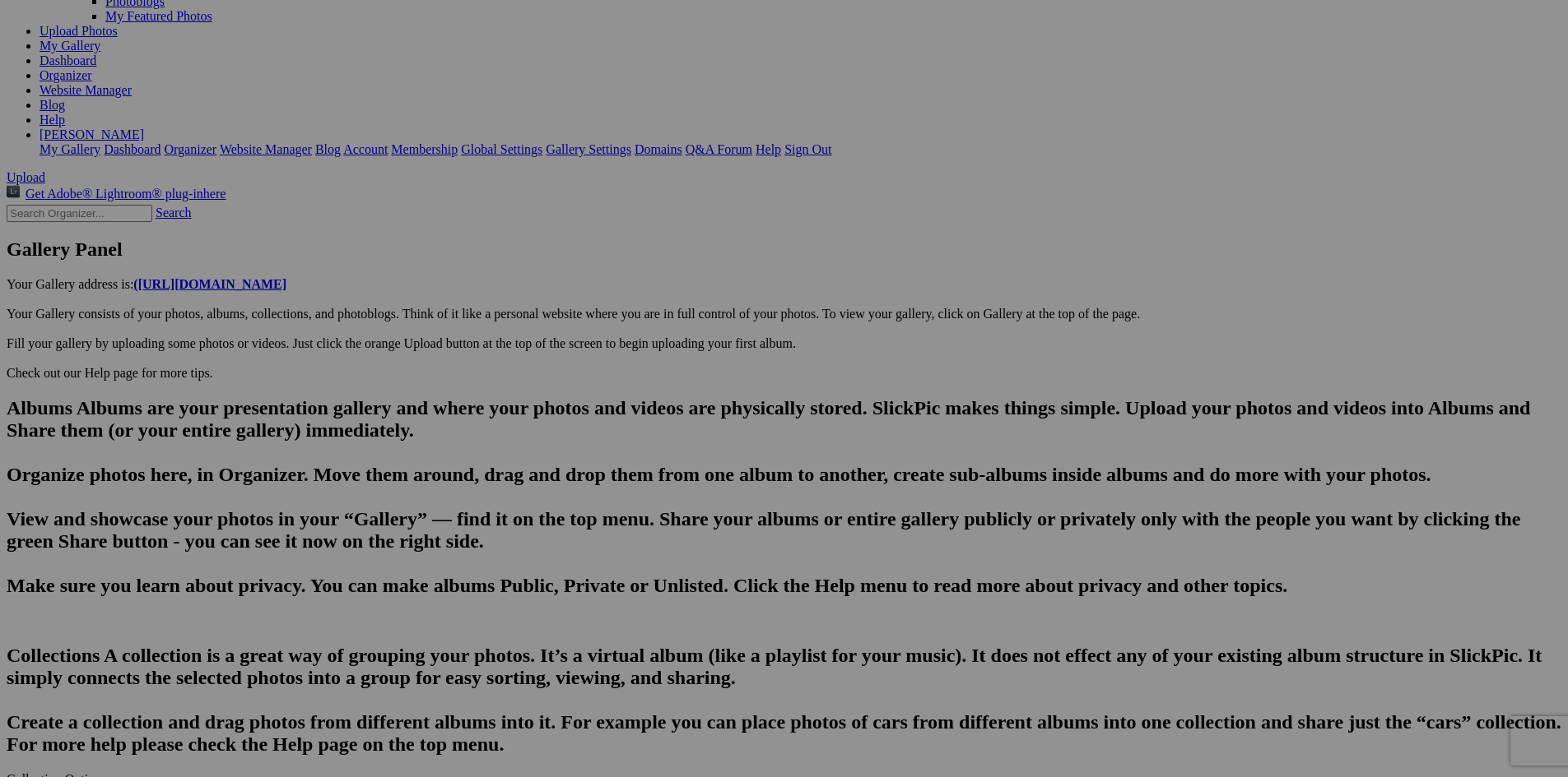
type textarea "Enter here..."
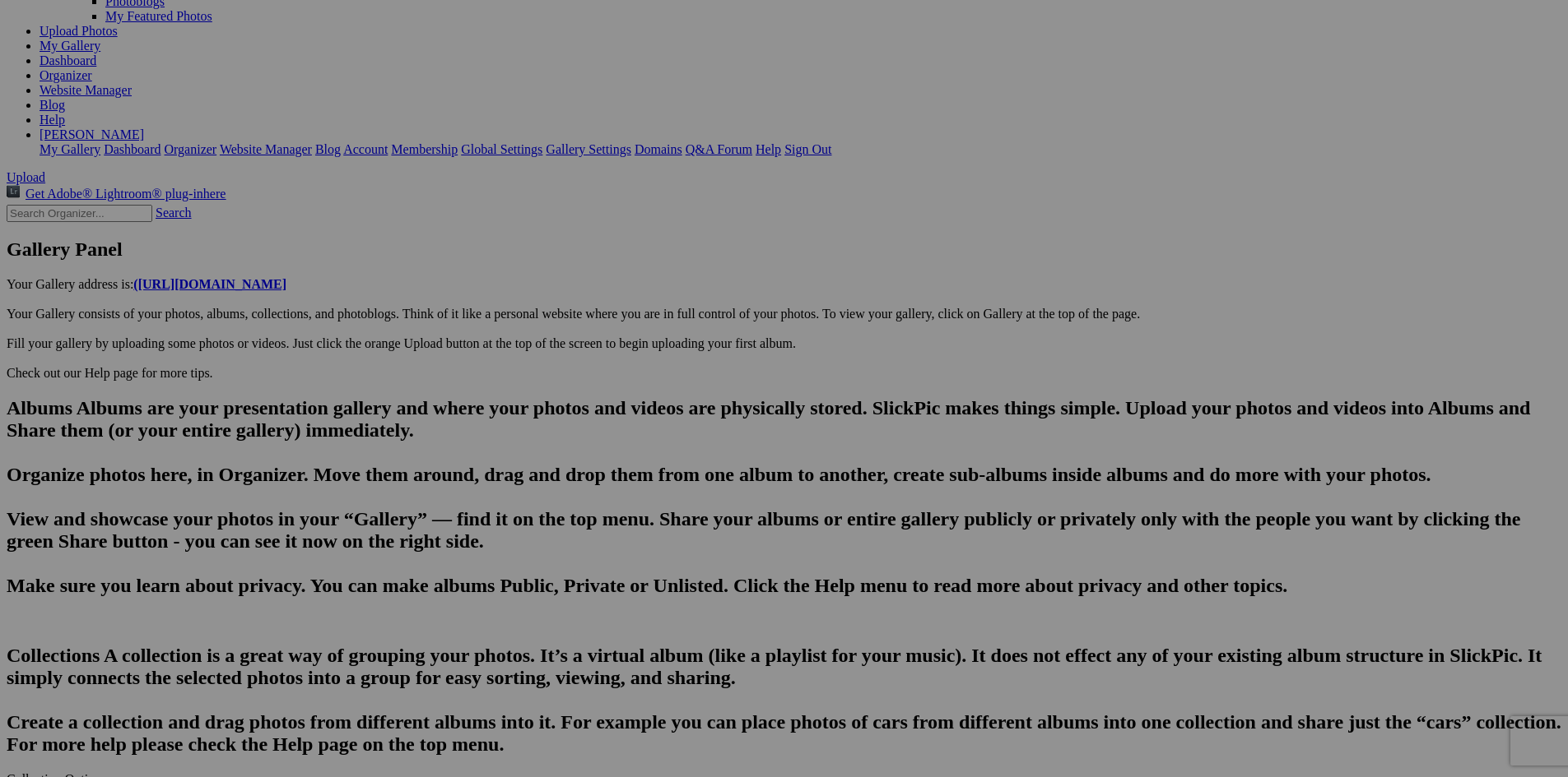
type input "Frankfort has the feel of a throwback town to the 1930s"
type textarea "Frankfort, Michigan is a charming small town situated on the shores of Lake Mic…"
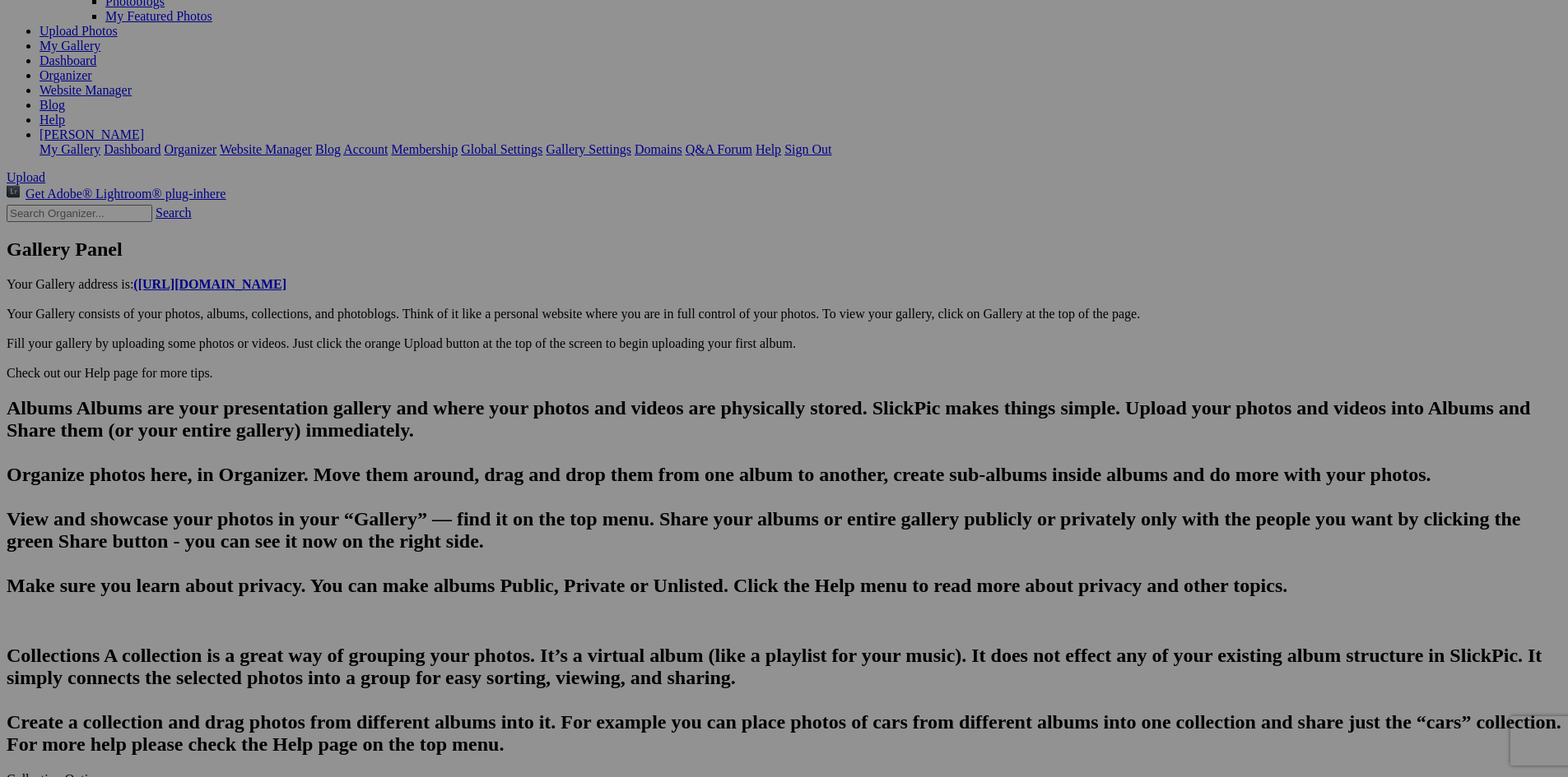
type input "20250814_182420"
type textarea "Enter here..."
type input "20250814_182653"
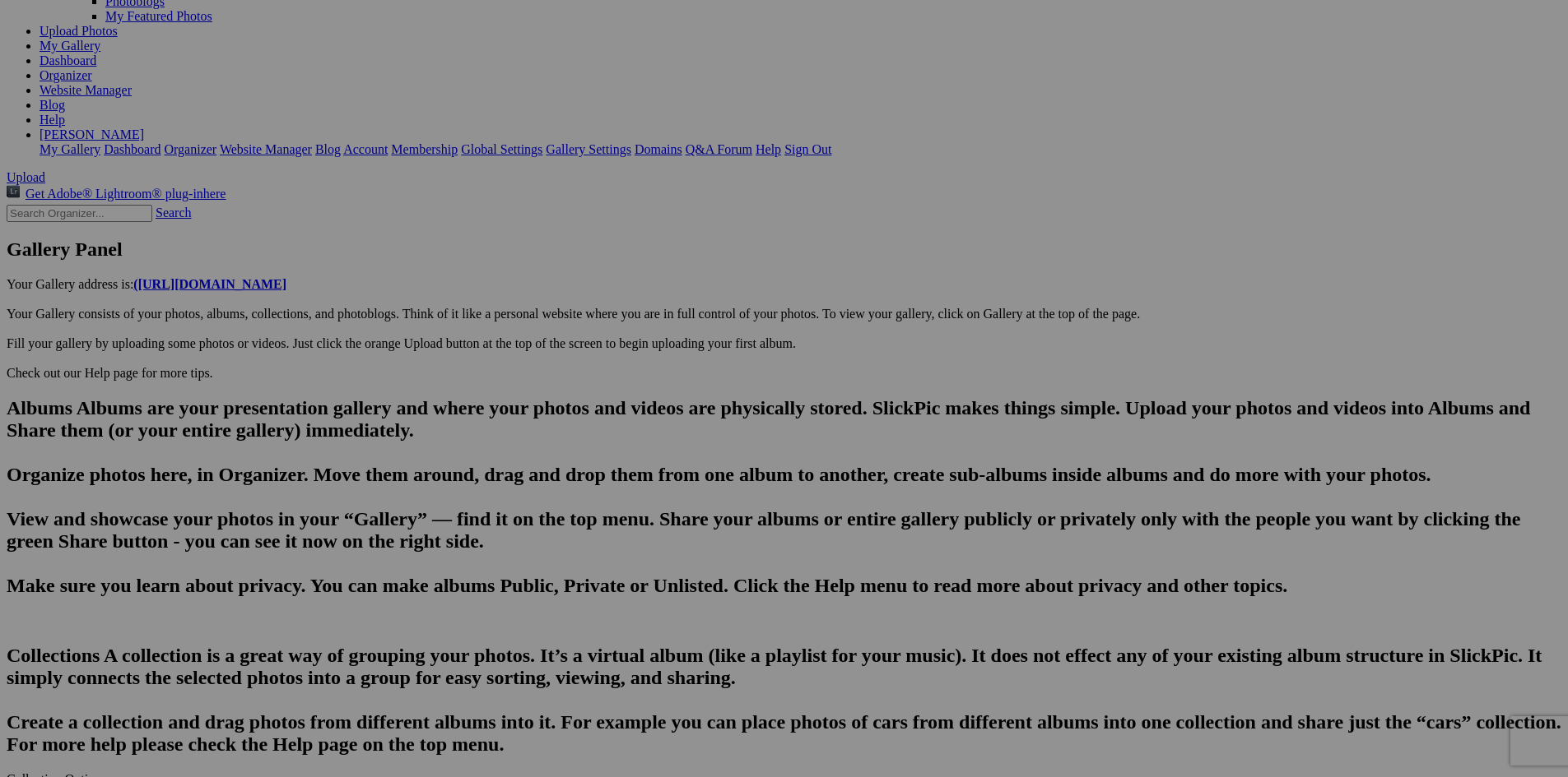
drag, startPoint x: 561, startPoint y: 550, endPoint x: 432, endPoint y: 556, distance: 129.1
type input "Tranquil Betsie Lake- An extension pf Franfort Harbor"
paste textarea "The Betsie River (/bɛtsiː/ BET-see) is a 54.0-mile-long (86.9 km)[2] river in t…"
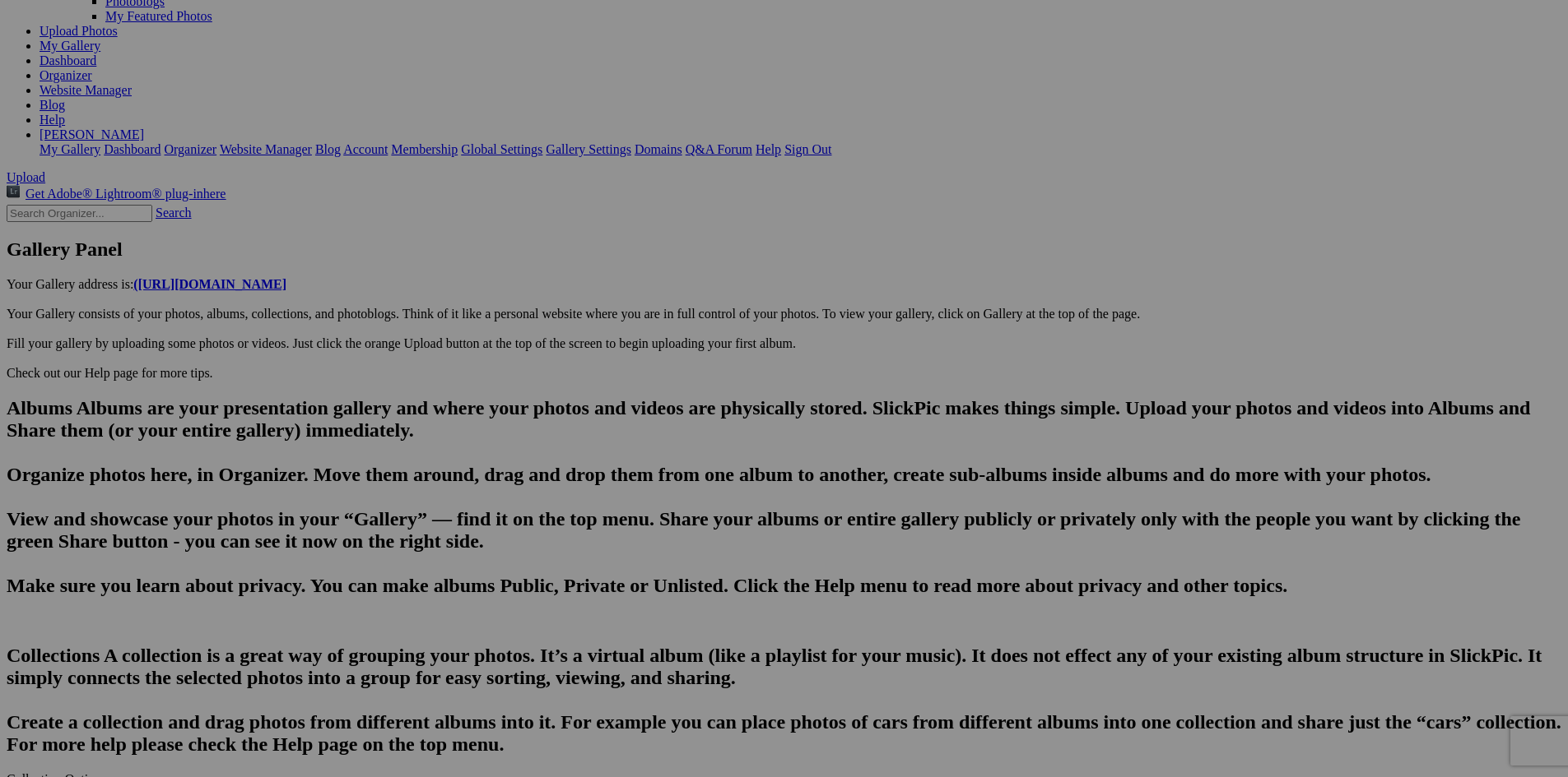
scroll to position [0, 0]
drag, startPoint x: 617, startPoint y: 608, endPoint x: 543, endPoint y: 603, distance: 74.2
drag, startPoint x: 681, startPoint y: 615, endPoint x: 627, endPoint y: 613, distance: 54.0
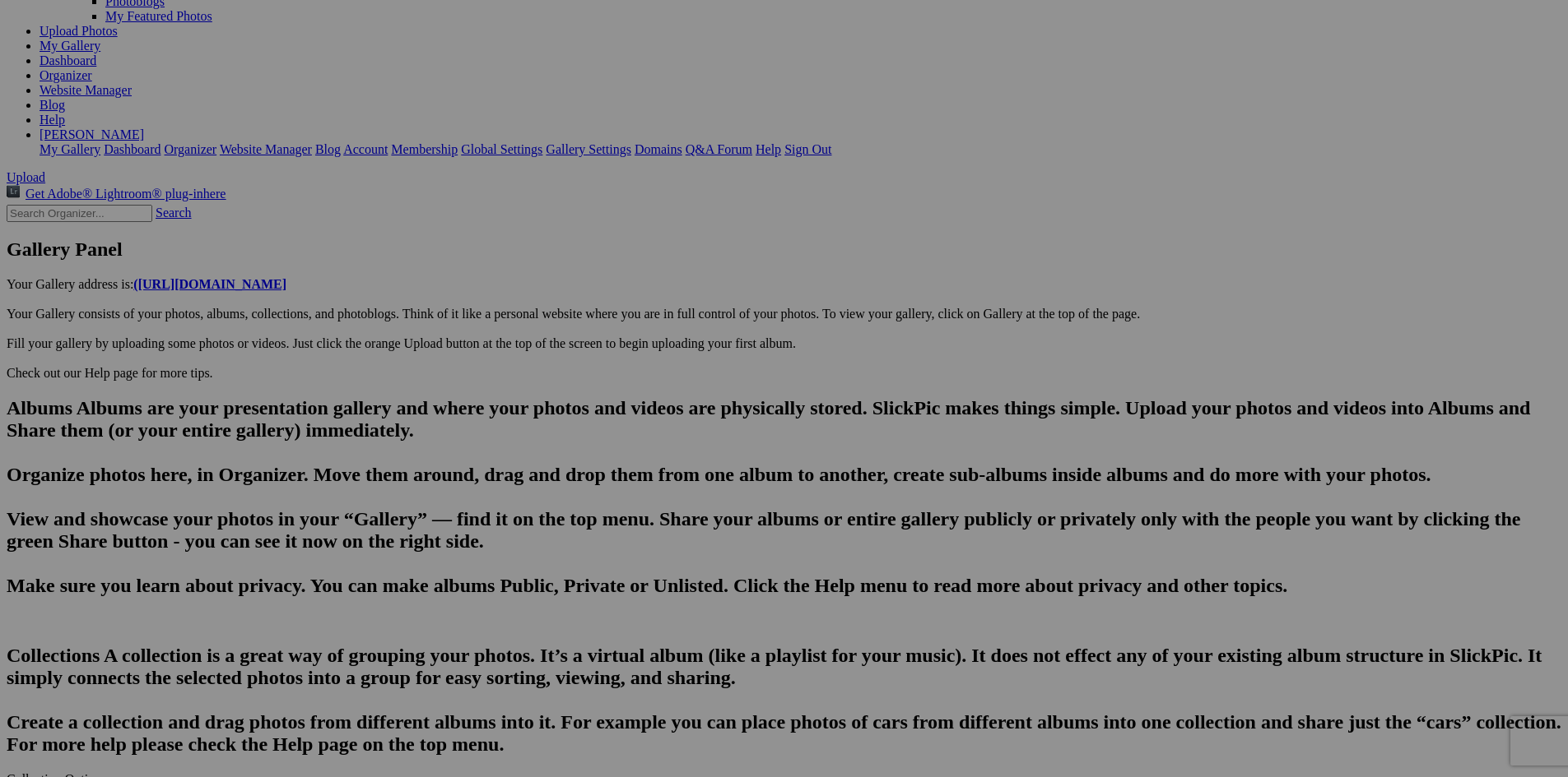
type textarea "The Betsie River is a 54.0-mile-long river in the U.S. state of Michigan. The r…"
drag, startPoint x: 639, startPoint y: 553, endPoint x: 758, endPoint y: 561, distance: 119.3
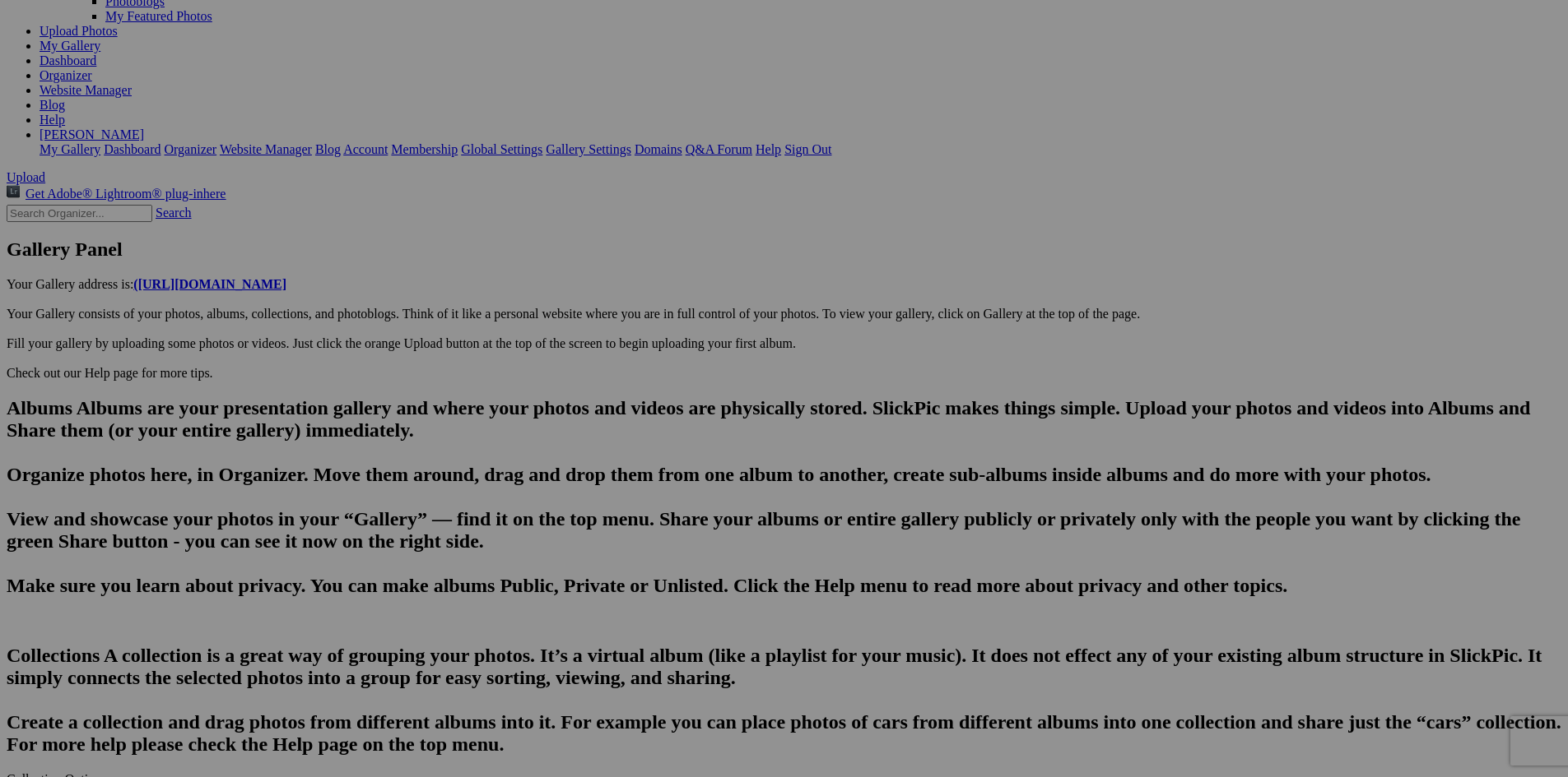
scroll to position [0, 2756]
type input "20250814_182702"
type textarea "Enter here..."
drag, startPoint x: 563, startPoint y: 557, endPoint x: 472, endPoint y: 551, distance: 91.2
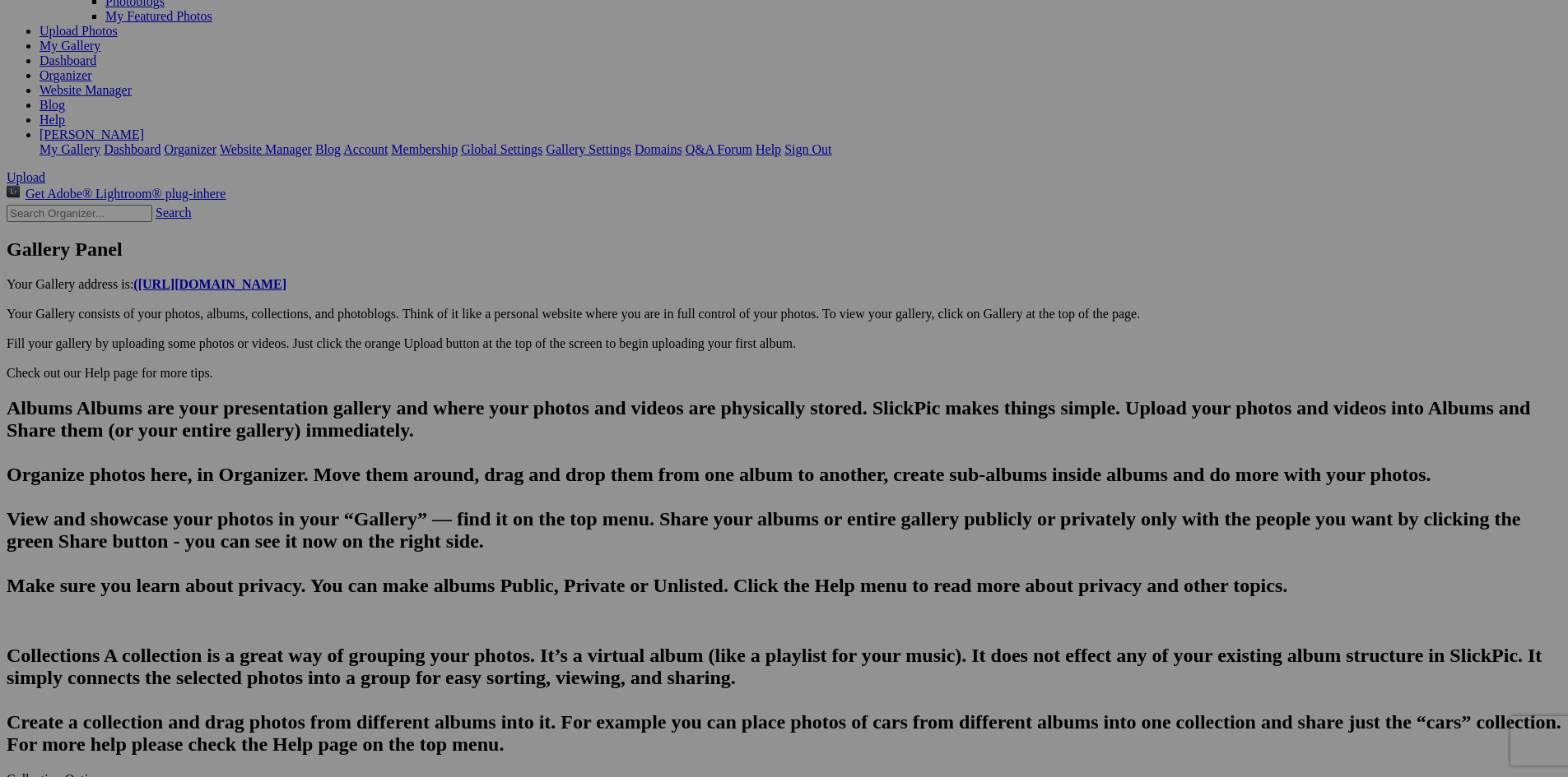
type input "Tranquil Betsie Lake- An extension of the Betsie River forming a haven for nume…"
type textarea "The Betsie River is a 54.0-mile-long river in the U.S. state of Michigan. The r…"
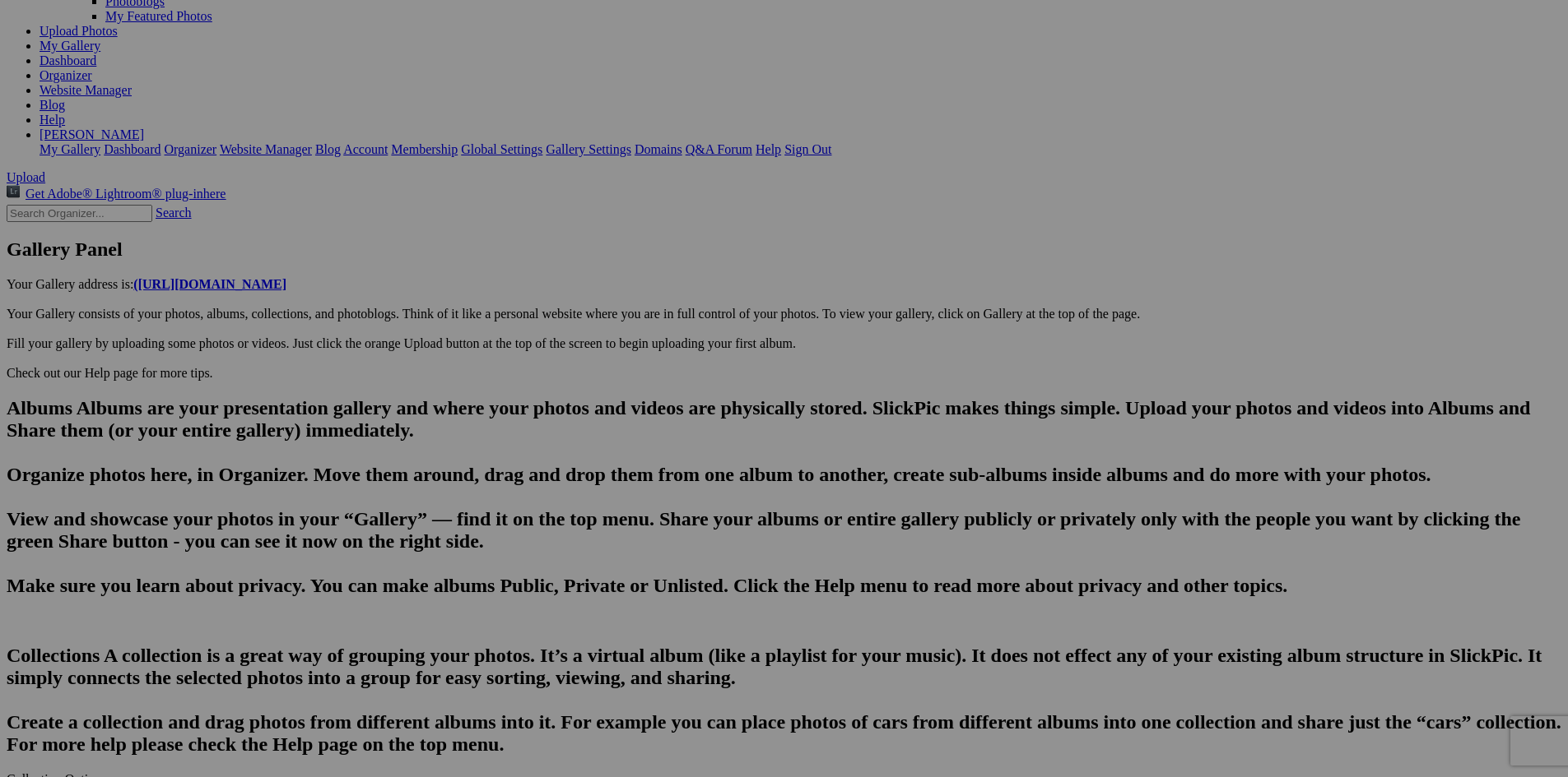
type input "Frankfort, MI-A park flanks"
type textarea "Enter here..."
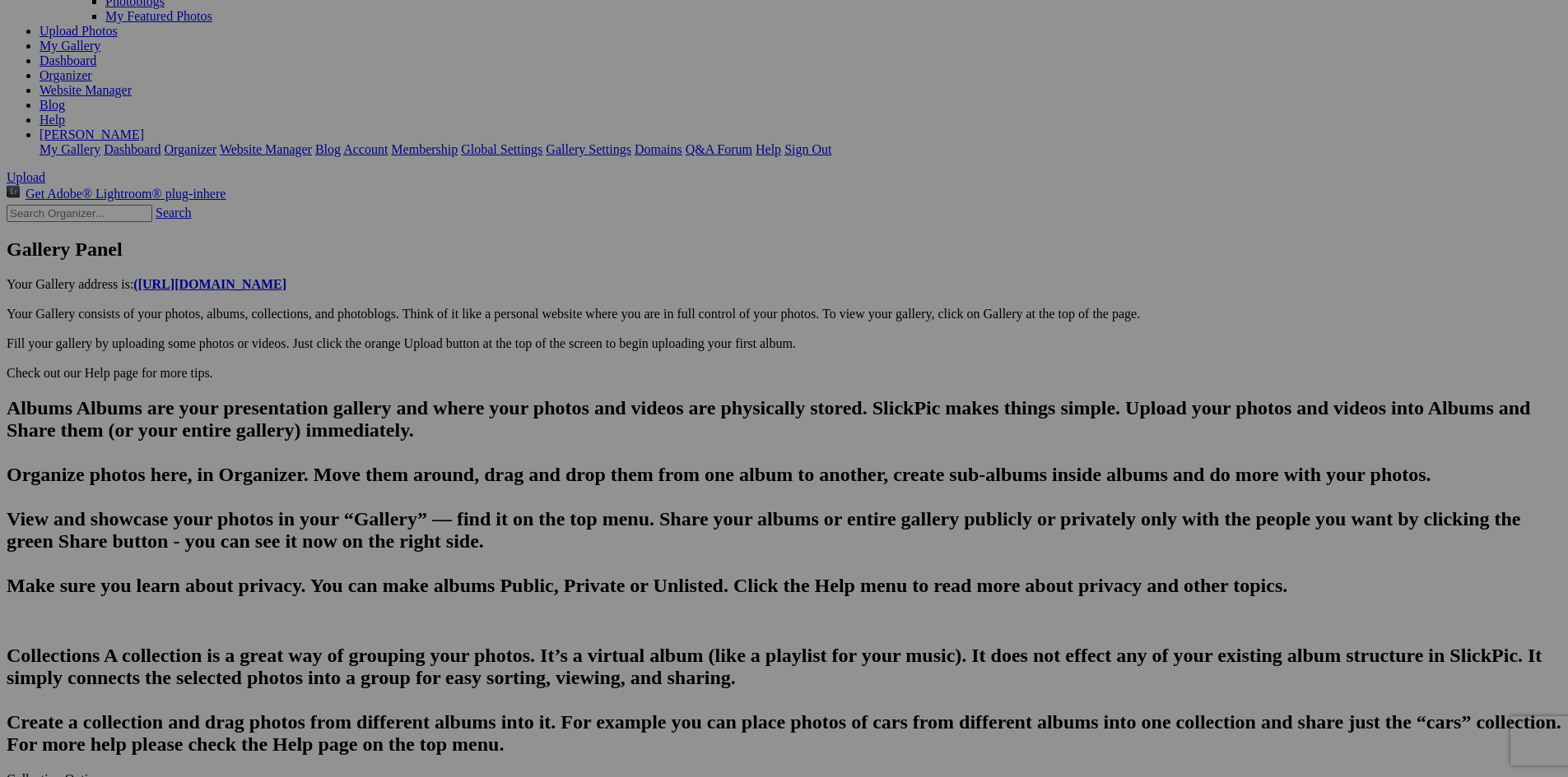
scroll to position [0, 2805]
type input "20250814_182754"
